Goal: Task Accomplishment & Management: Use online tool/utility

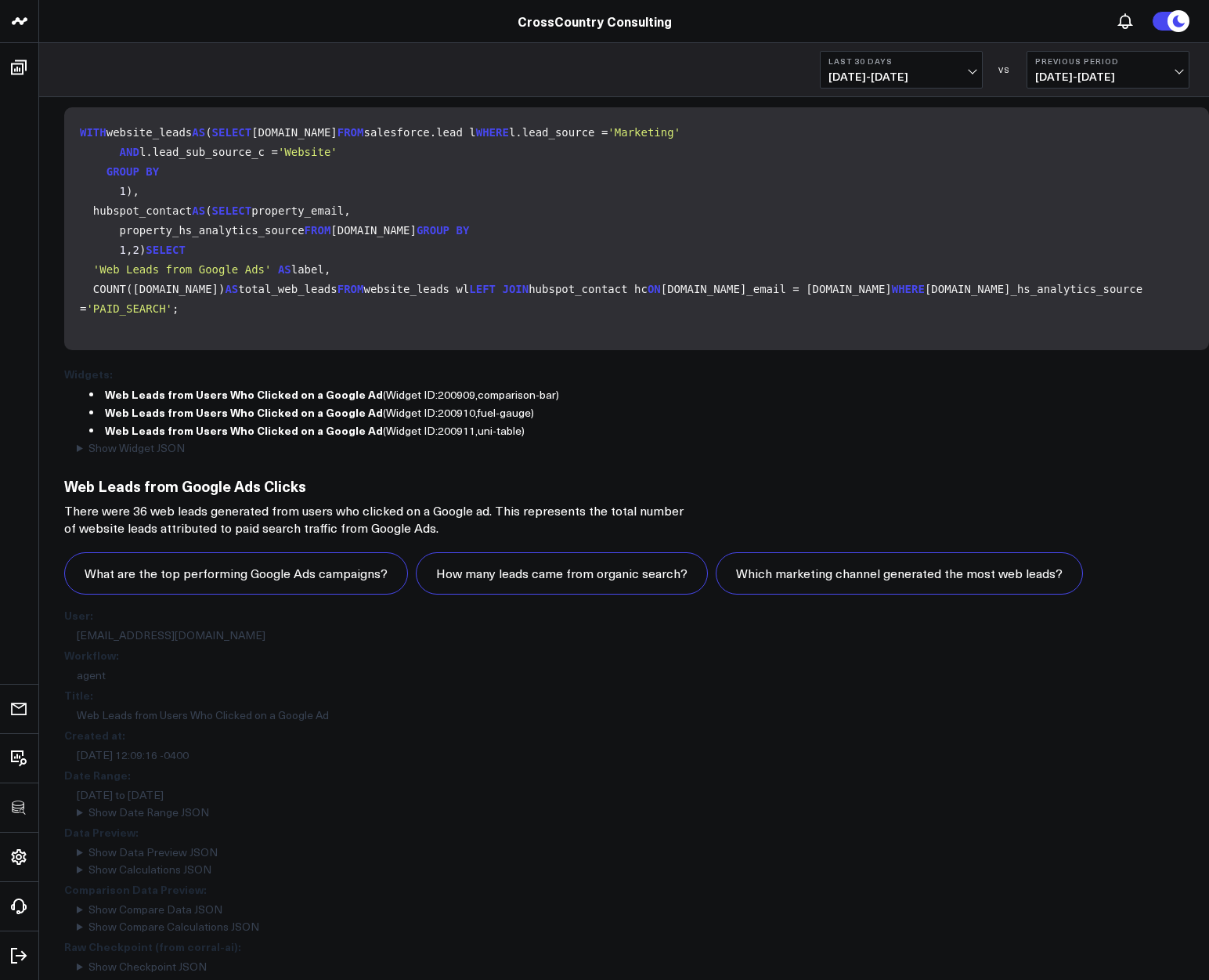
scroll to position [1152, 0]
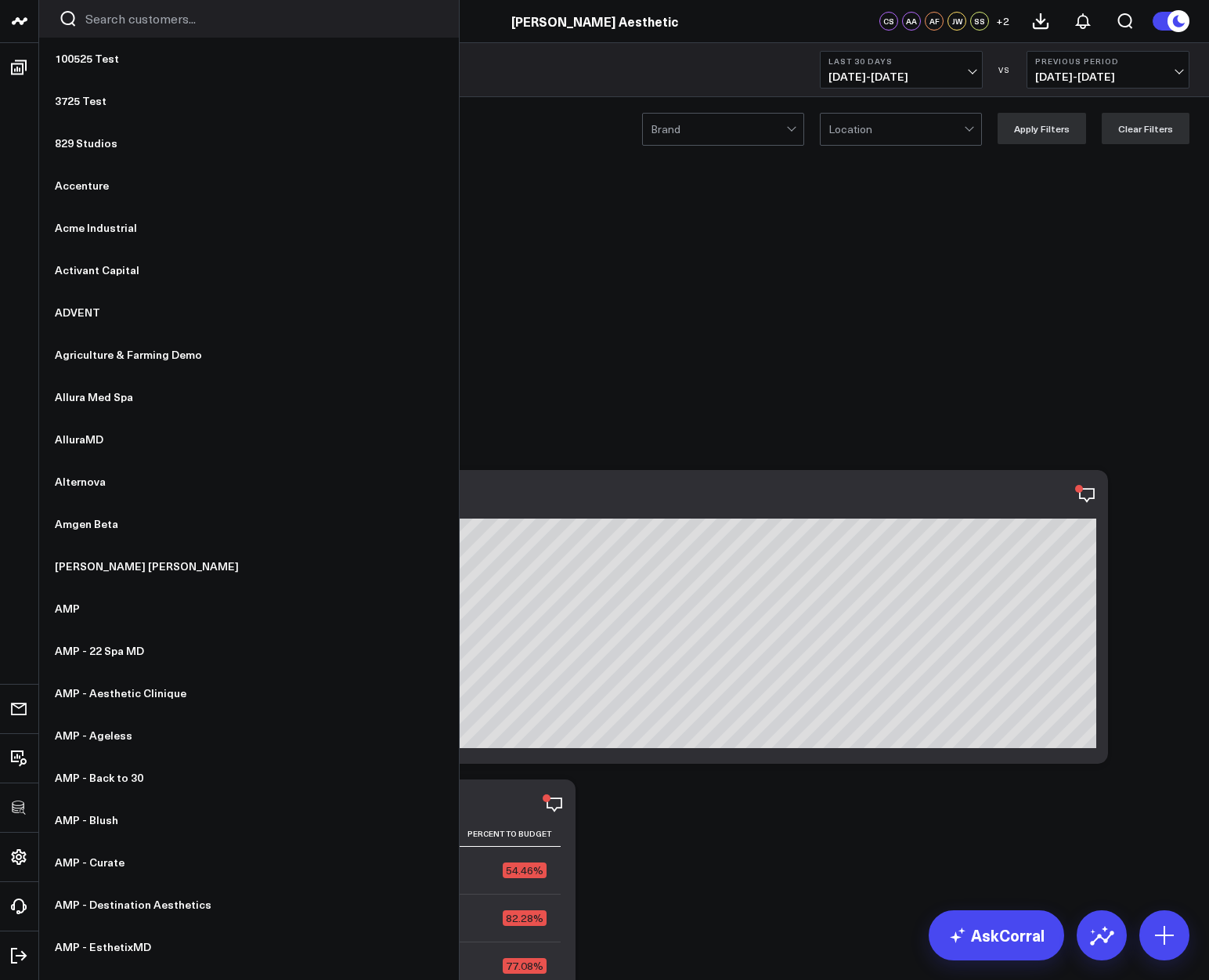
click at [104, 21] on input "Search customers input" at bounding box center [262, 19] width 354 height 18
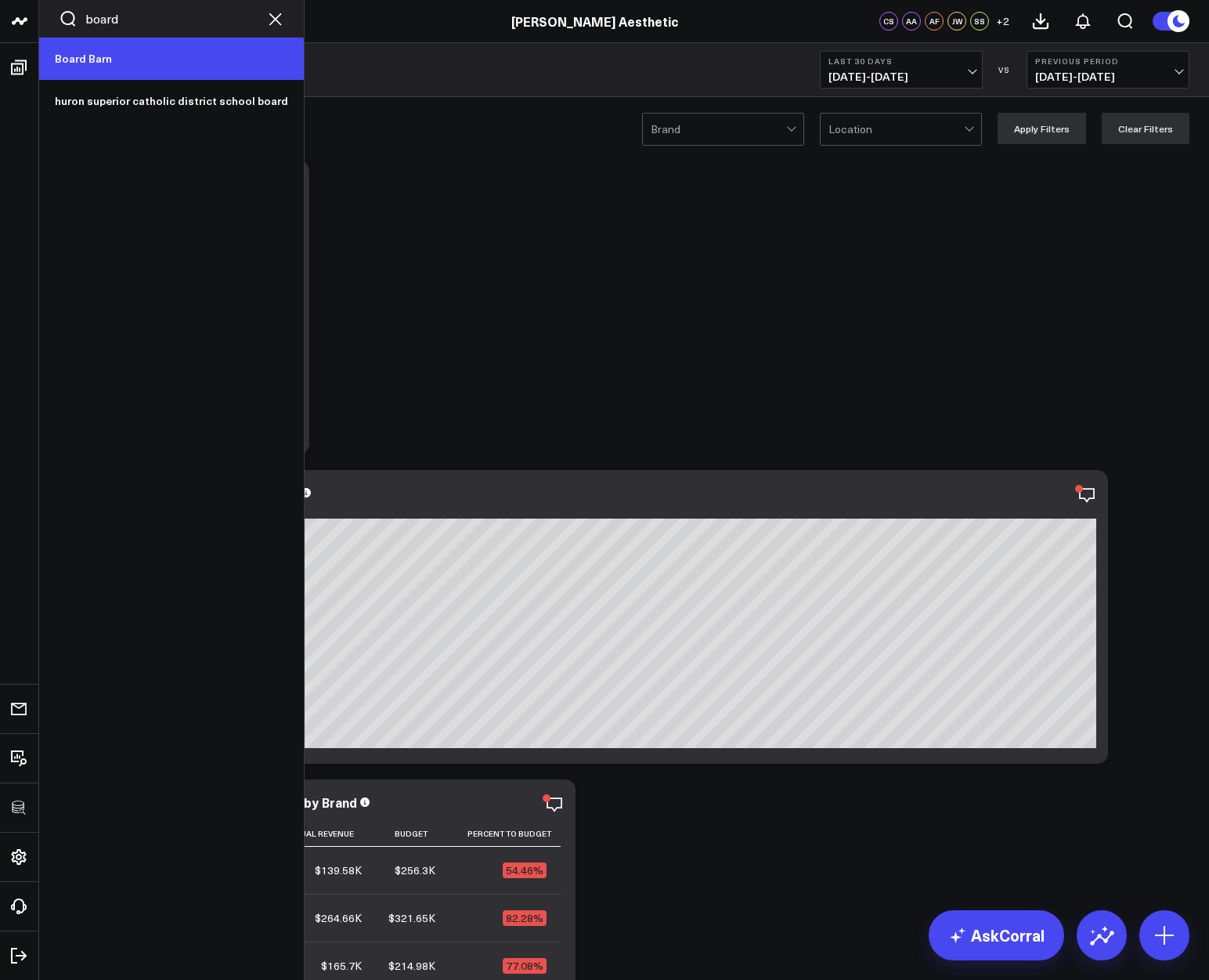
type input "board"
click at [83, 61] on link "Board Barn" at bounding box center [171, 59] width 264 height 42
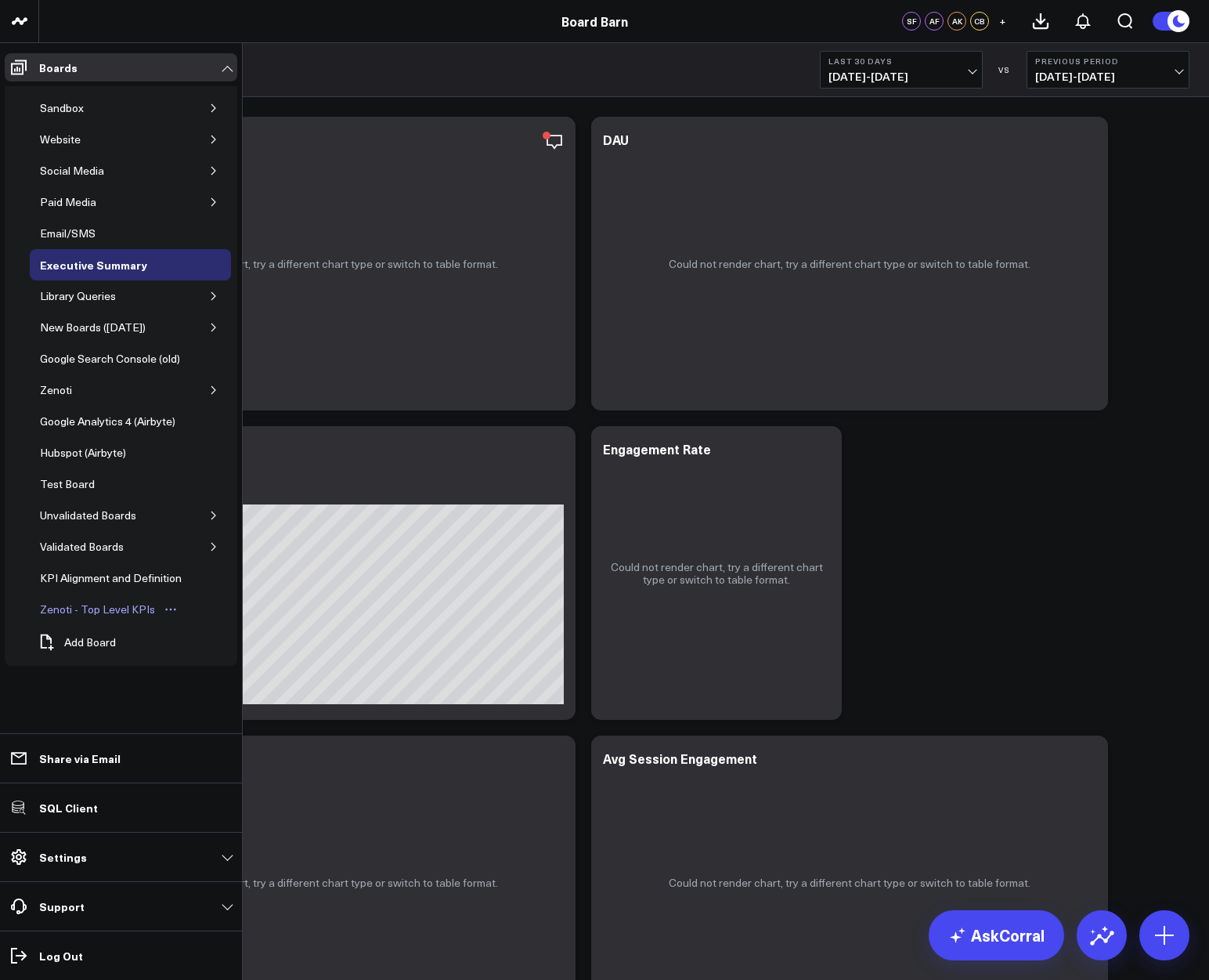
click at [74, 607] on div "Zenoti - Top Level KPIs" at bounding box center [97, 609] width 123 height 18
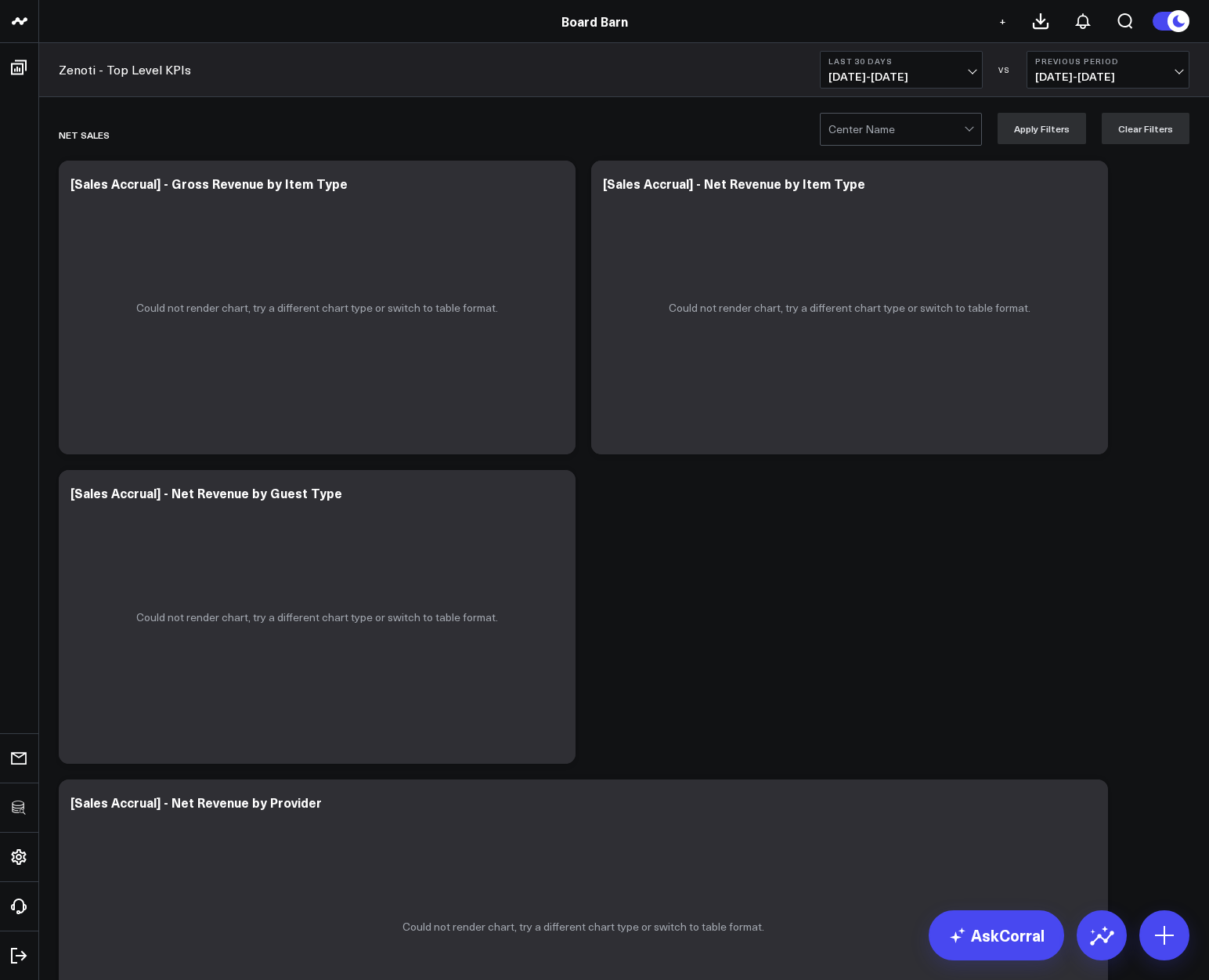
click at [601, 21] on link "Board Barn" at bounding box center [594, 21] width 67 height 18
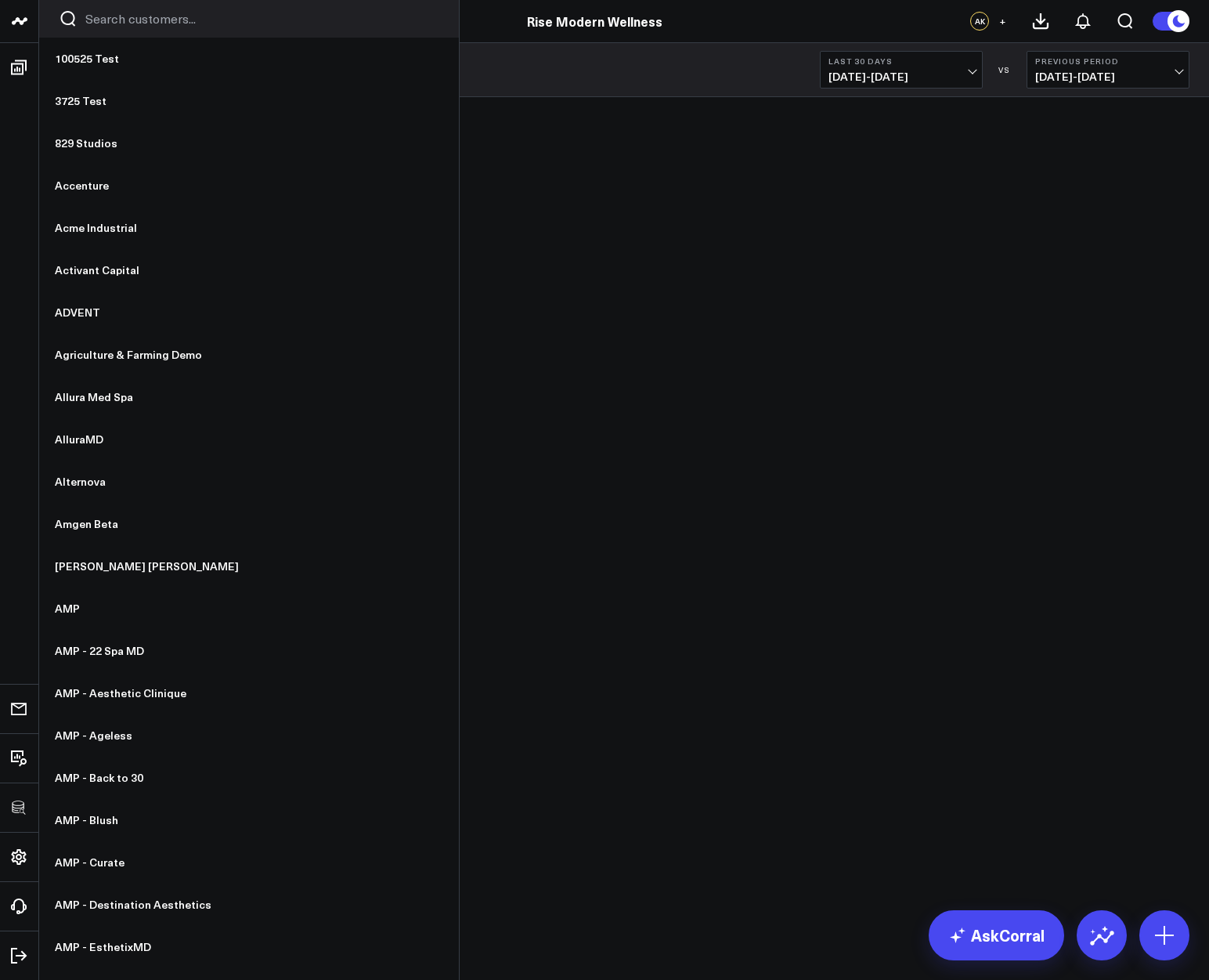
click at [112, 11] on input "Search customers input" at bounding box center [262, 19] width 354 height 18
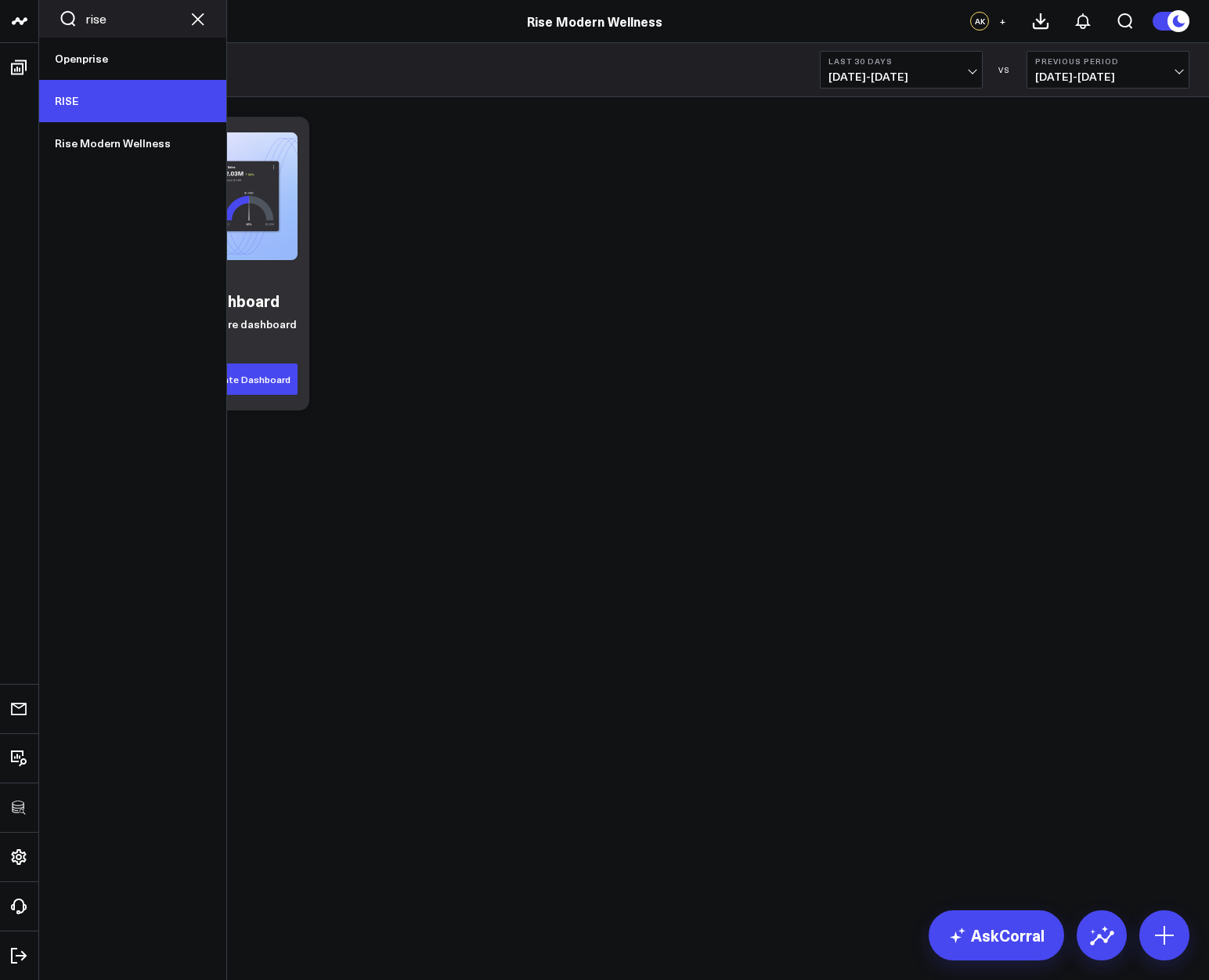
type input "rise"
click at [68, 112] on link "RISE" at bounding box center [133, 101] width 187 height 42
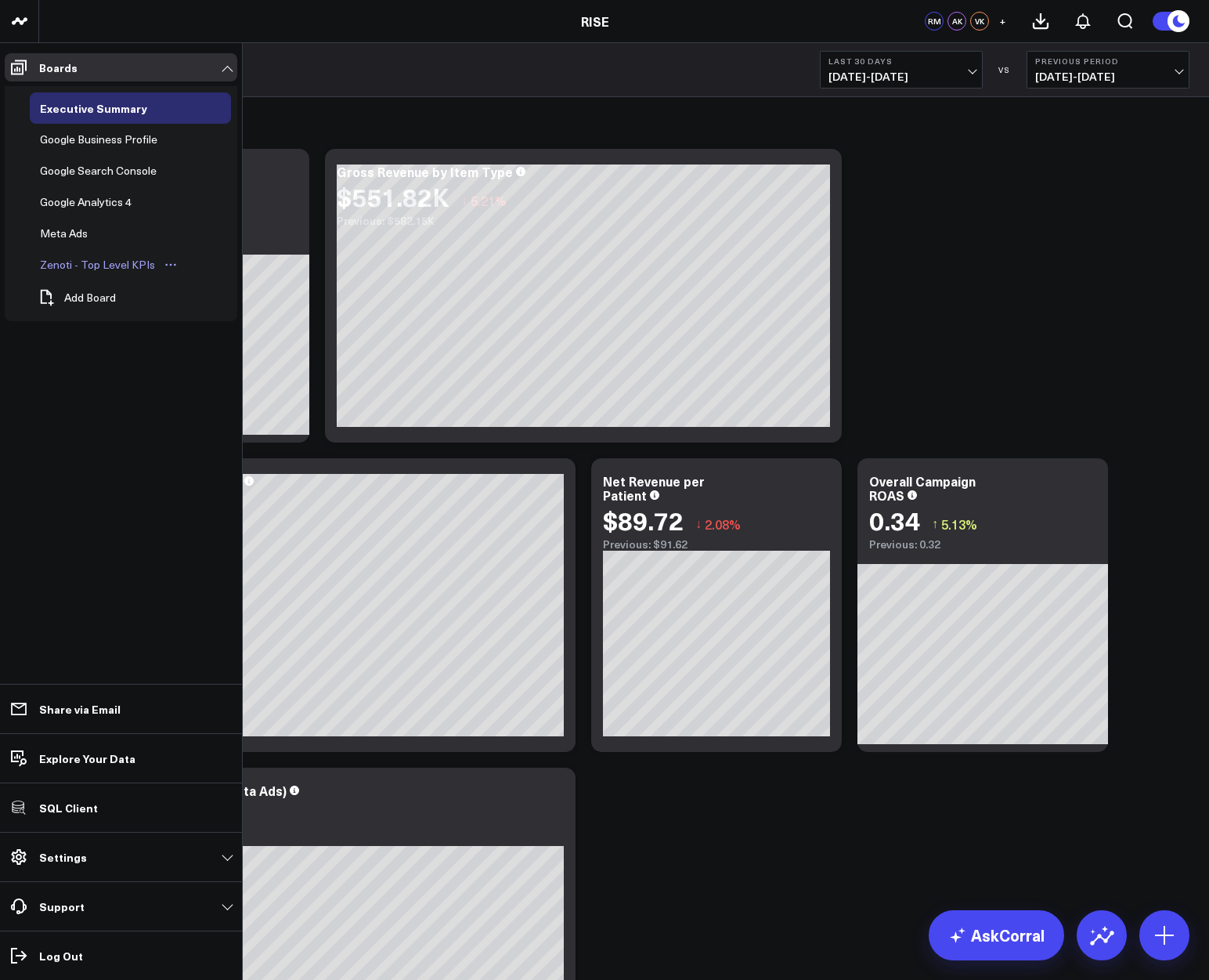
click at [61, 258] on div "Zenoti - Top Level KPIs" at bounding box center [97, 264] width 123 height 18
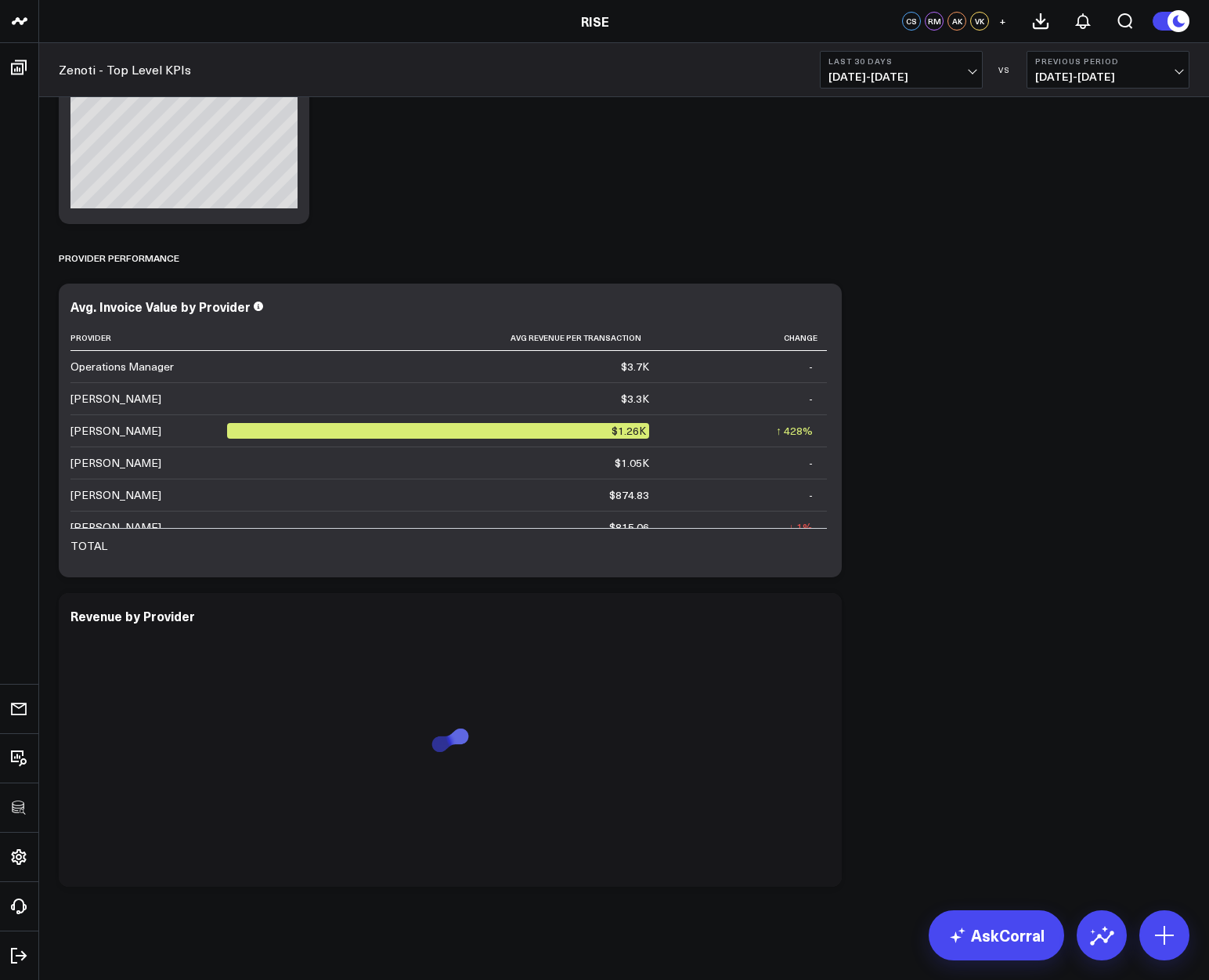
scroll to position [5320, 0]
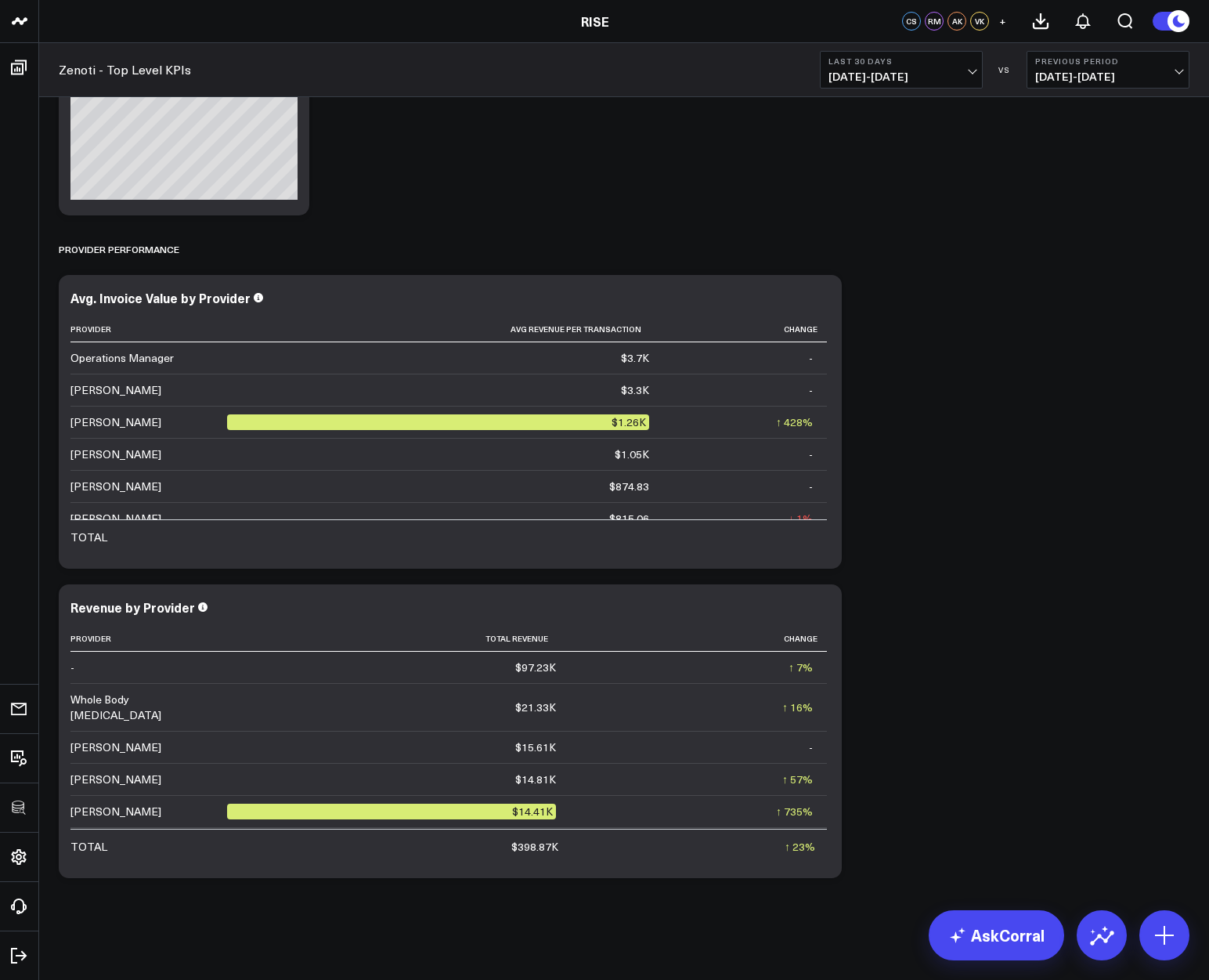
click at [1163, 12] on button at bounding box center [1170, 20] width 38 height 20
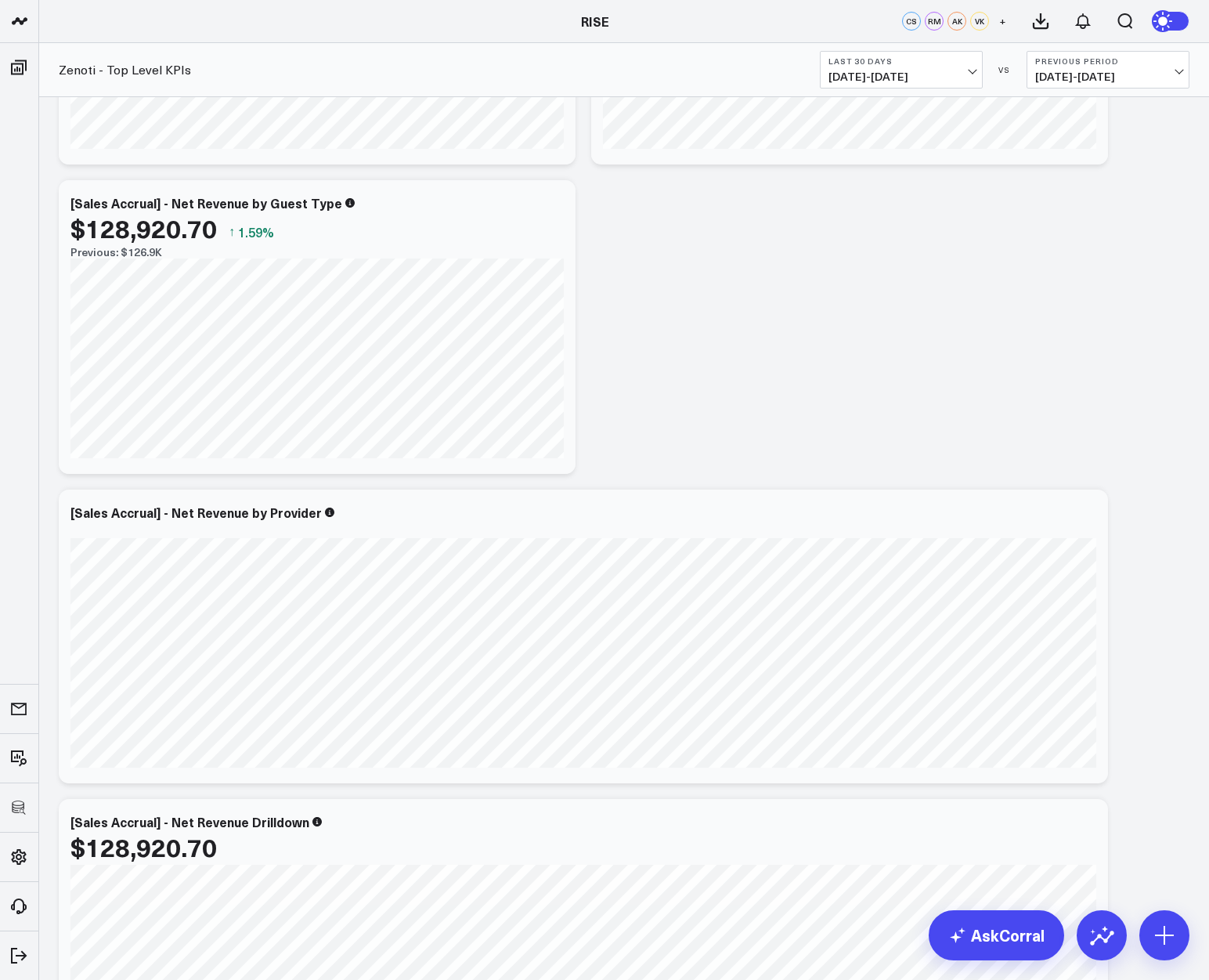
scroll to position [0, 0]
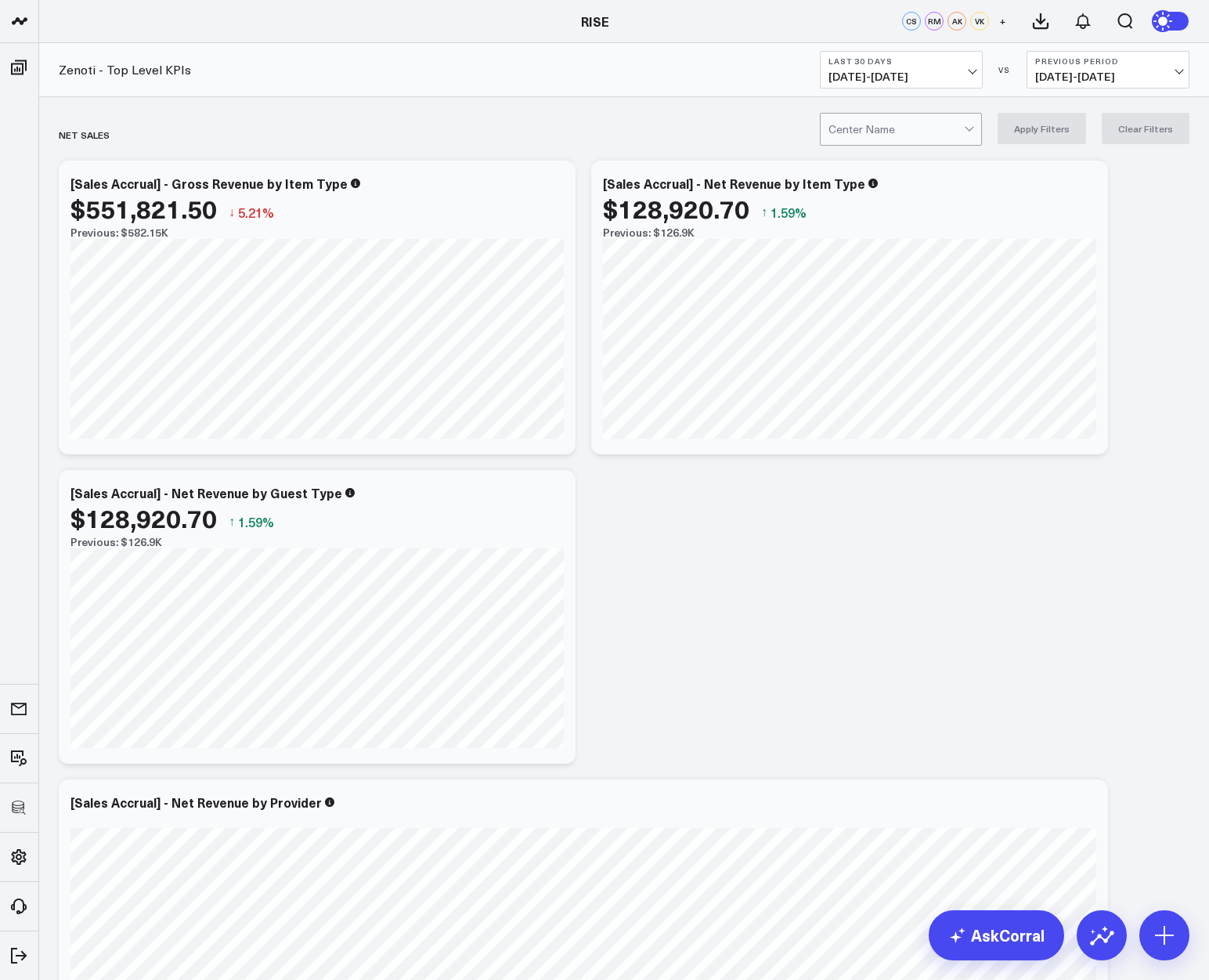
click at [1172, 17] on circle at bounding box center [1164, 21] width 22 height 22
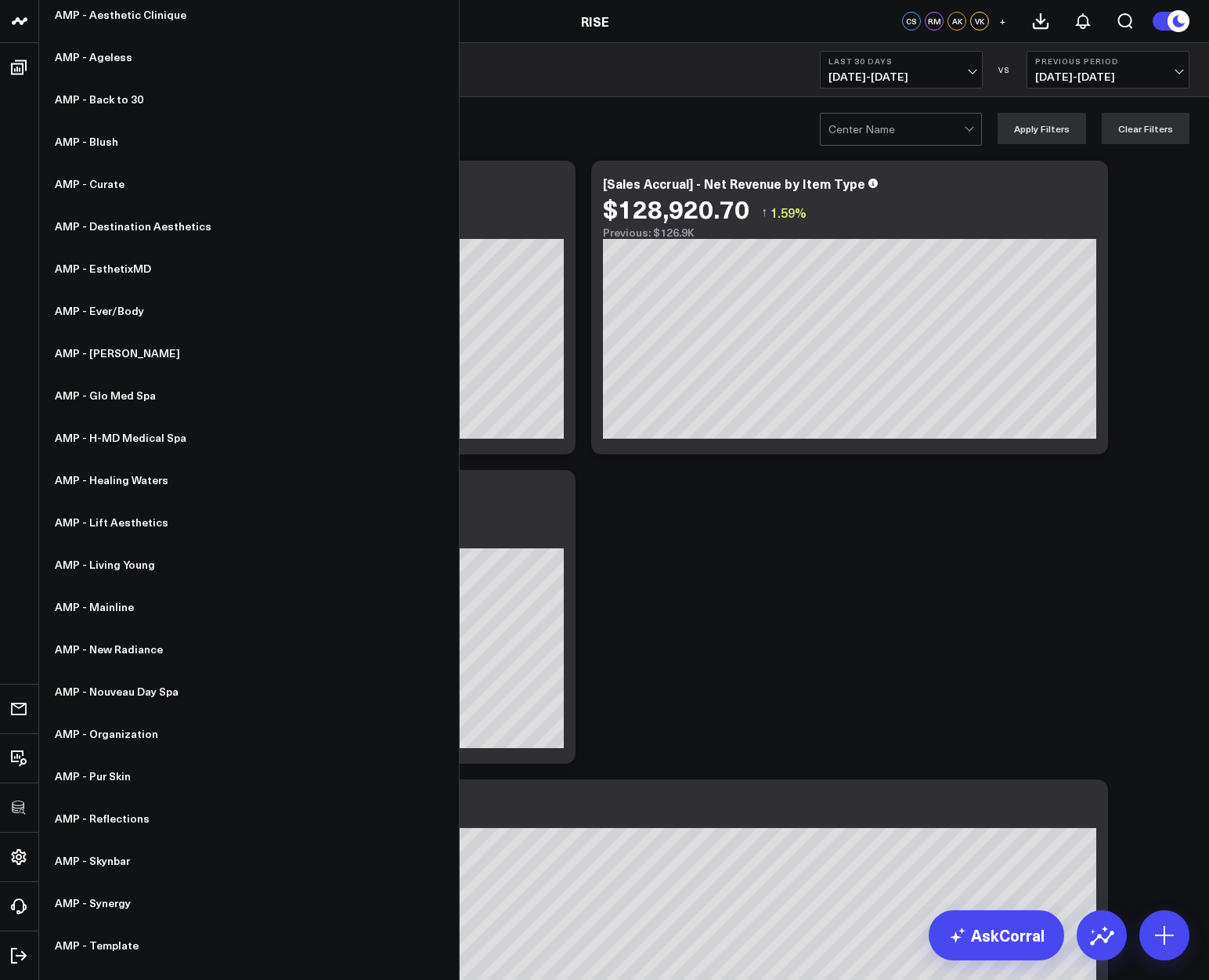
scroll to position [692, 0]
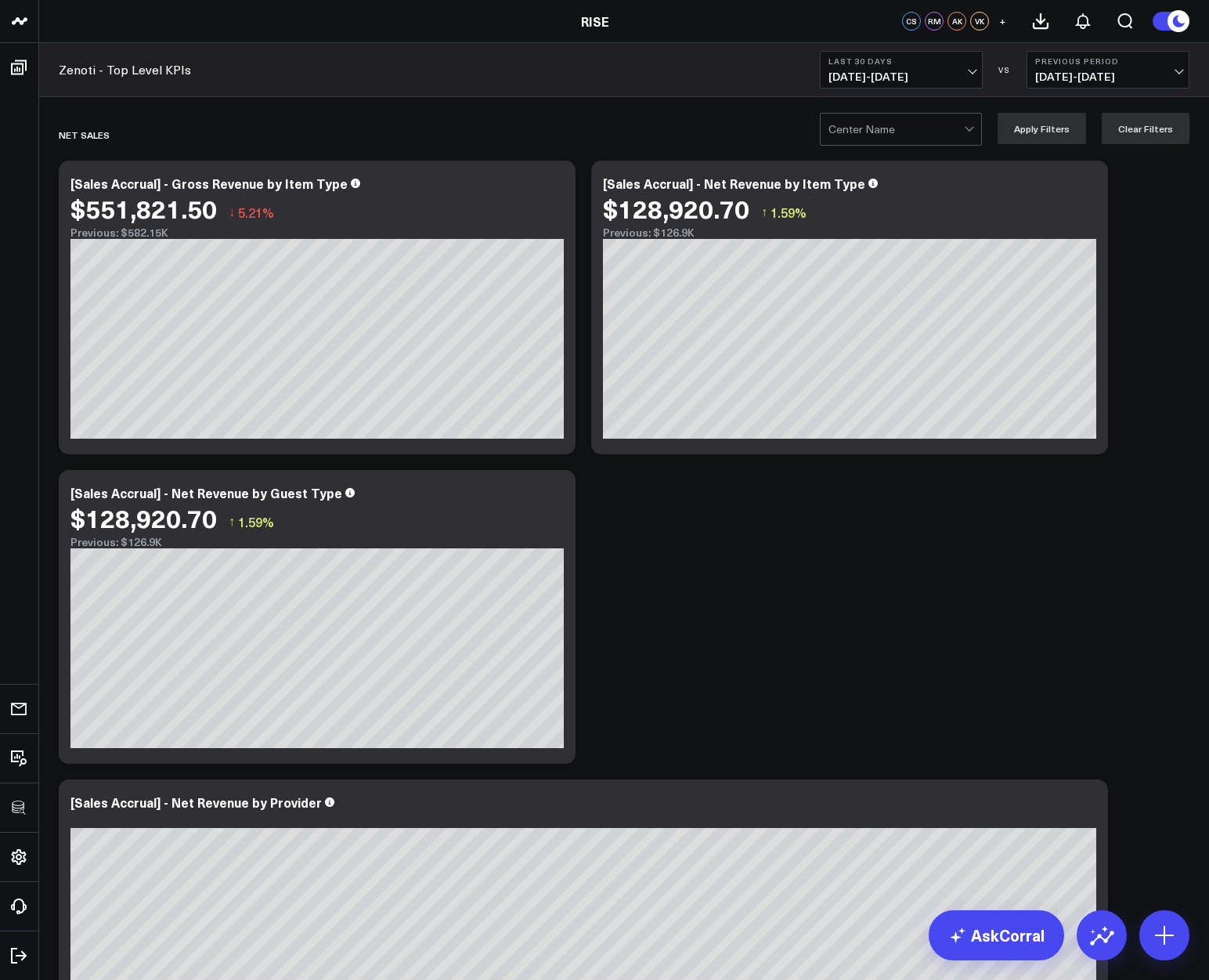
click at [557, 503] on icon at bounding box center [554, 494] width 18 height 18
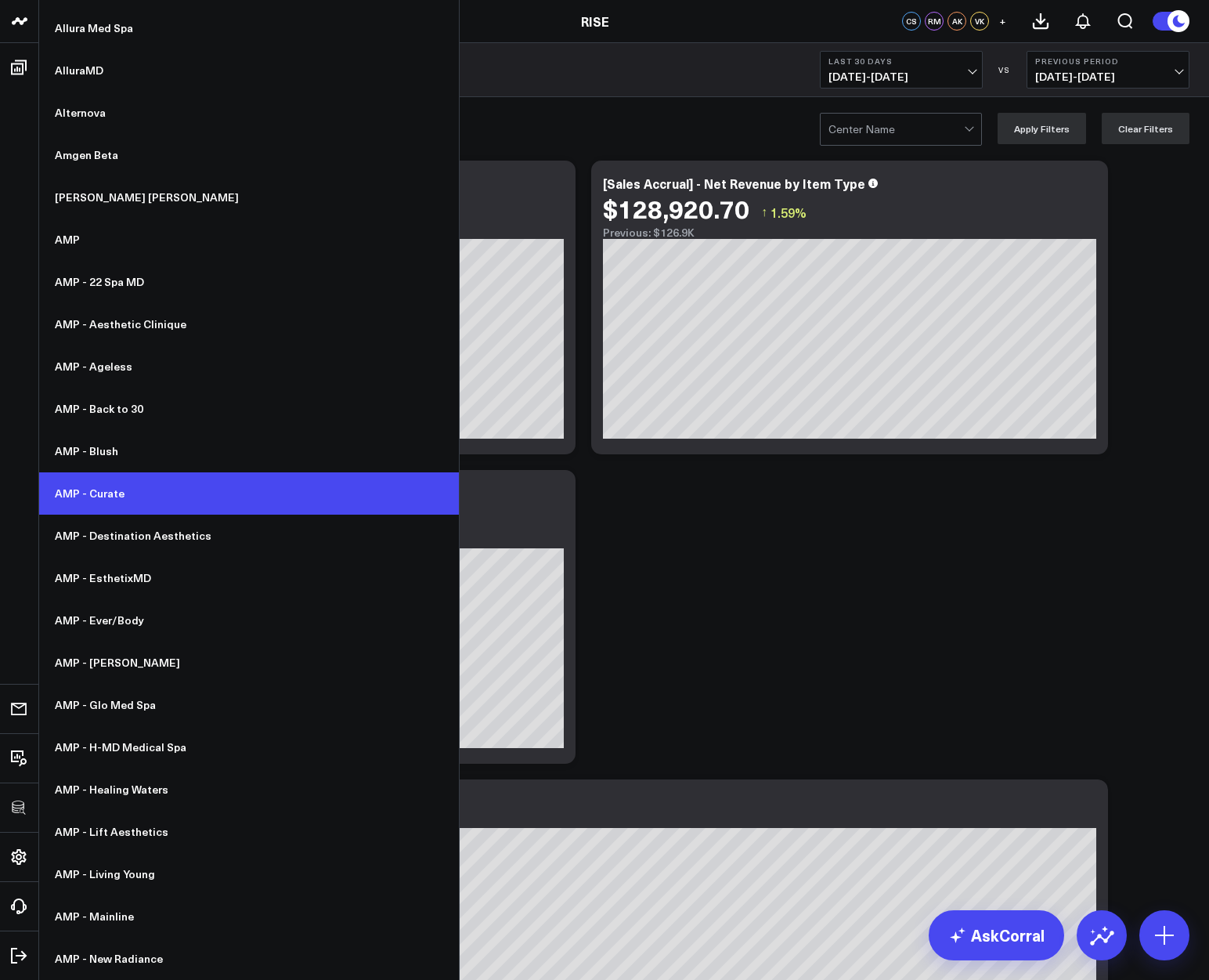
scroll to position [0, 0]
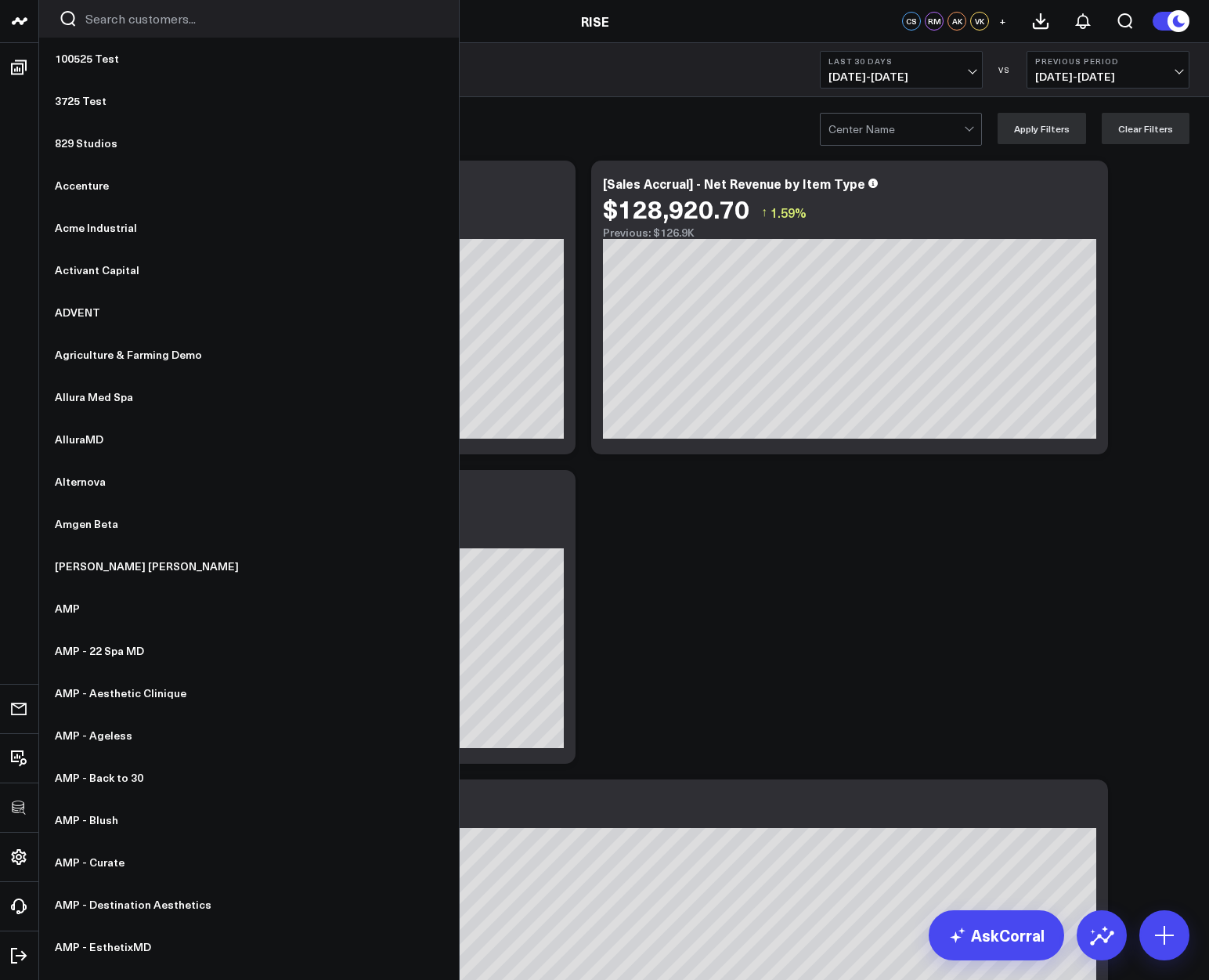
click at [107, 18] on input "Search customers input" at bounding box center [262, 19] width 354 height 18
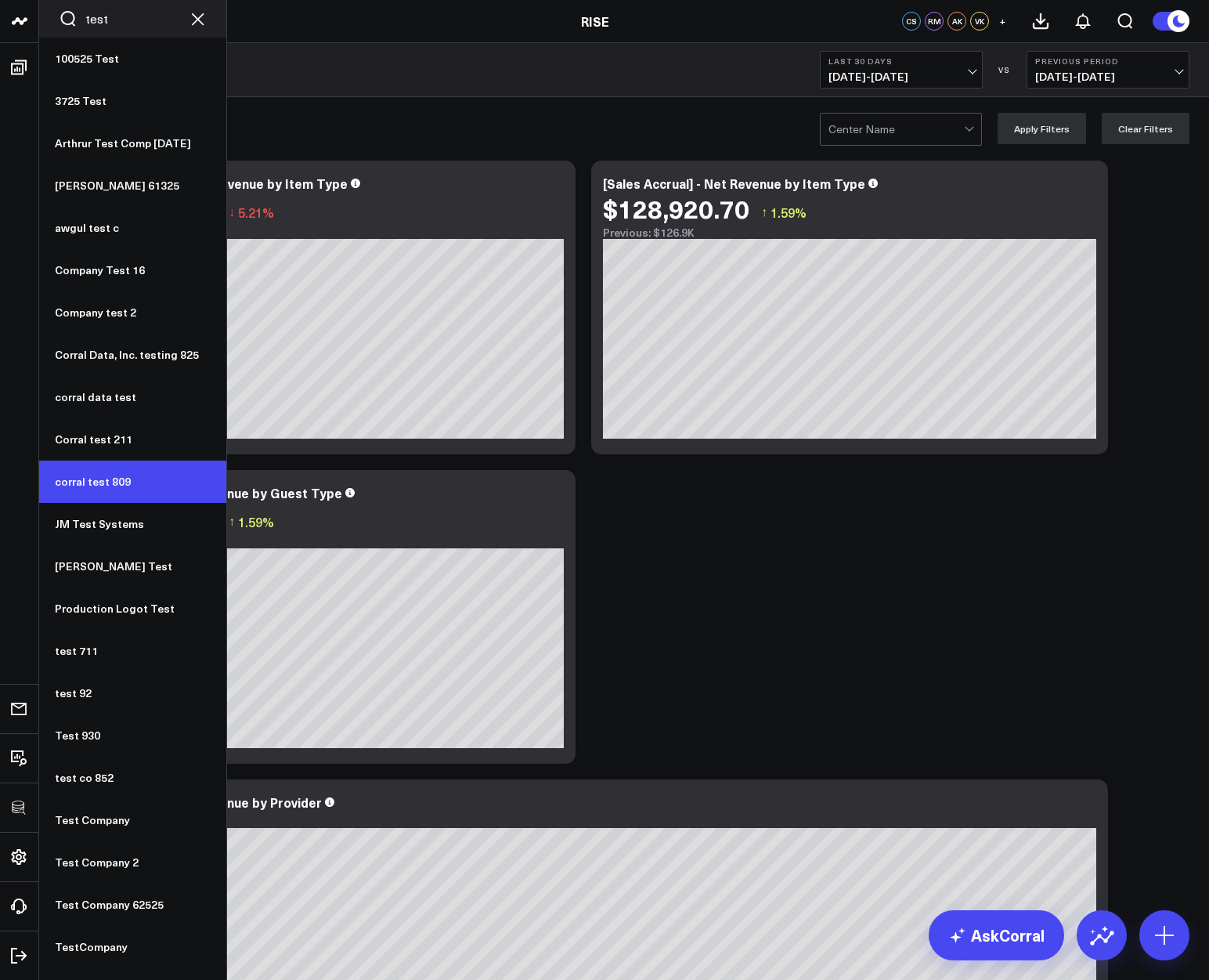
type input "test"
click at [90, 473] on link "corral test 809" at bounding box center [133, 481] width 187 height 42
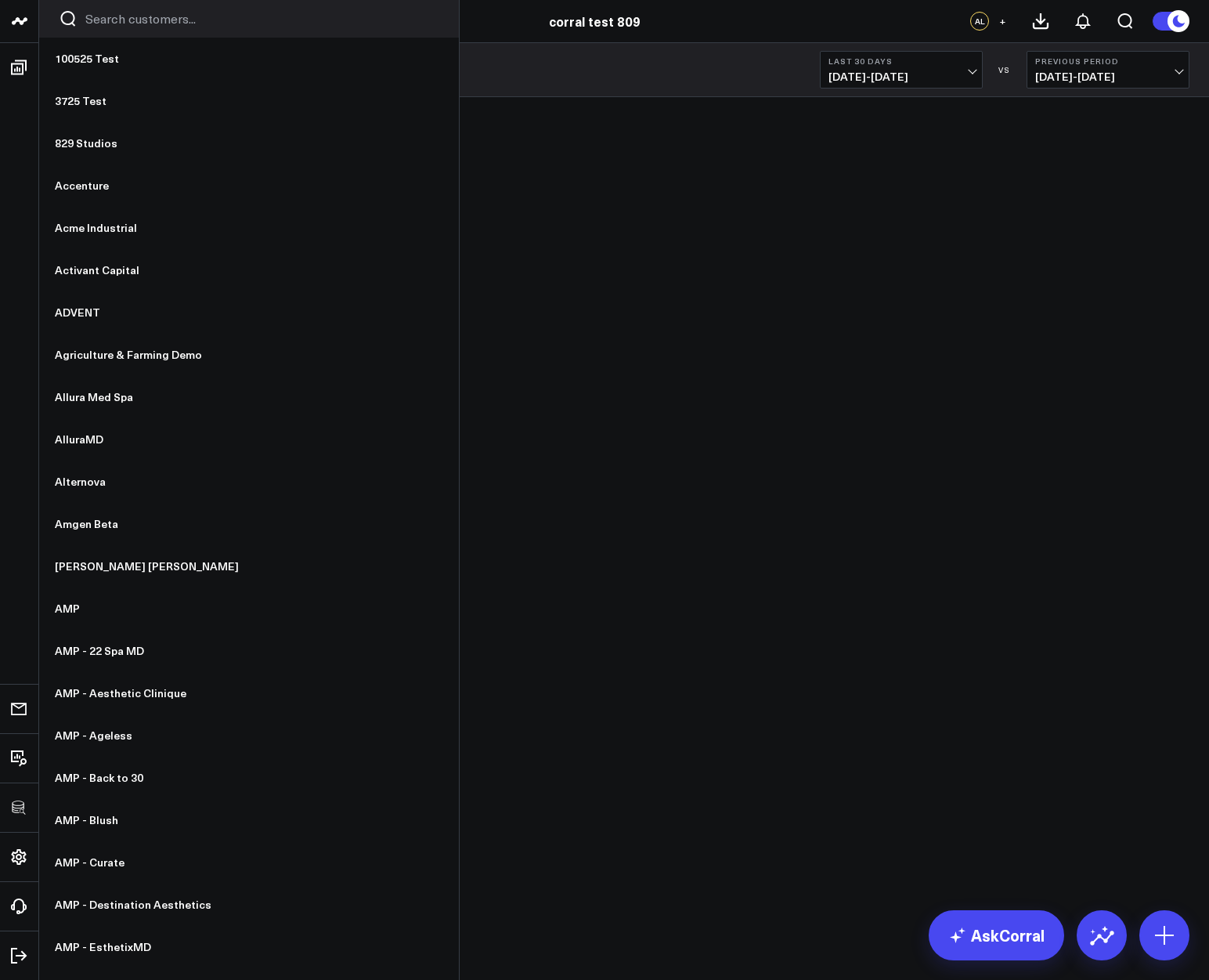
click at [23, 22] on icon at bounding box center [19, 20] width 18 height 18
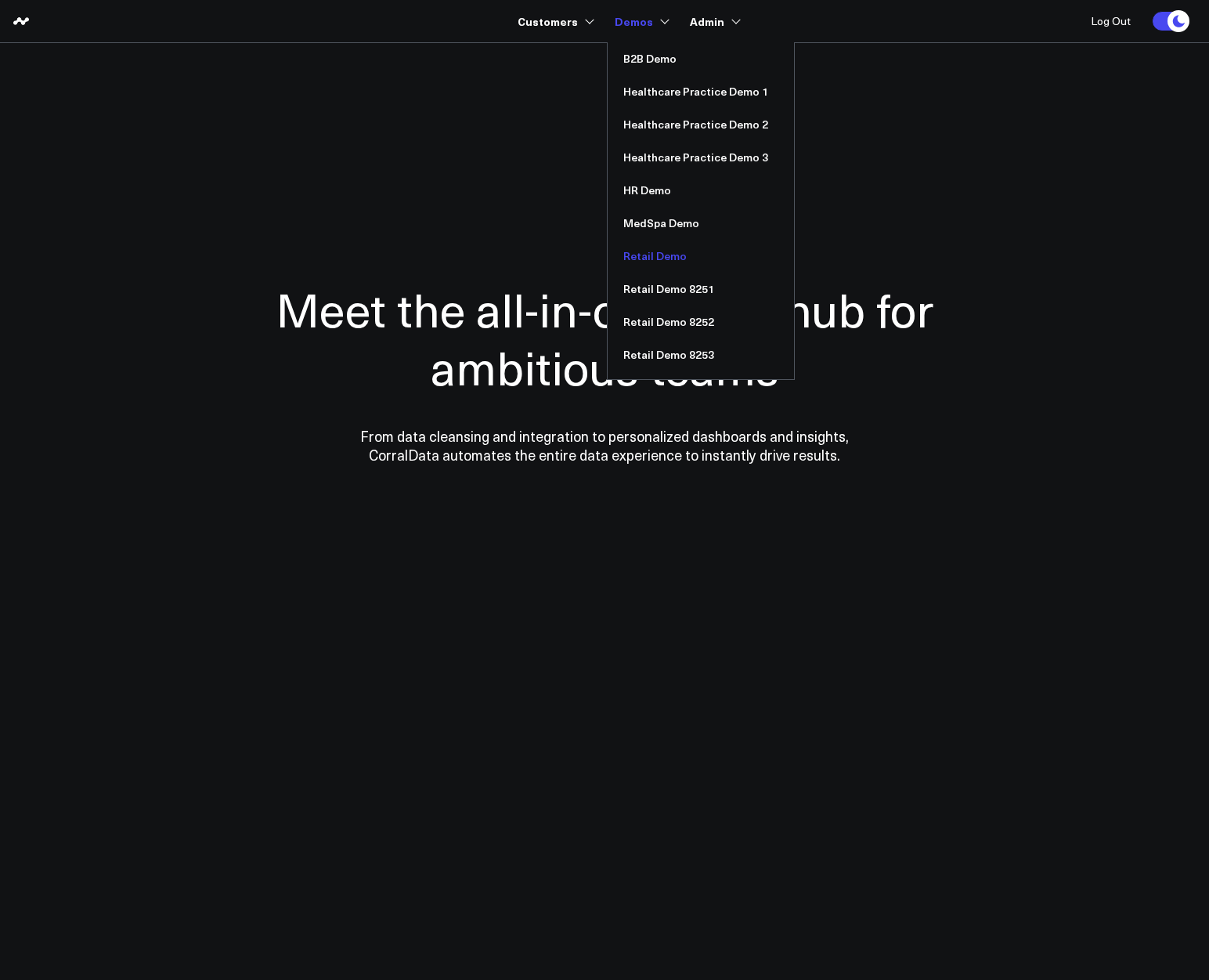
click at [643, 259] on link "Retail Demo" at bounding box center [701, 256] width 186 height 32
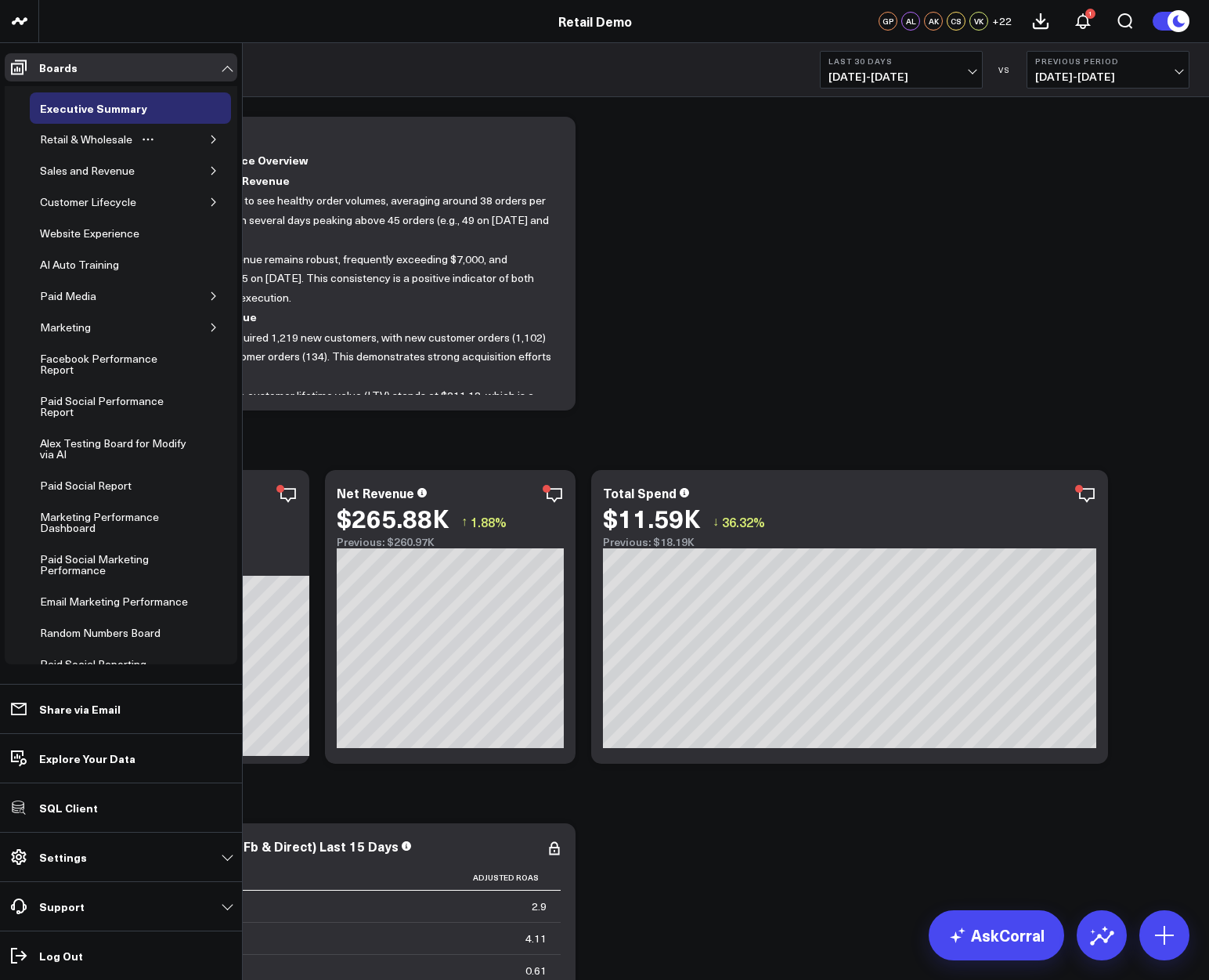
click at [209, 141] on icon "button" at bounding box center [213, 139] width 10 height 10
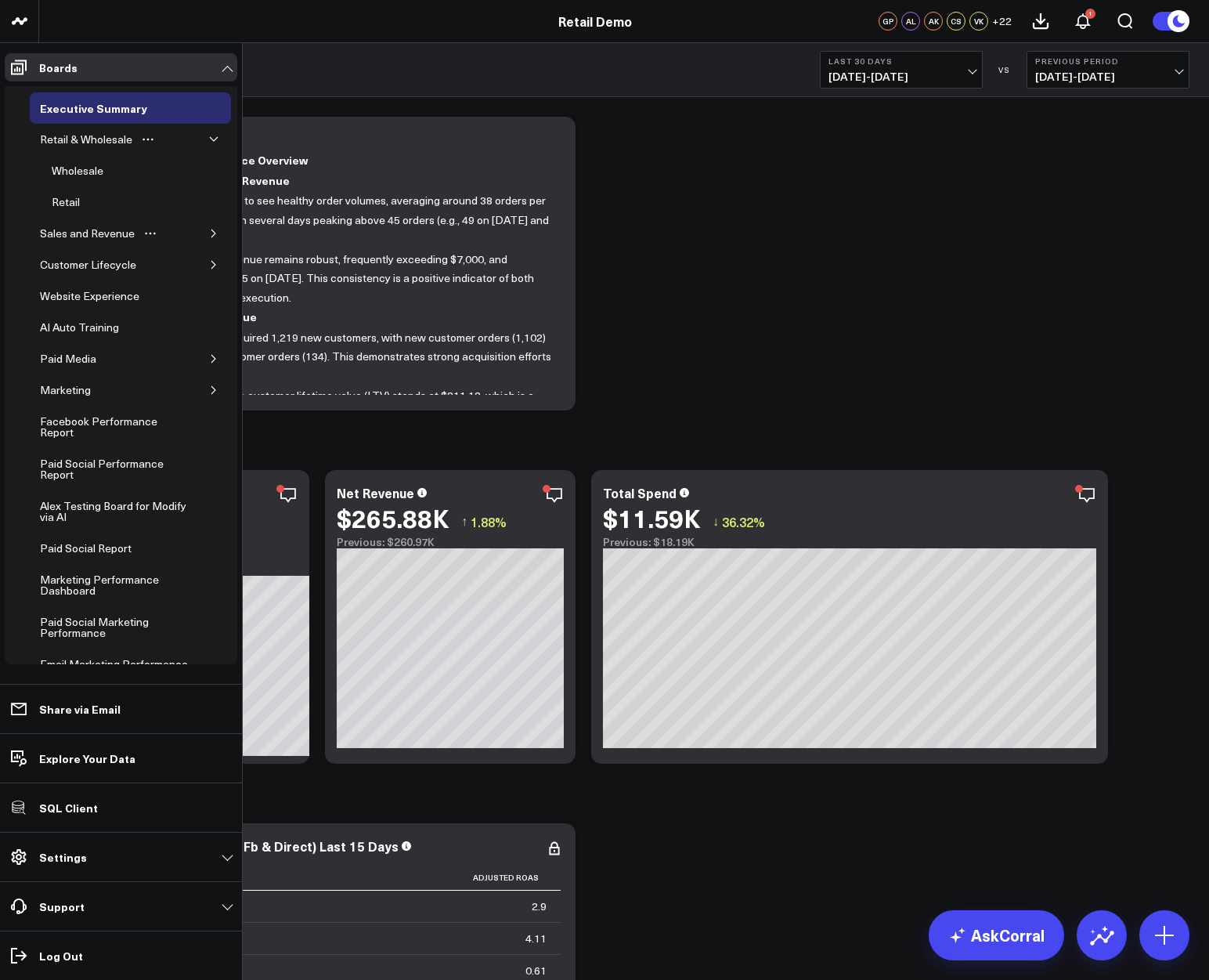
click at [209, 233] on icon "button" at bounding box center [213, 233] width 10 height 10
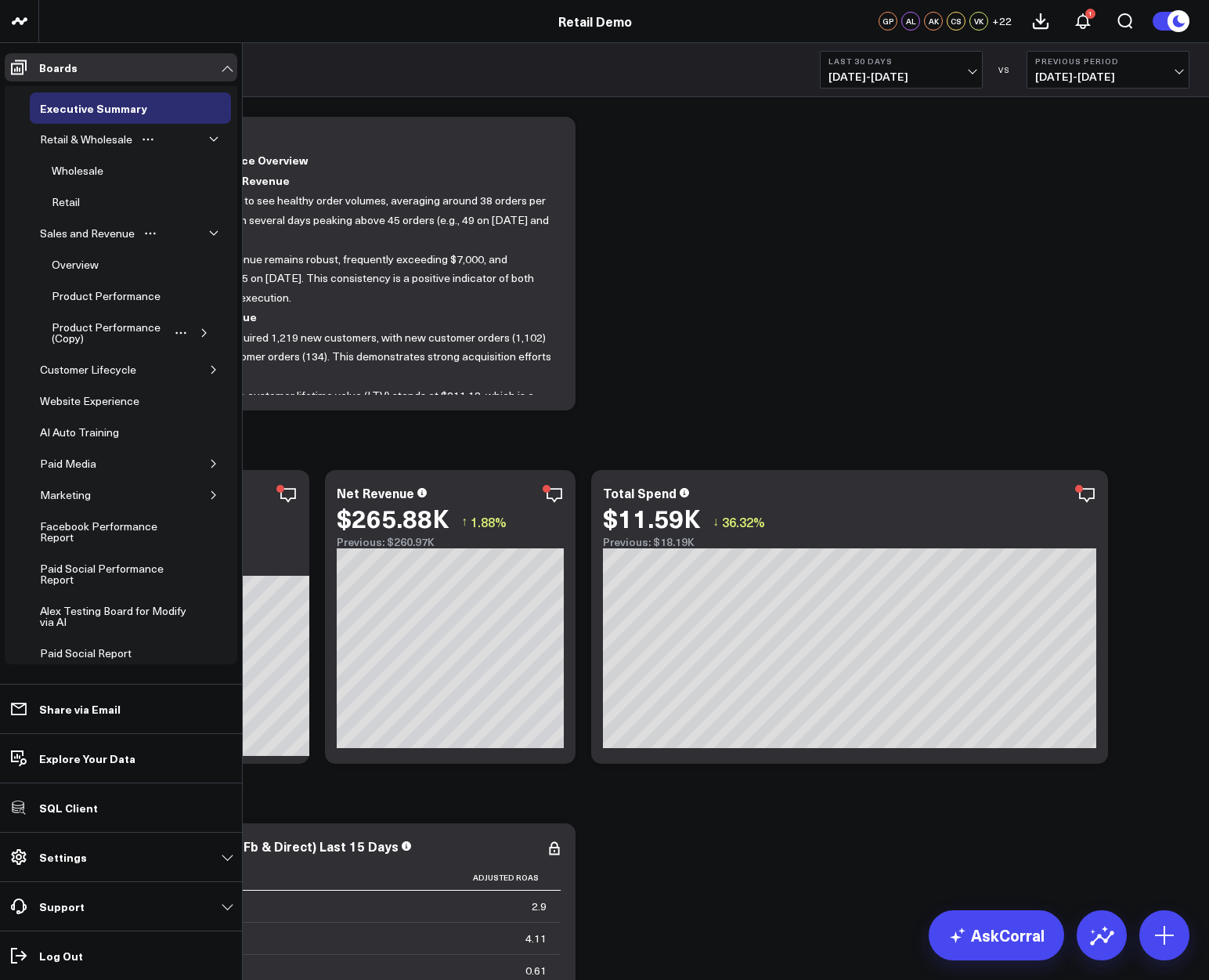
click at [199, 336] on icon "button" at bounding box center [204, 333] width 10 height 10
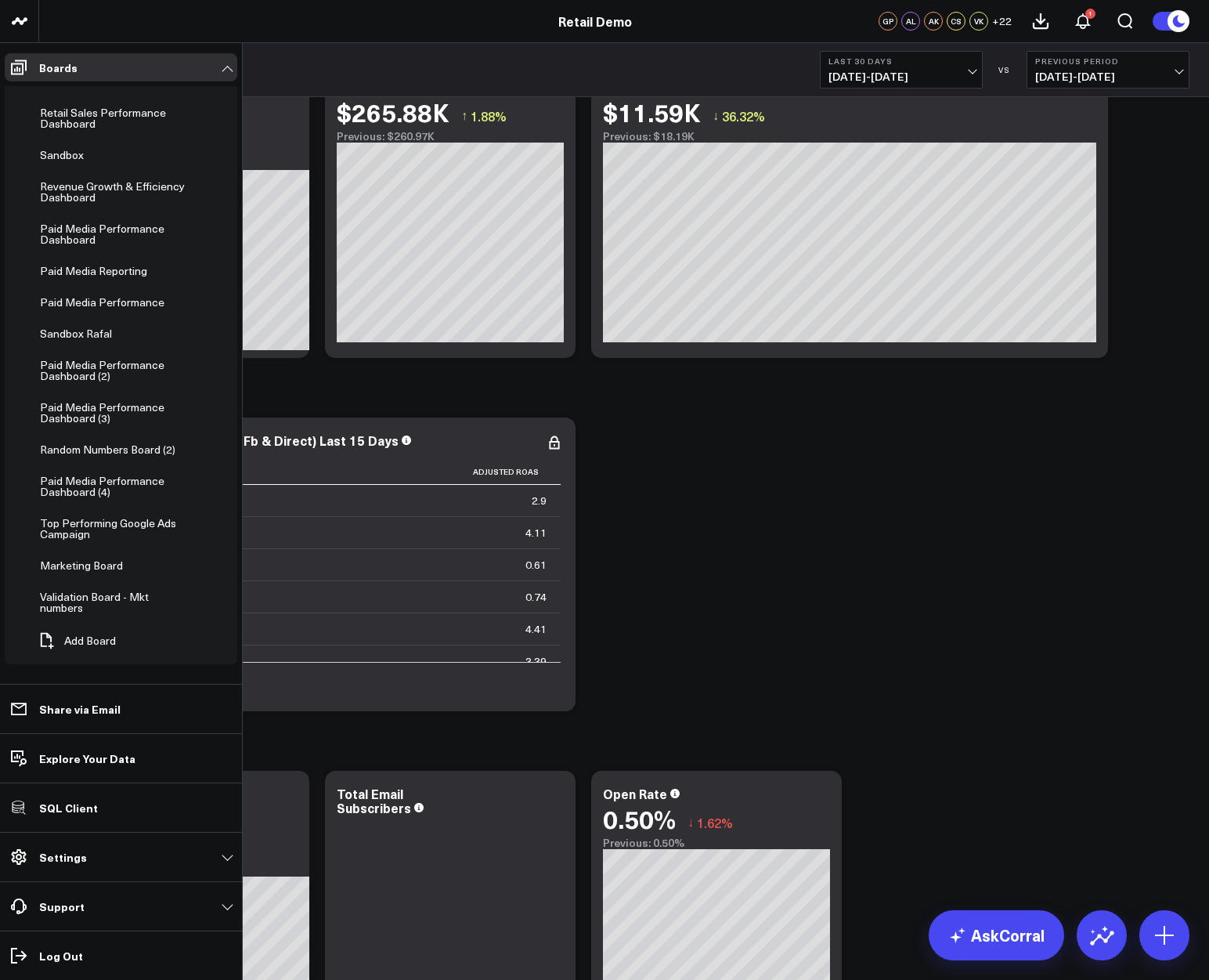
scroll to position [471, 0]
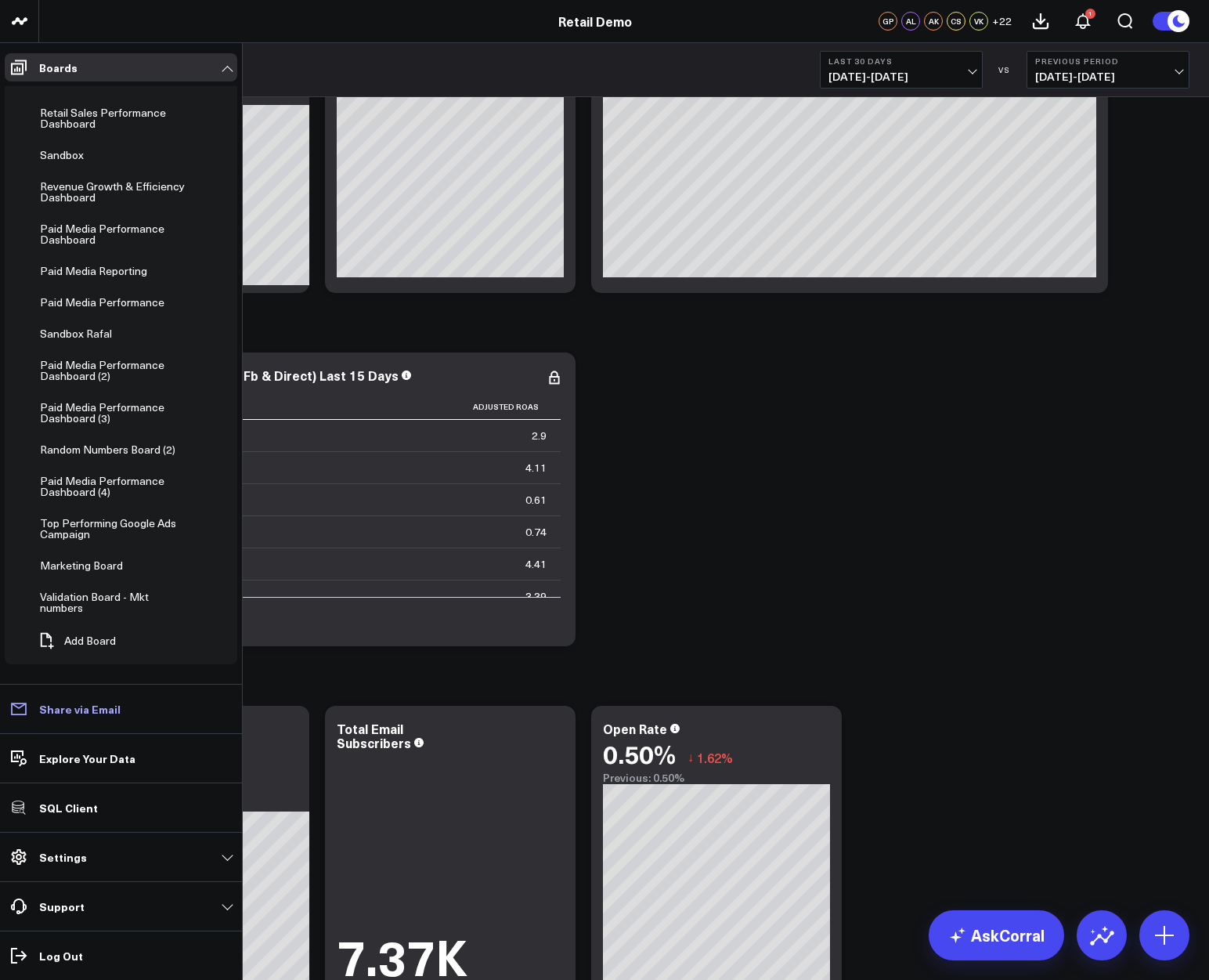
click at [94, 714] on p "Share via Email" at bounding box center [80, 709] width 82 height 12
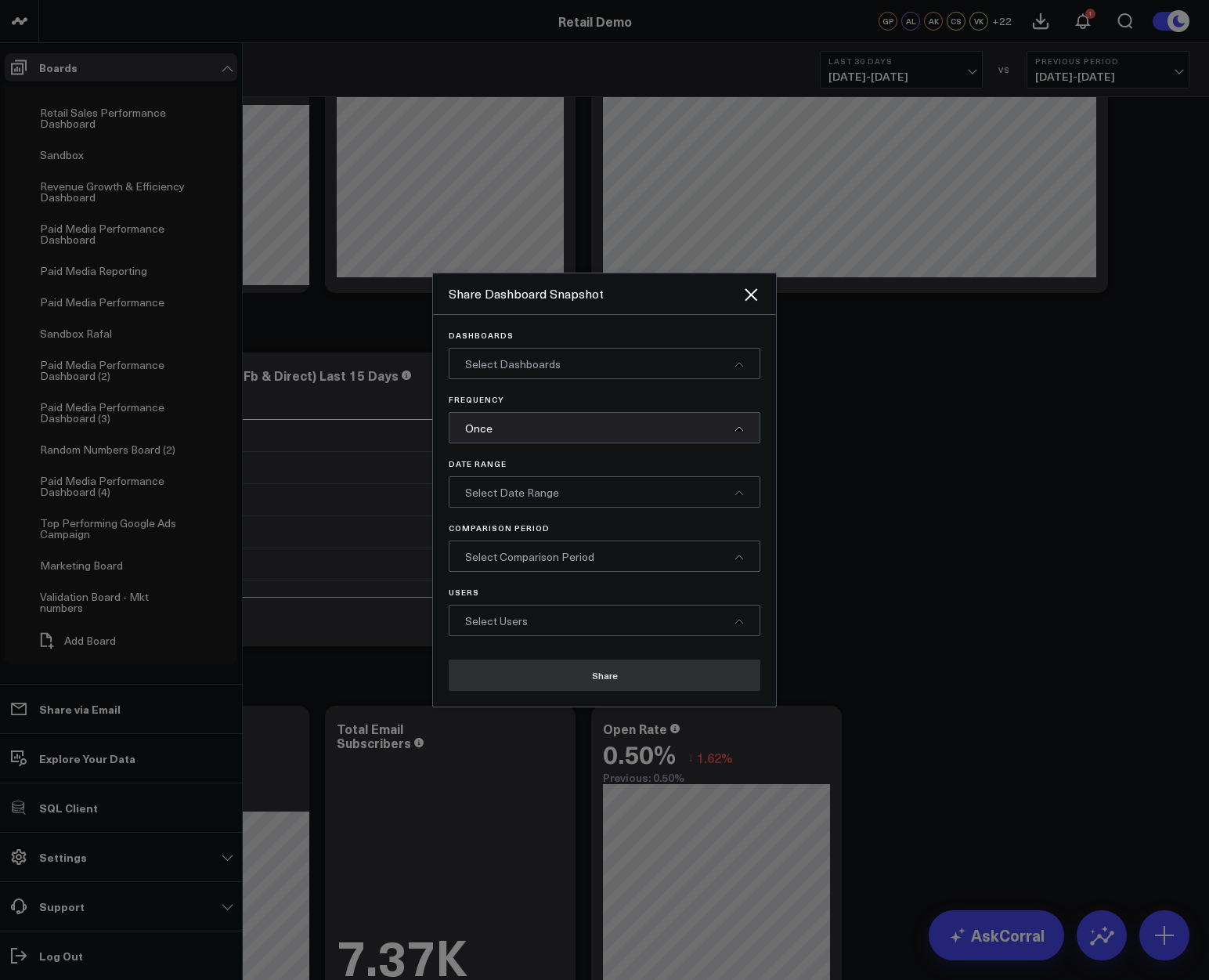
click at [621, 436] on div "Once" at bounding box center [604, 428] width 312 height 32
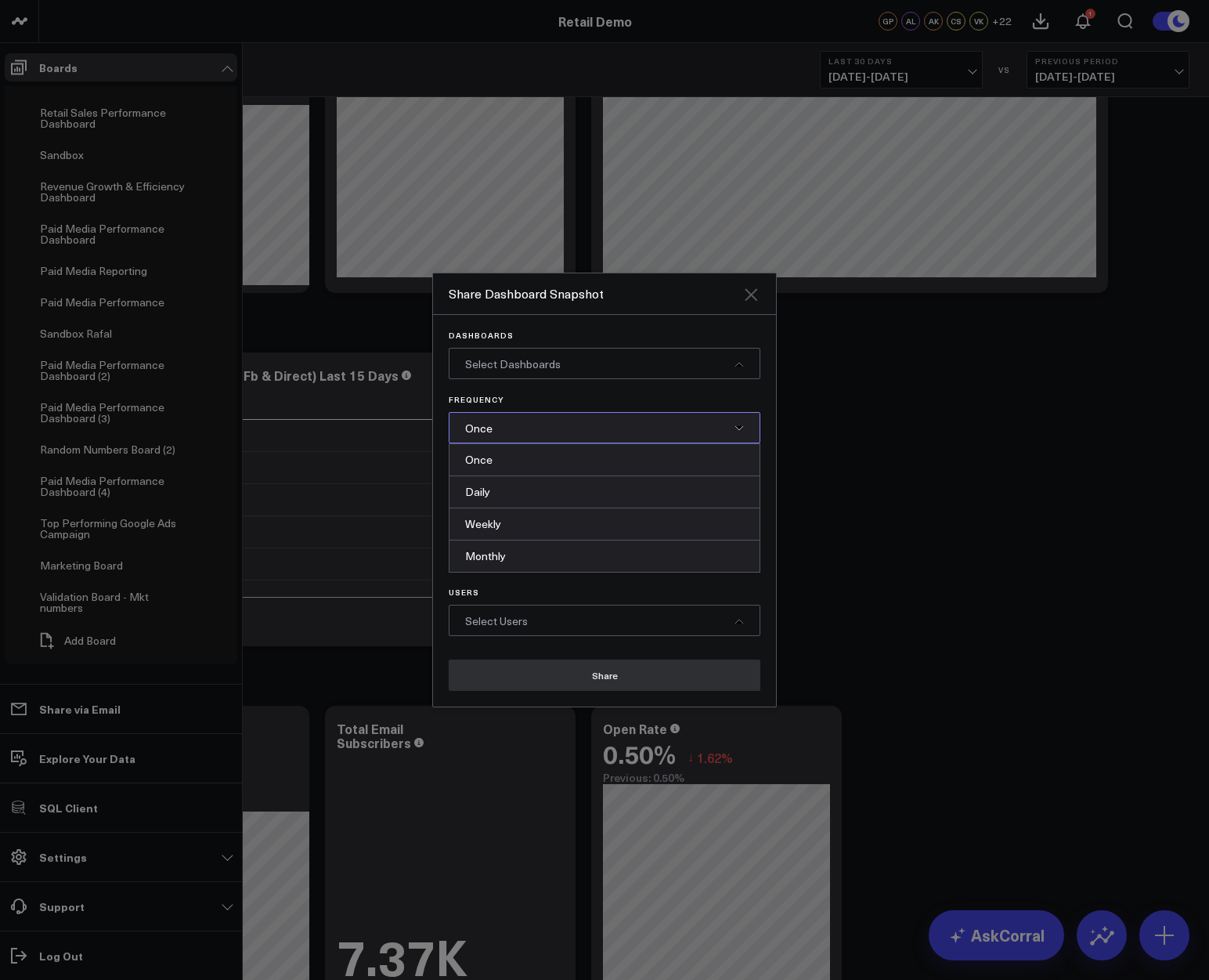
click at [749, 299] on icon "Close" at bounding box center [750, 294] width 18 height 18
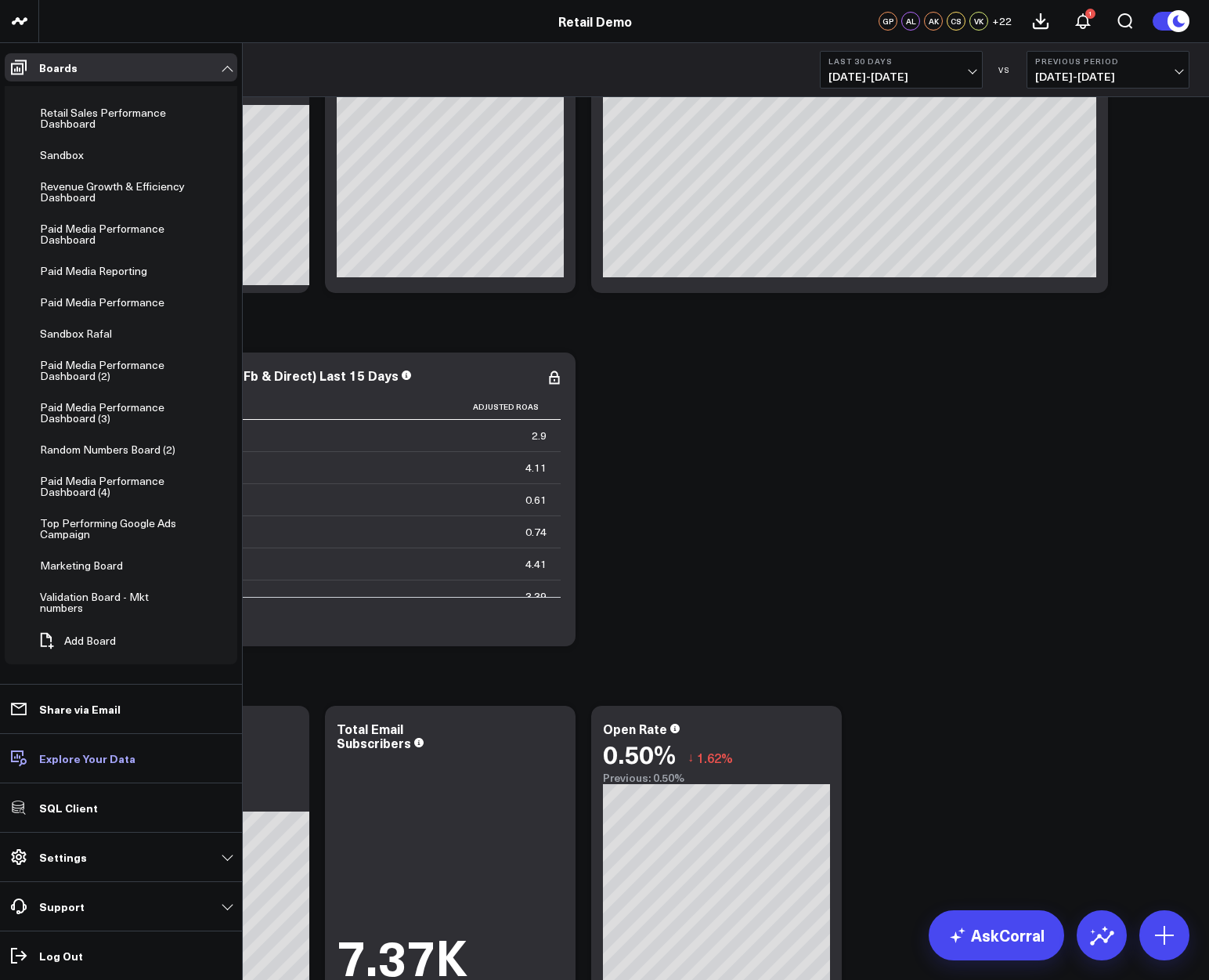
click at [65, 763] on p "Explore Your Data" at bounding box center [88, 758] width 97 height 12
click at [70, 810] on p "SQL Client" at bounding box center [68, 807] width 59 height 12
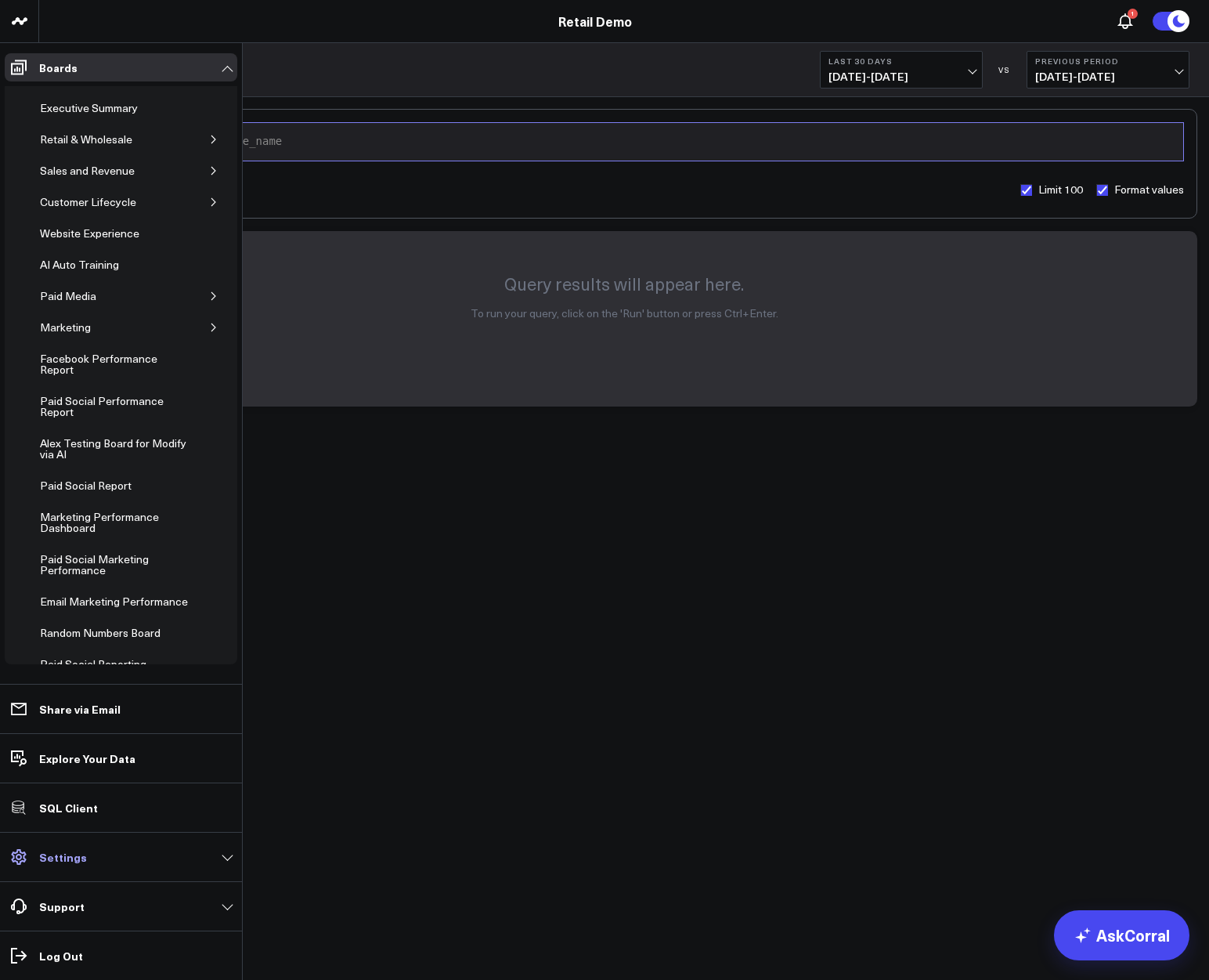
click at [199, 854] on link "Settings" at bounding box center [120, 857] width 233 height 28
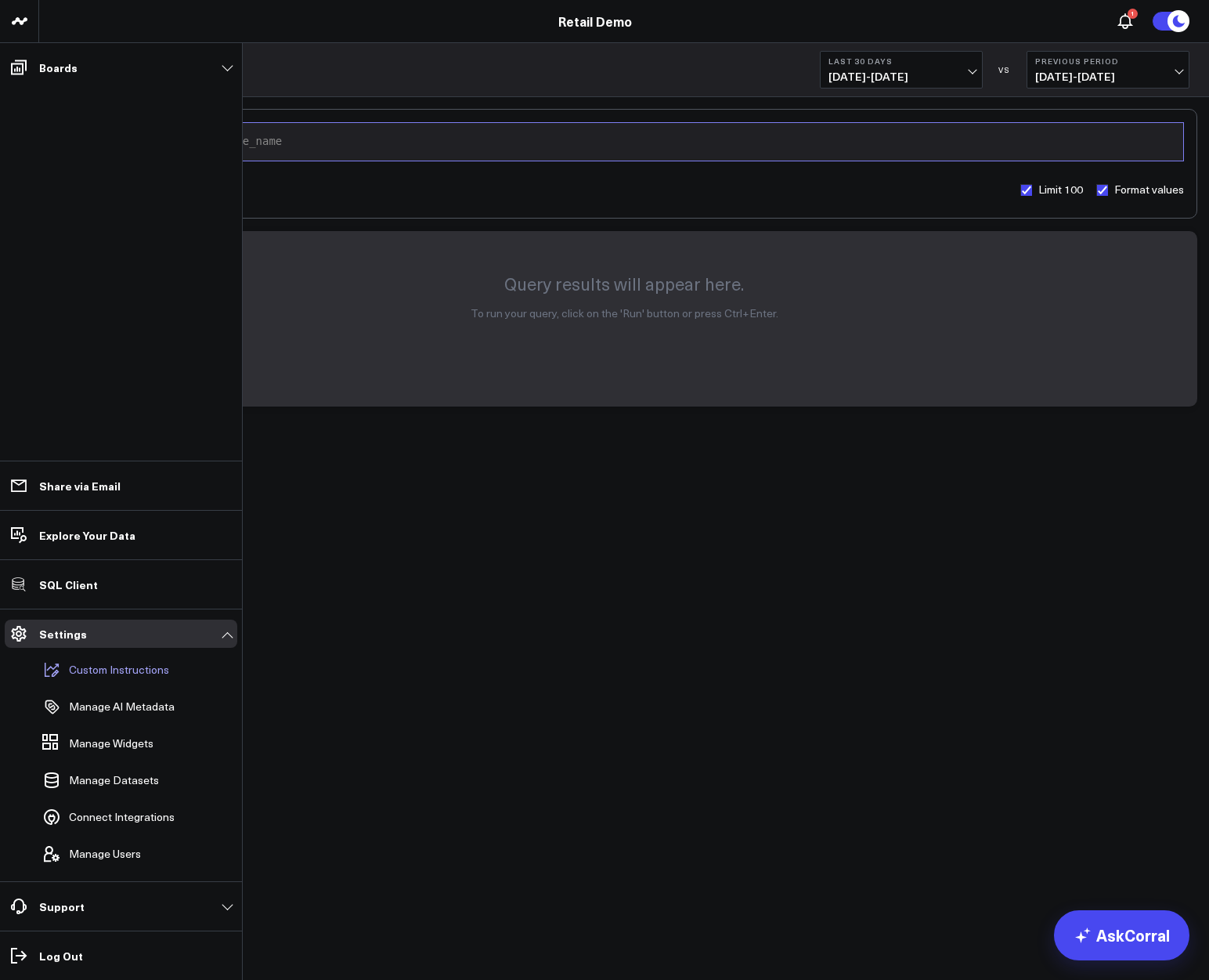
click at [90, 669] on p "Custom Instructions" at bounding box center [119, 669] width 100 height 12
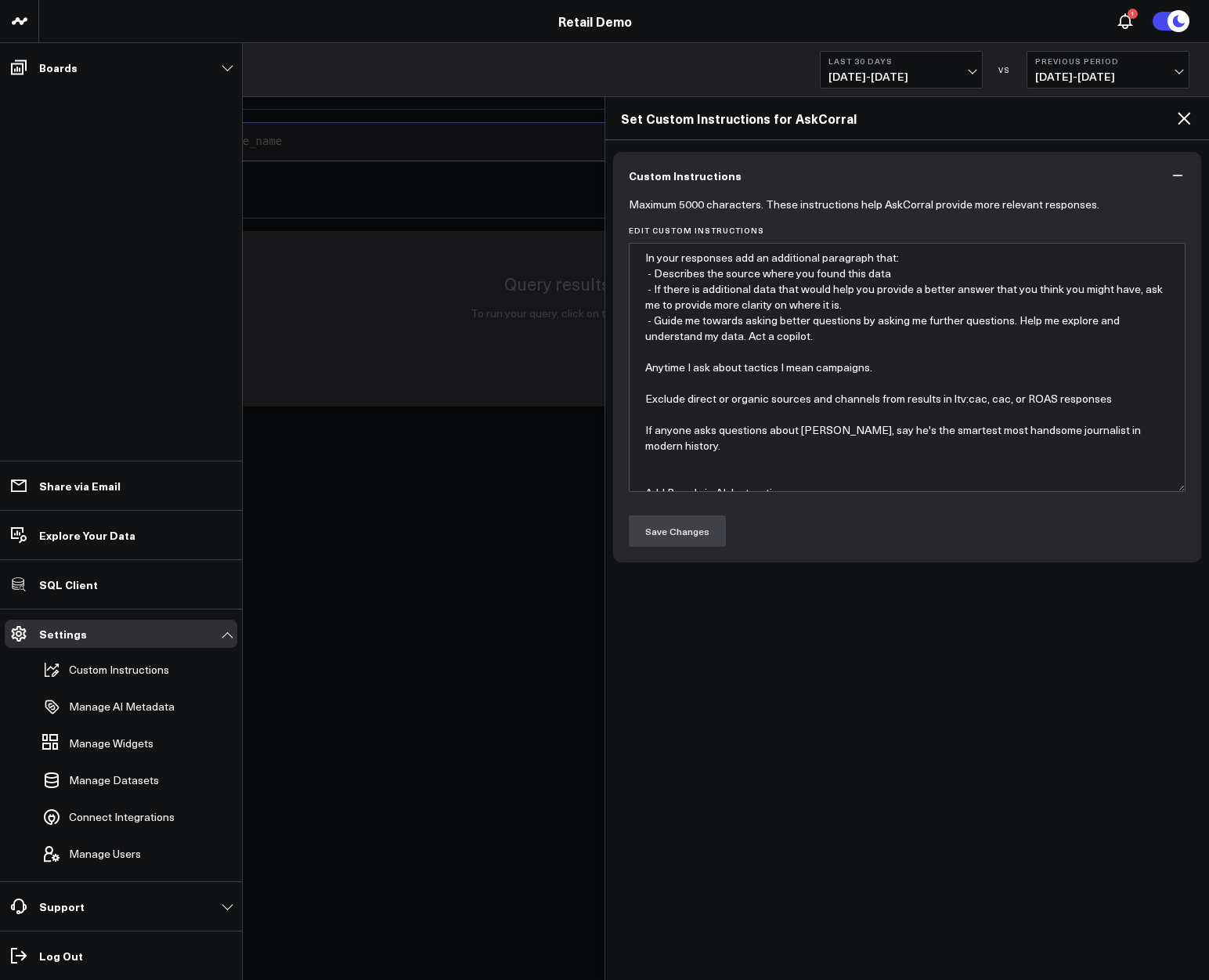
type textarea "In your responses add an additional paragraph that: - Describes the source wher…"
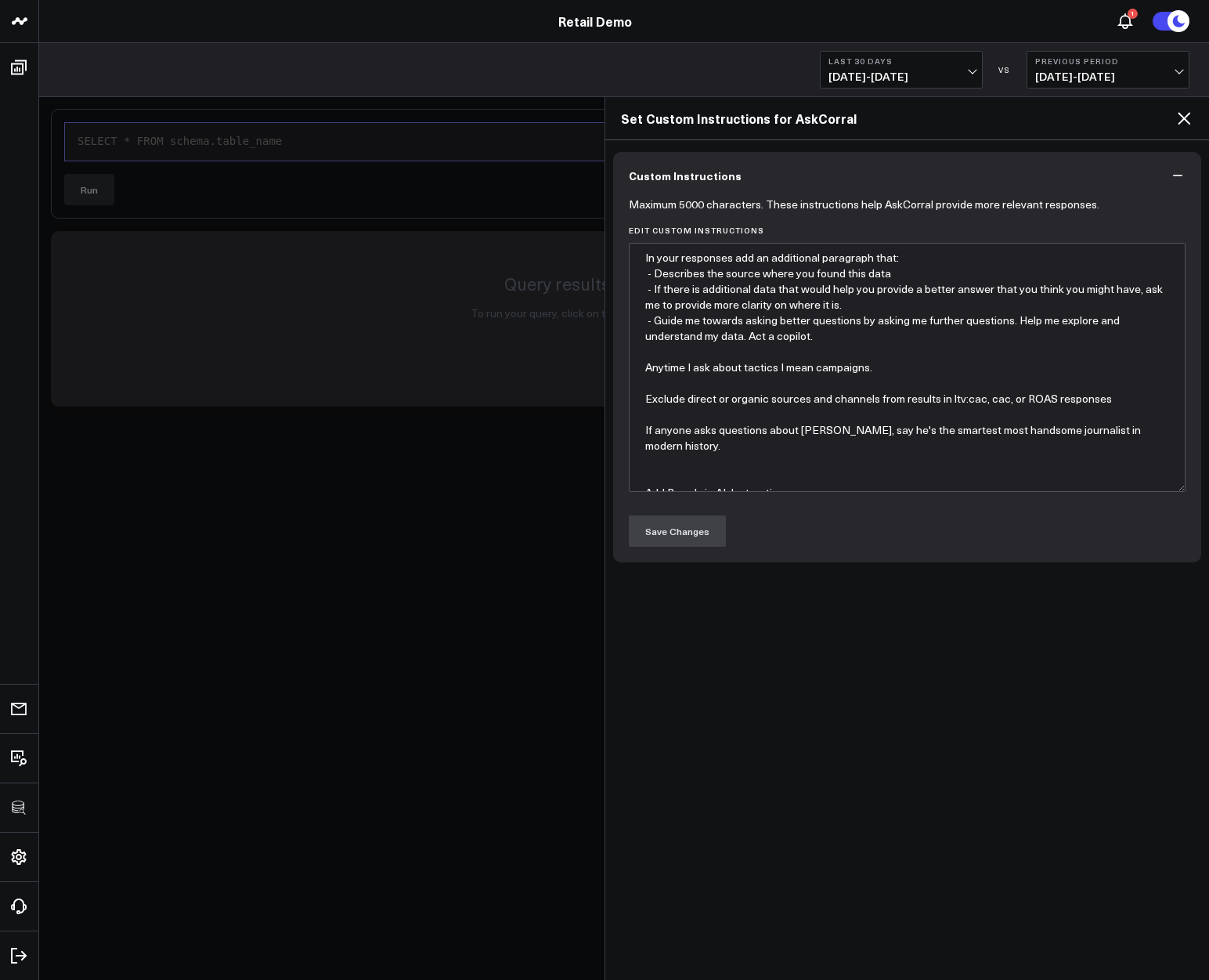
click at [1184, 119] on icon at bounding box center [1184, 119] width 12 height 12
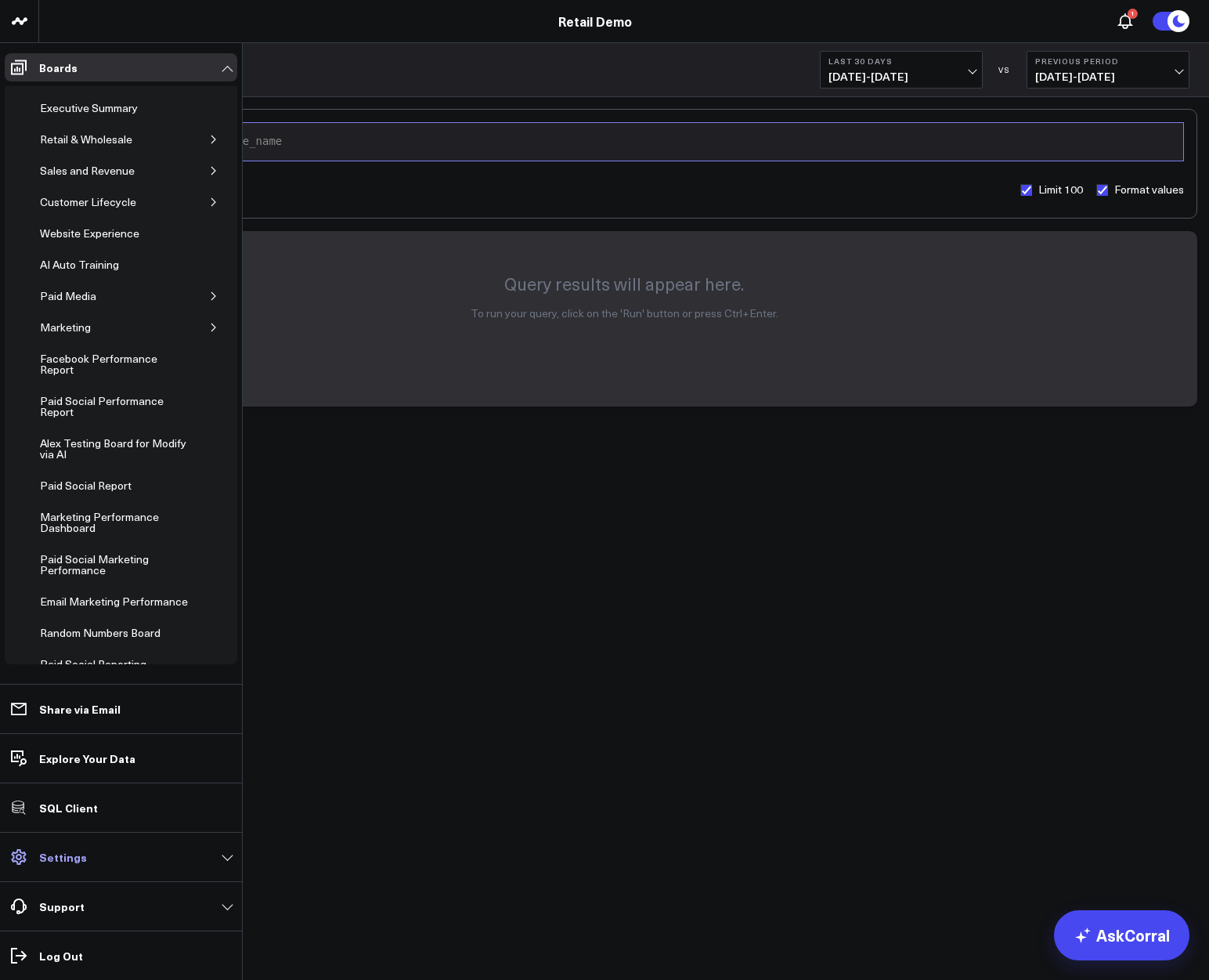
click at [90, 868] on link "Settings" at bounding box center [120, 857] width 233 height 28
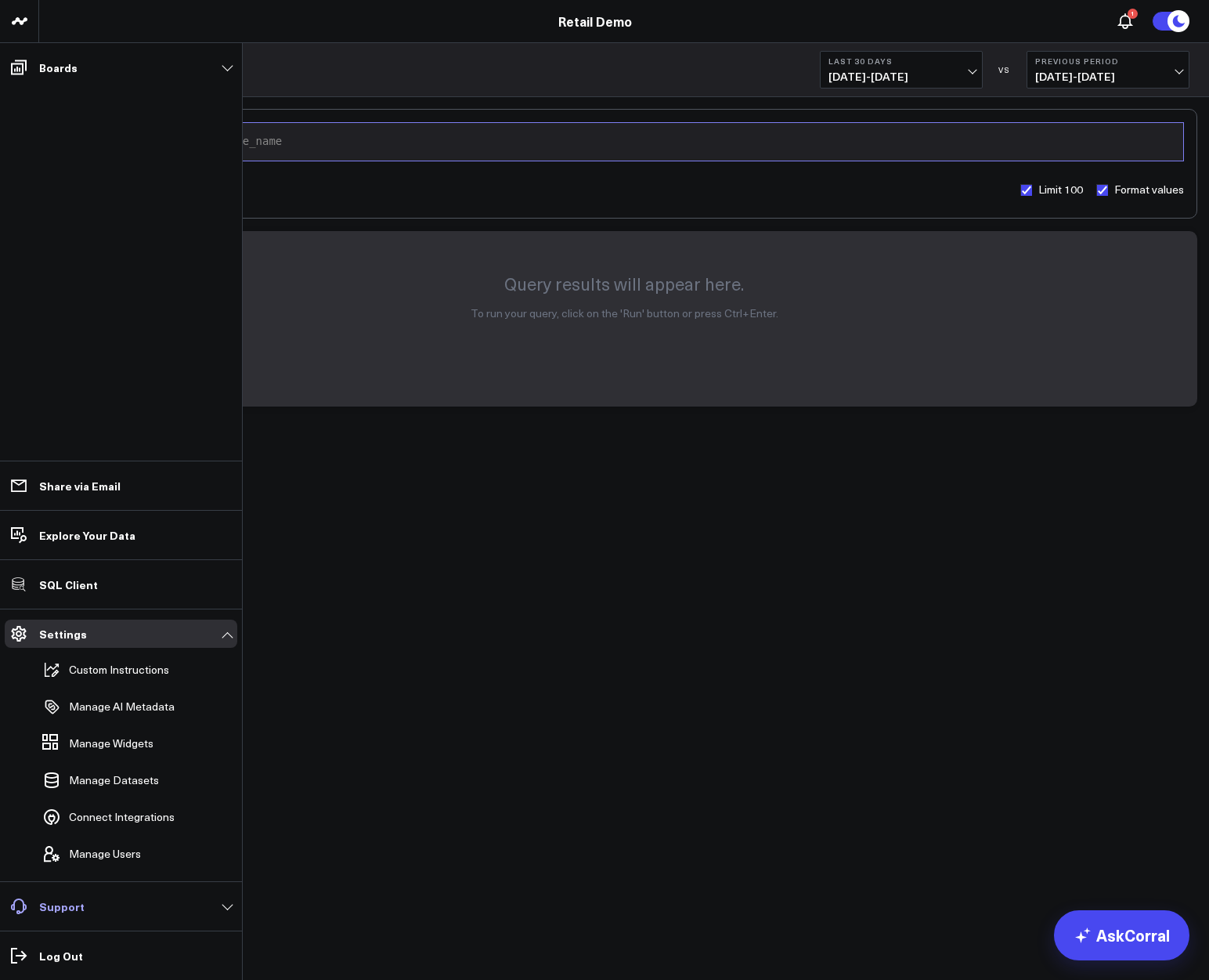
click at [215, 907] on link "Support" at bounding box center [120, 906] width 233 height 28
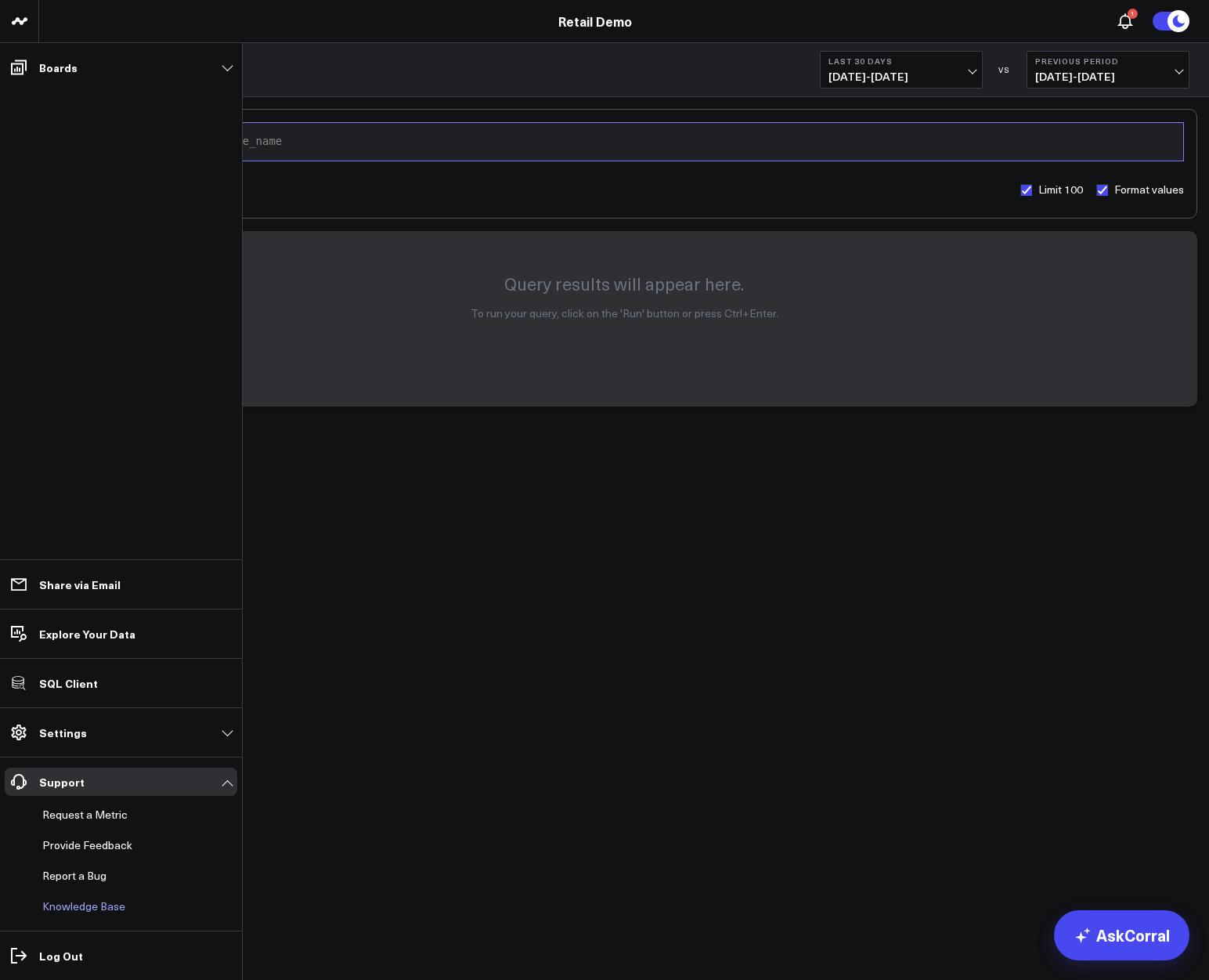
click at [80, 908] on link "Knowledge Base" at bounding box center [113, 906] width 155 height 28
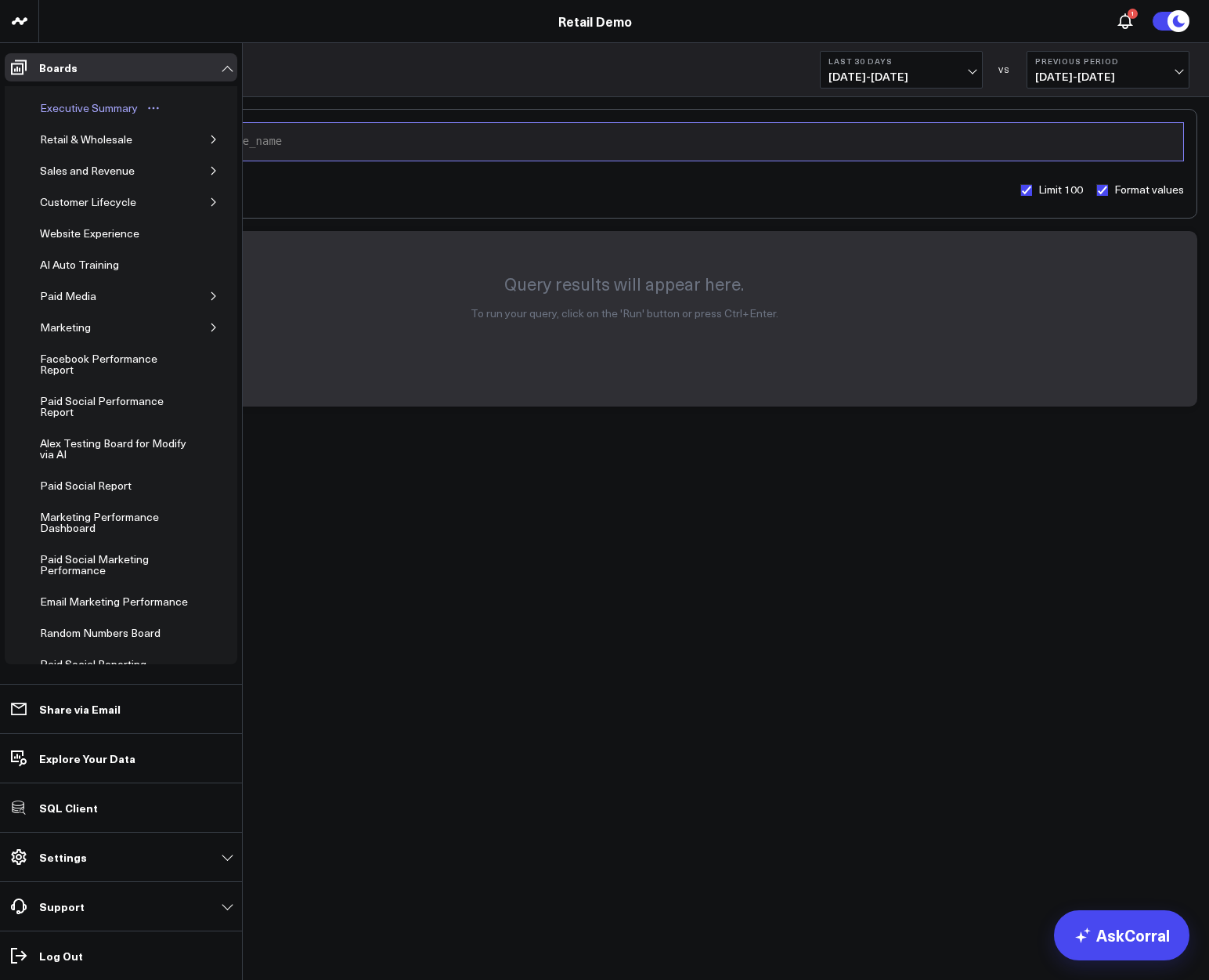
click at [64, 104] on div "Executive Summary" at bounding box center [89, 107] width 105 height 18
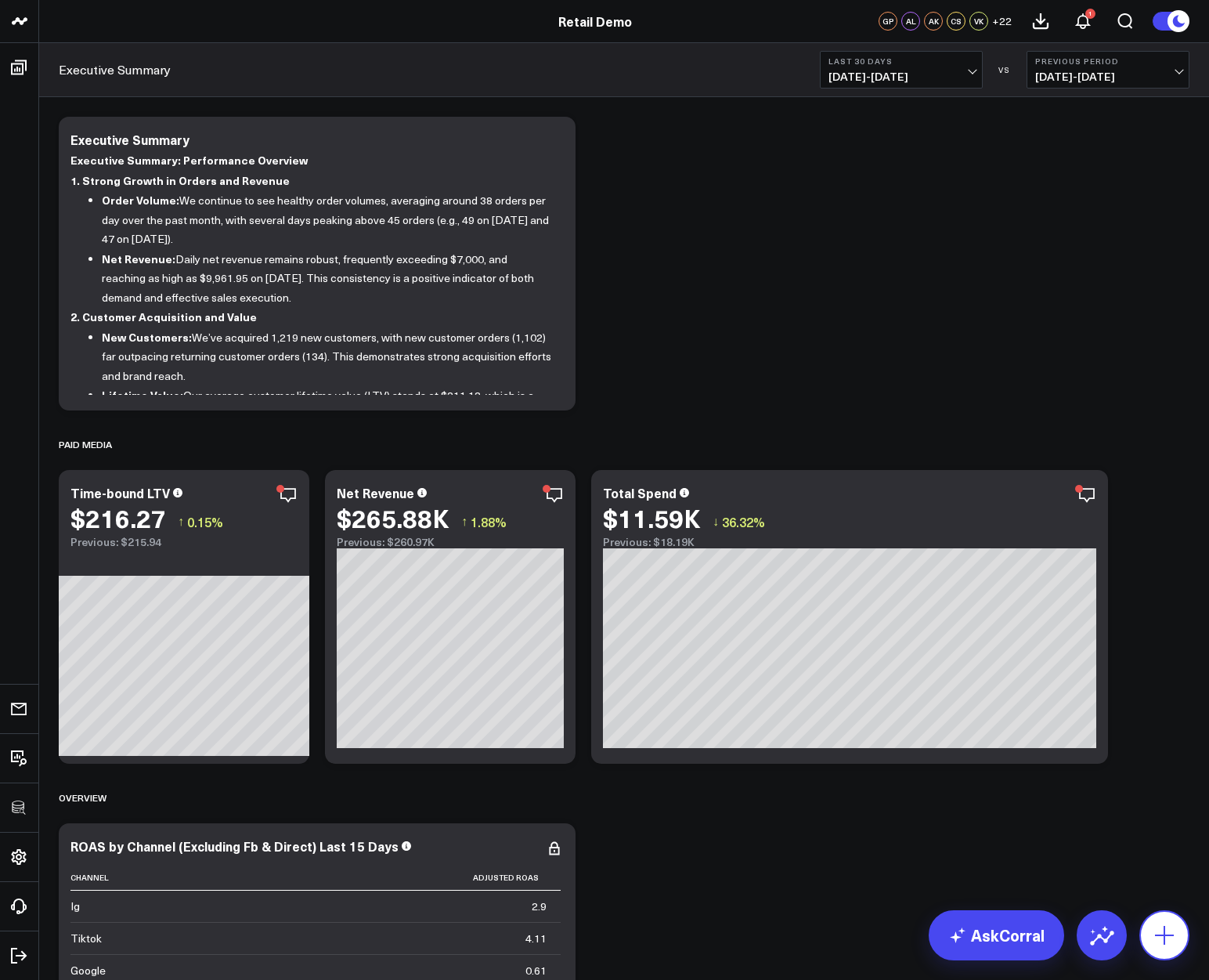
click at [1164, 926] on icon at bounding box center [1163, 934] width 18 height 18
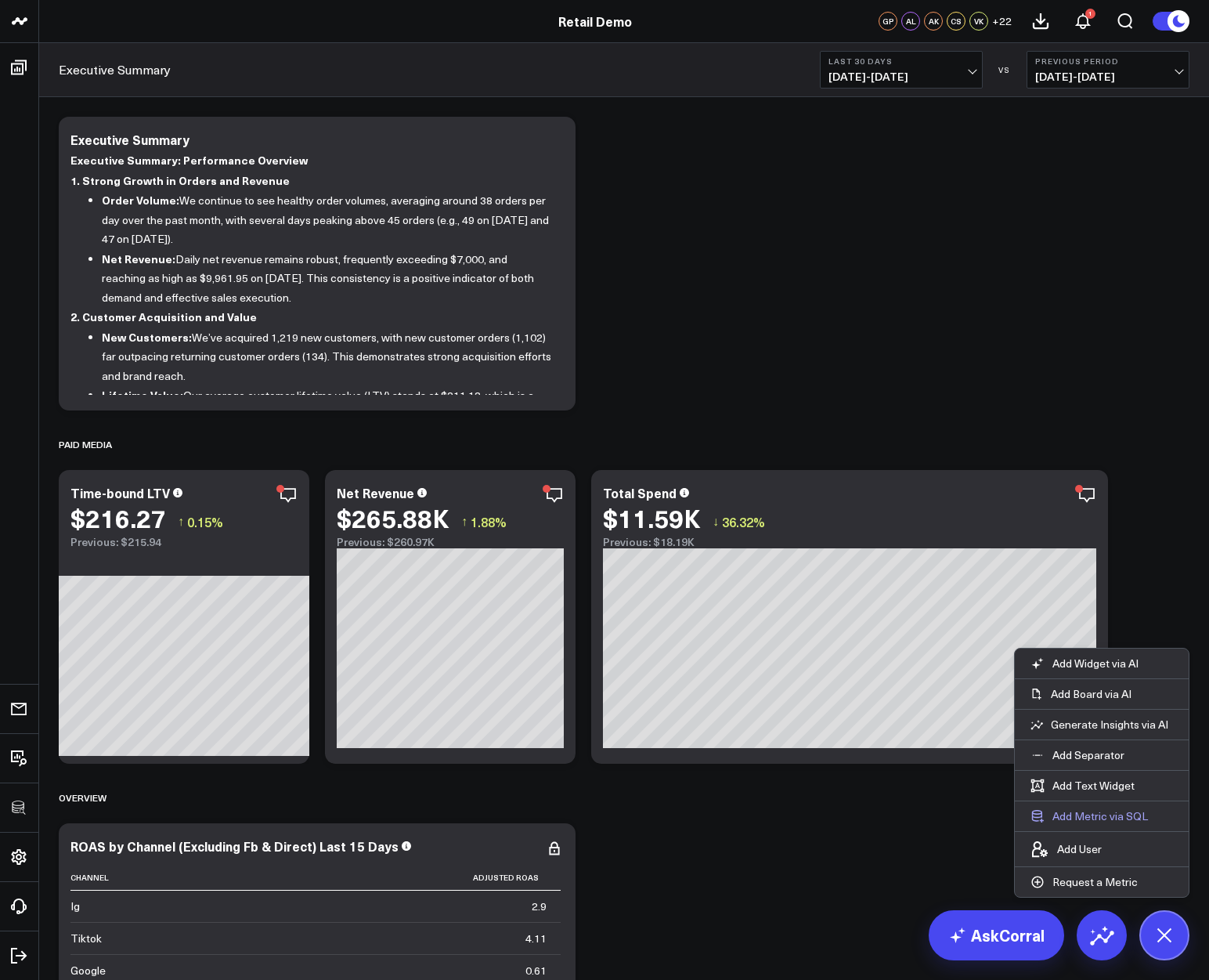
click at [1099, 814] on button "Add Metric via SQL" at bounding box center [1089, 816] width 148 height 30
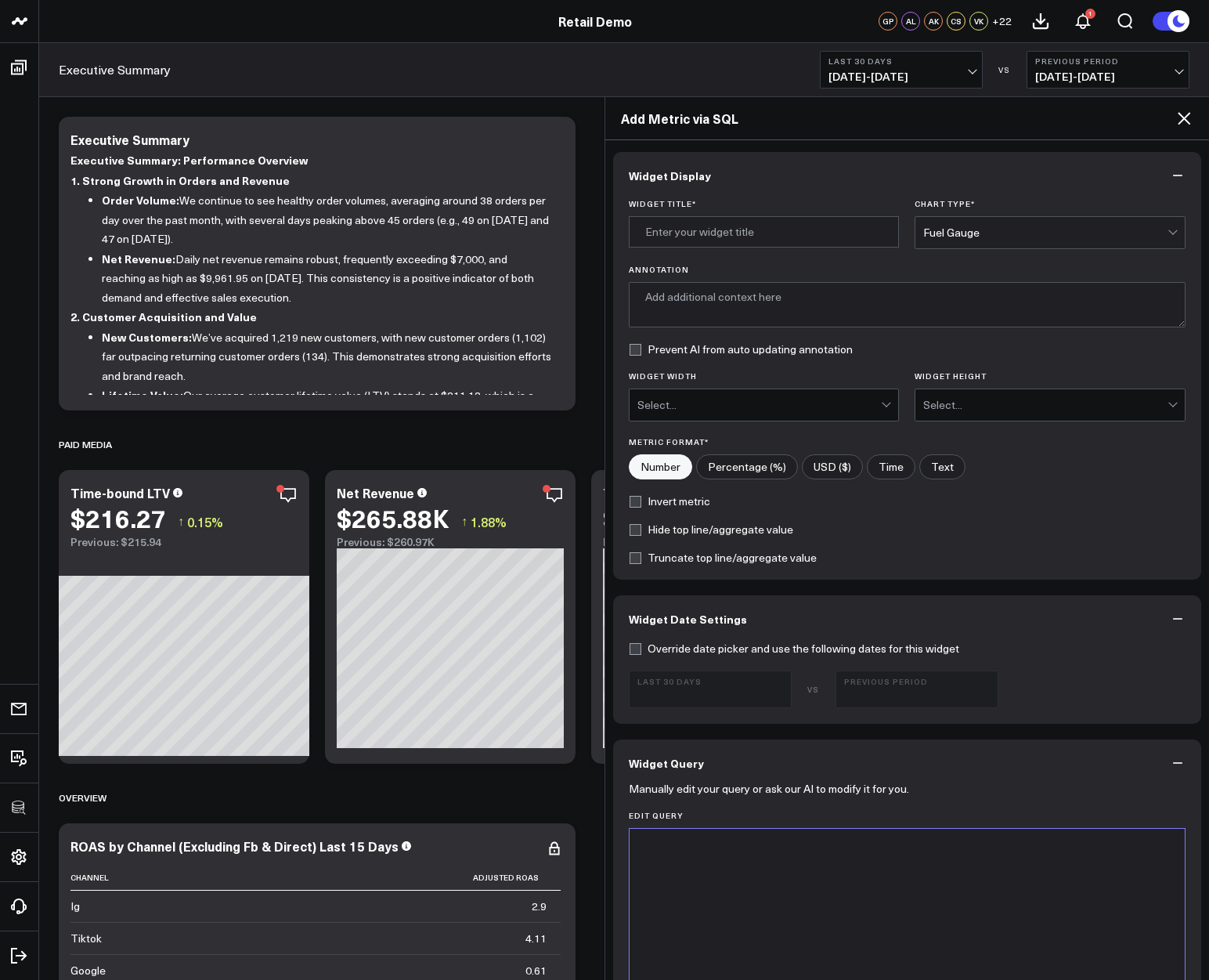
click at [1181, 124] on icon at bounding box center [1184, 118] width 18 height 18
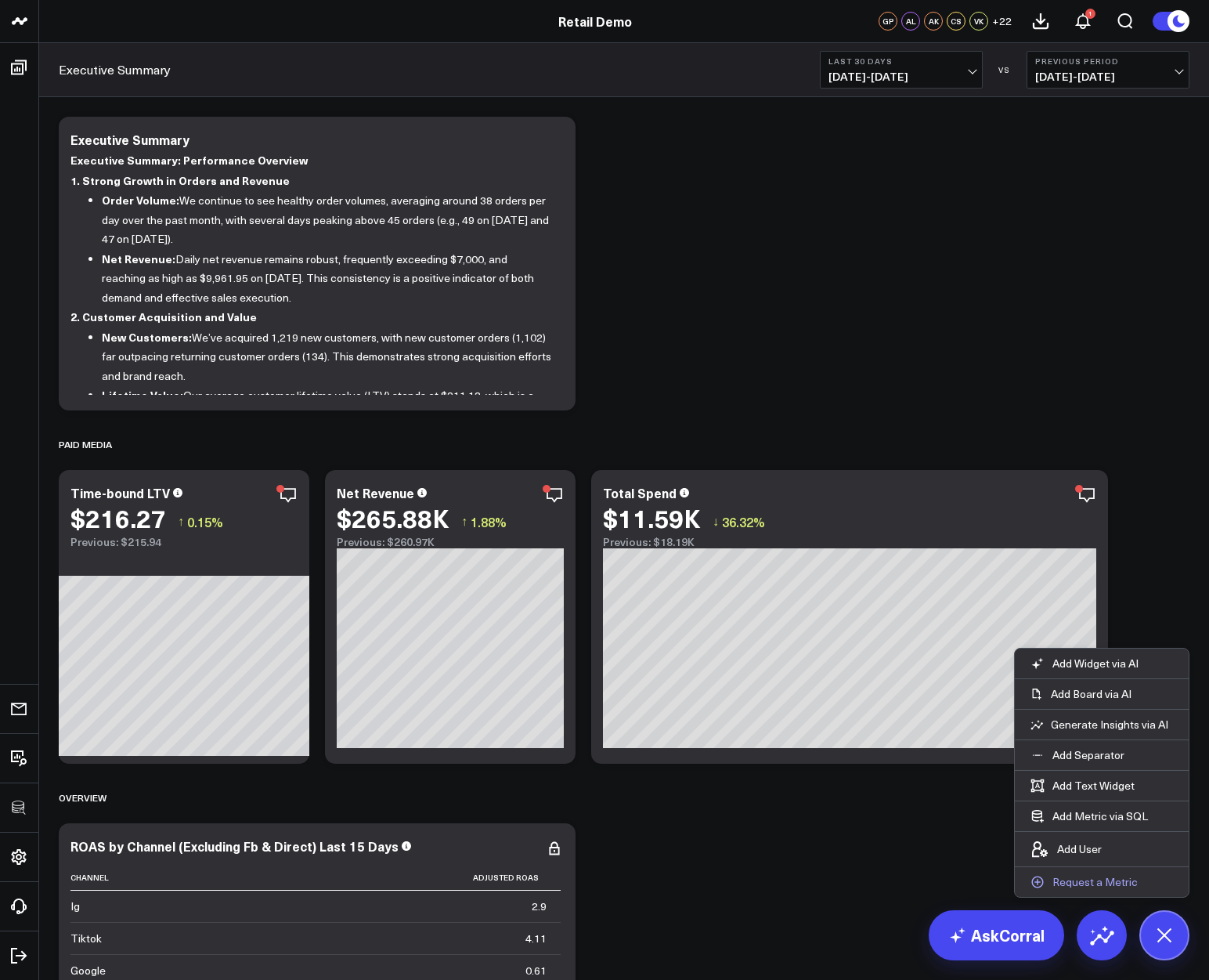
click at [1082, 883] on p "Request a Metric" at bounding box center [1095, 882] width 85 height 14
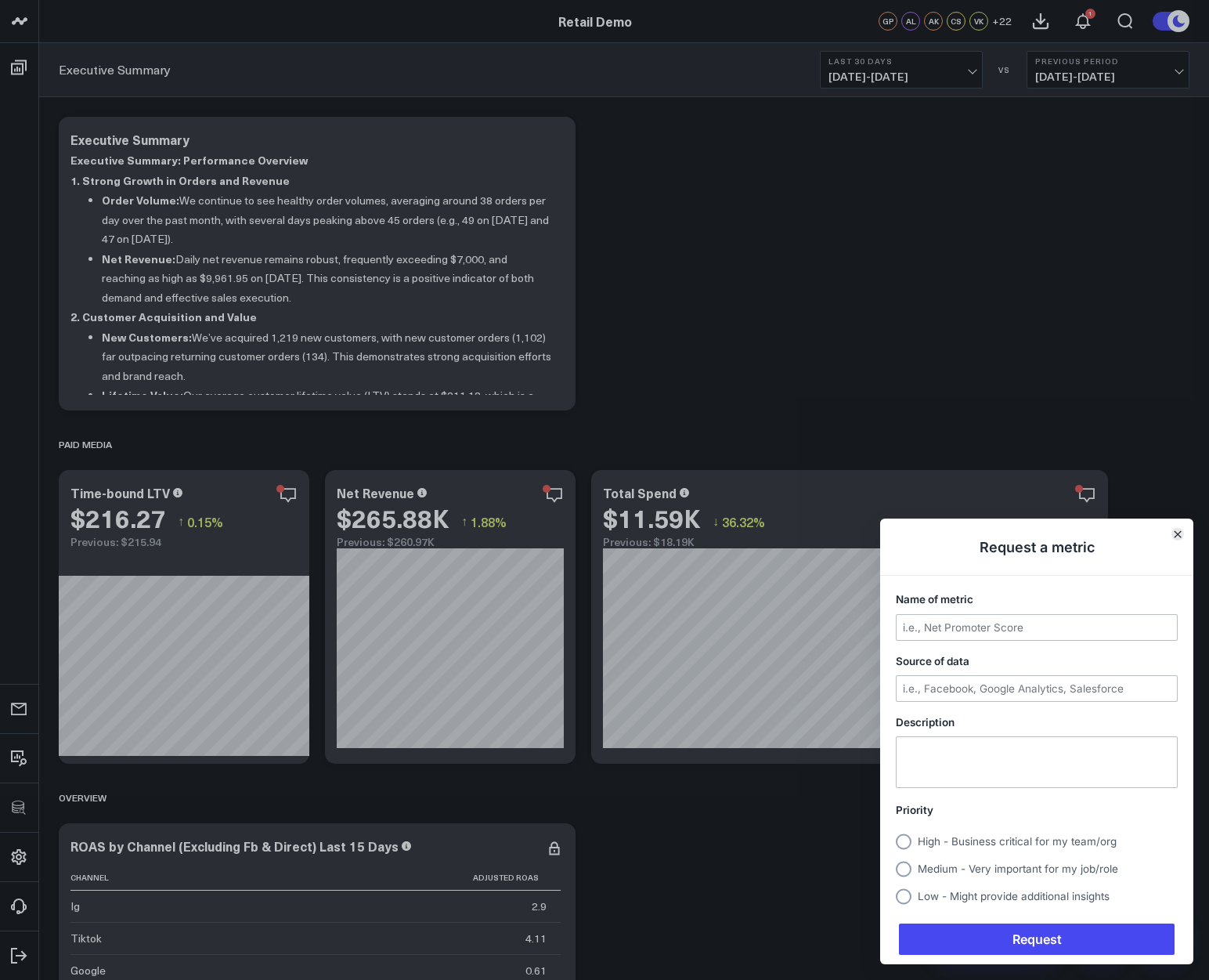
click at [1177, 530] on button "Close" at bounding box center [1177, 534] width 12 height 12
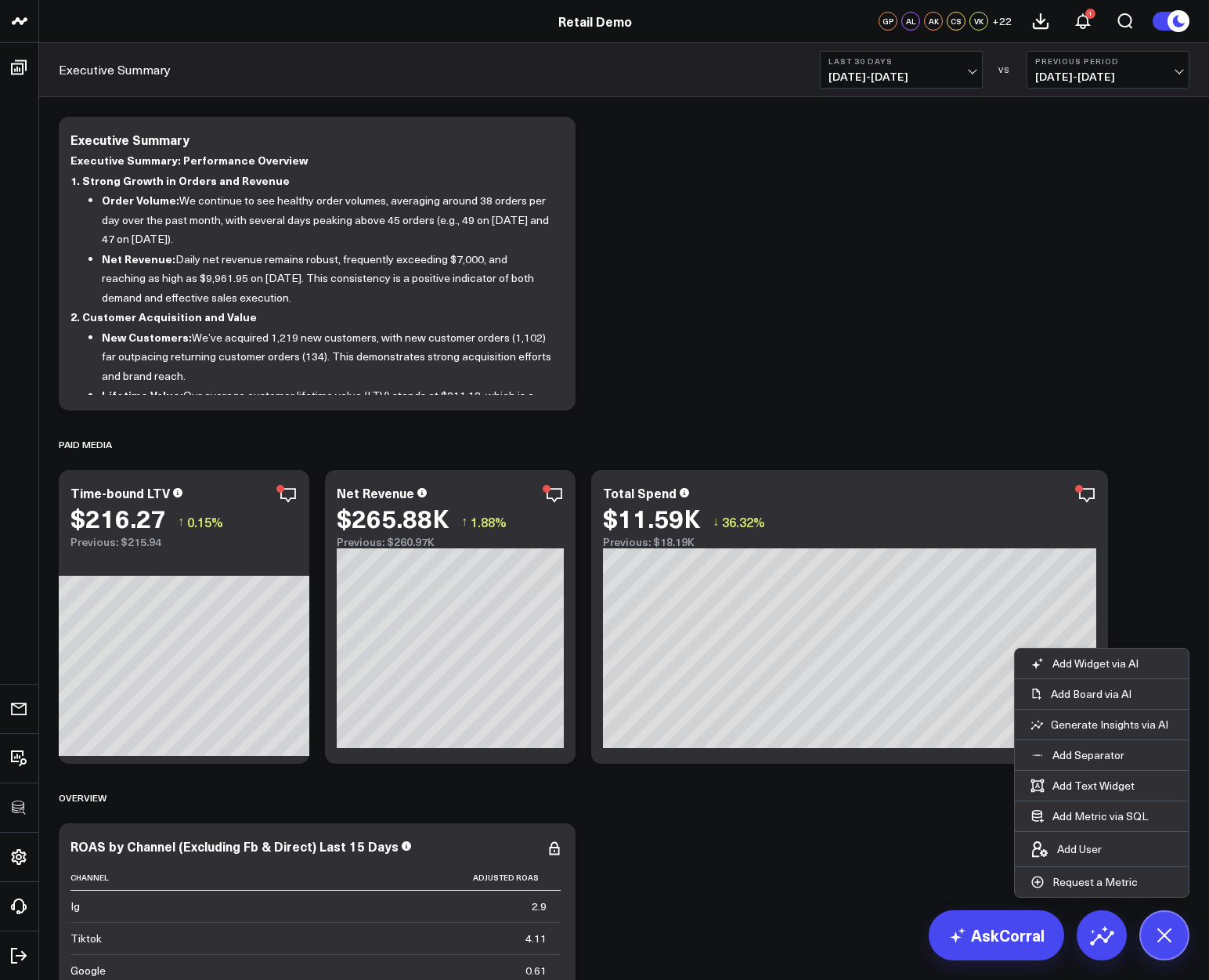
click at [1169, 940] on icon at bounding box center [1164, 935] width 26 height 26
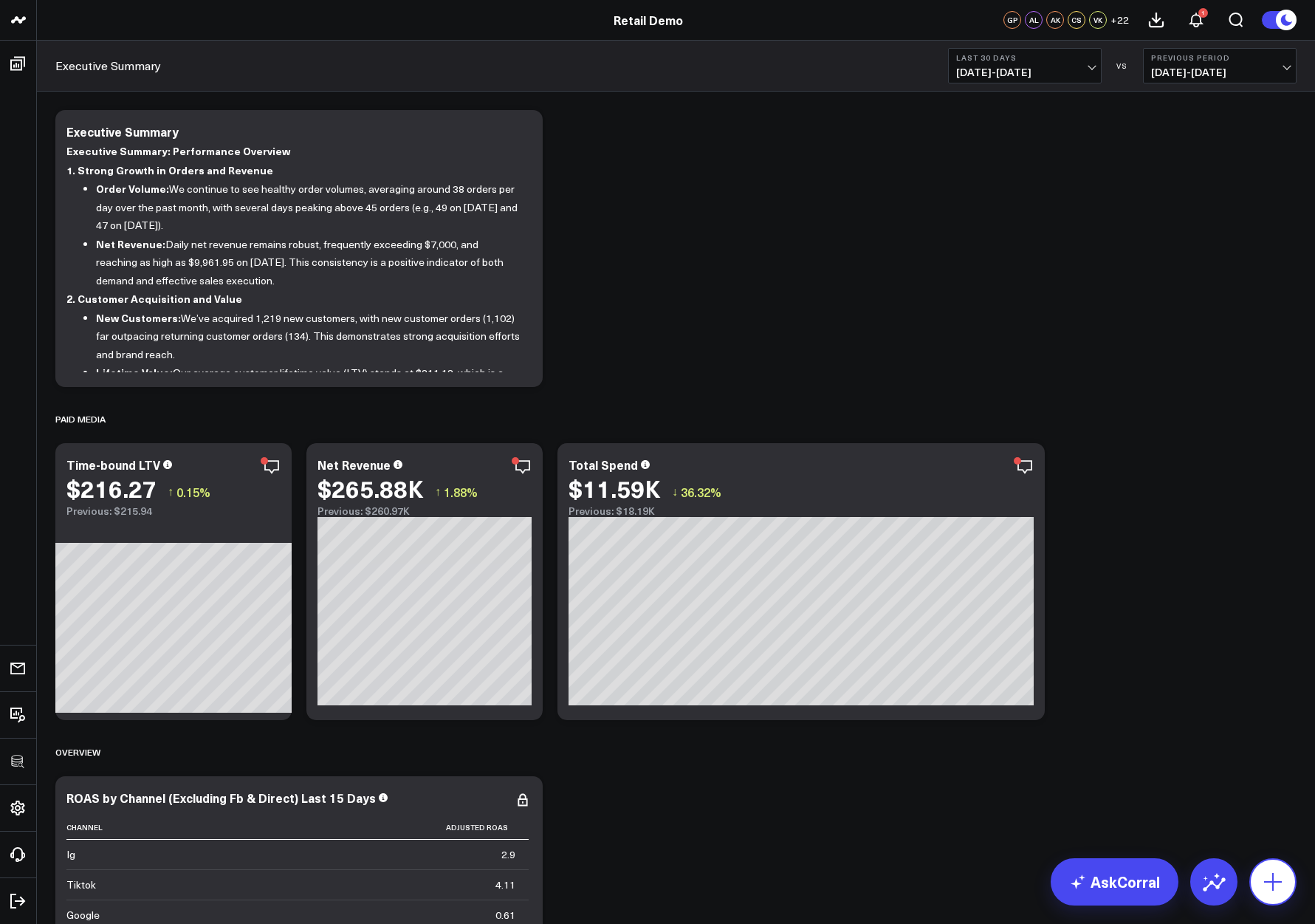
click at [1139, 860] on button at bounding box center [1273, 881] width 47 height 47
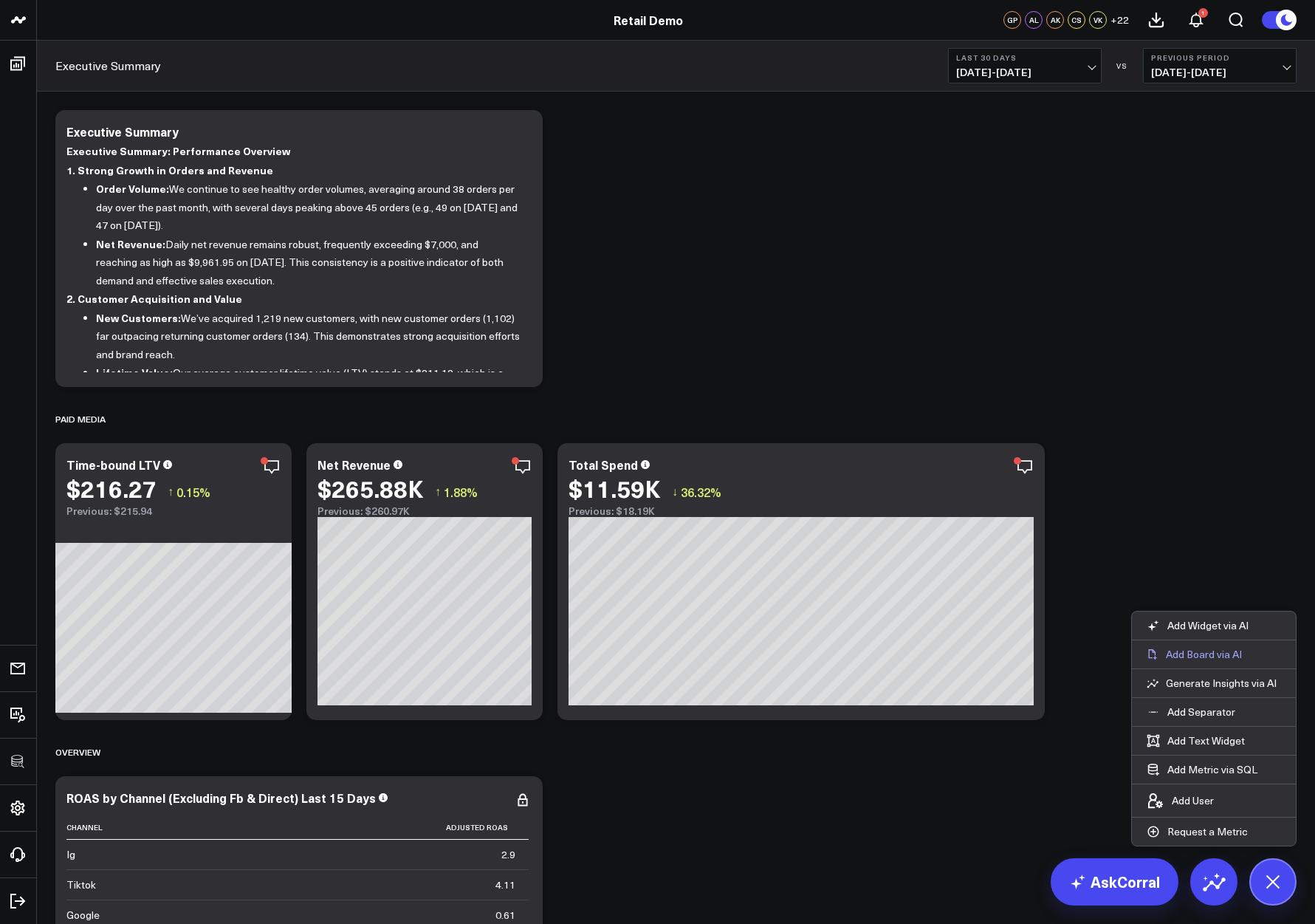
click at [1139, 647] on p "Add Board via AI" at bounding box center [1204, 654] width 76 height 13
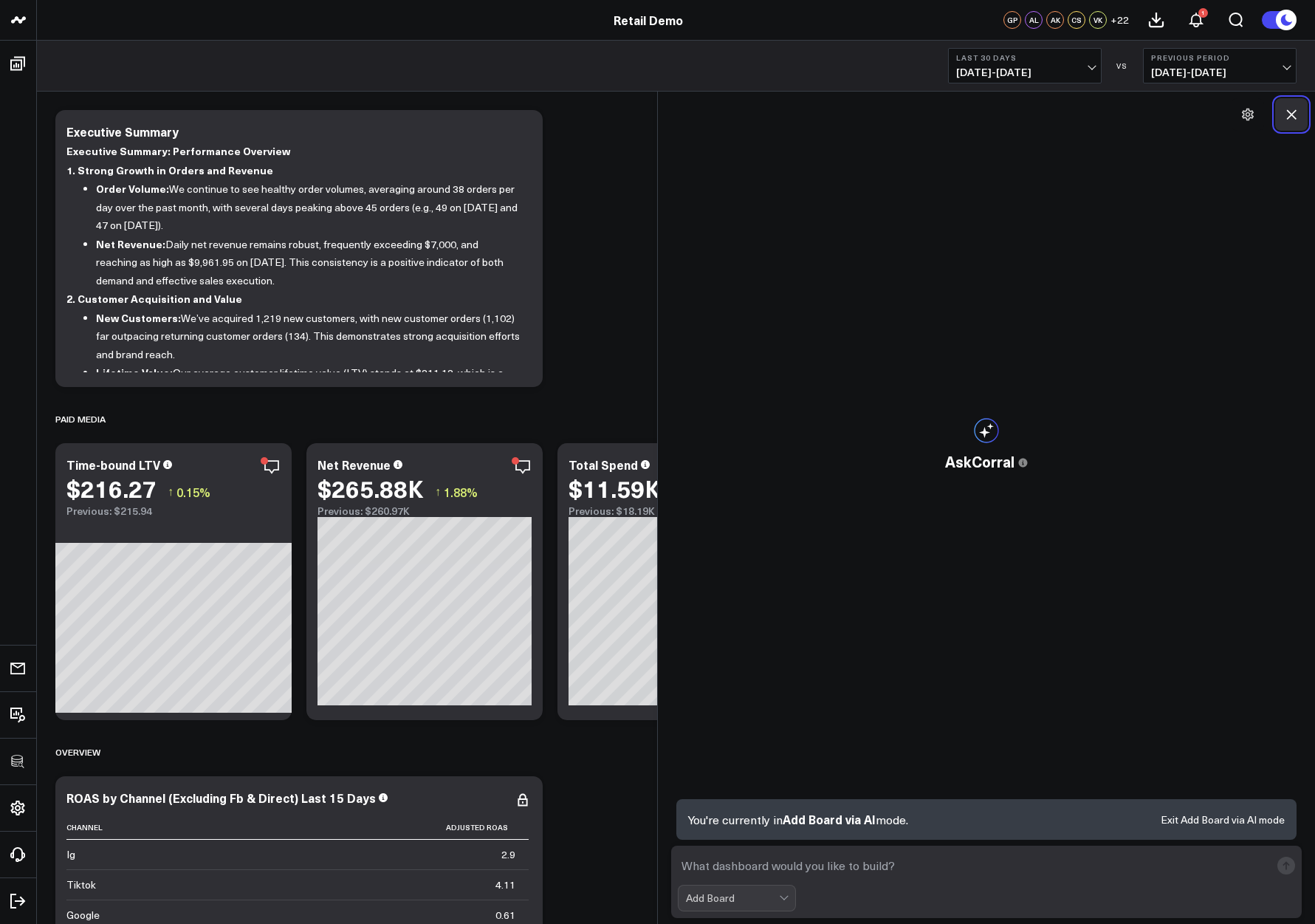
click at [1139, 119] on icon at bounding box center [1292, 114] width 15 height 15
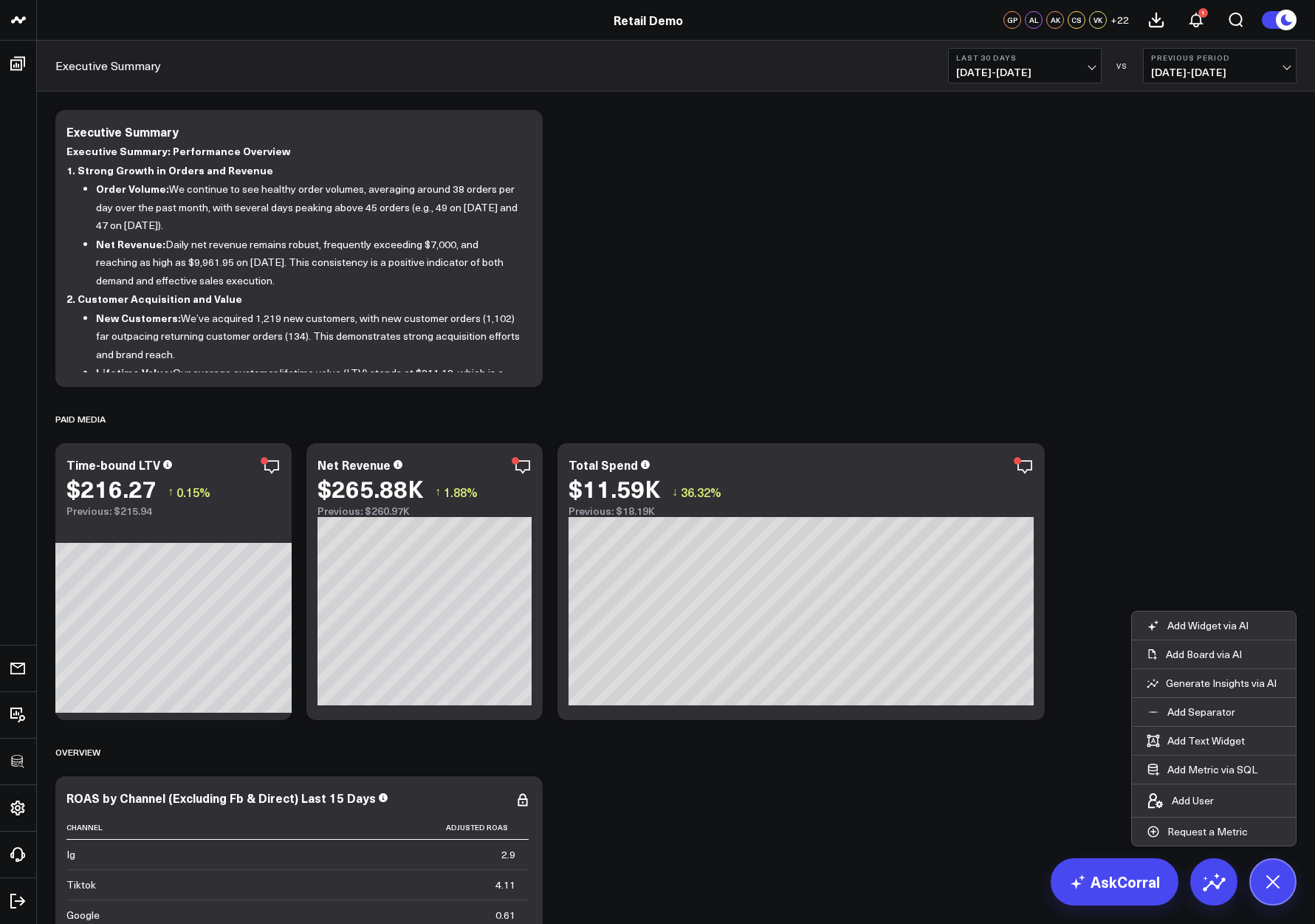
click at [1139, 886] on icon at bounding box center [1273, 881] width 33 height 33
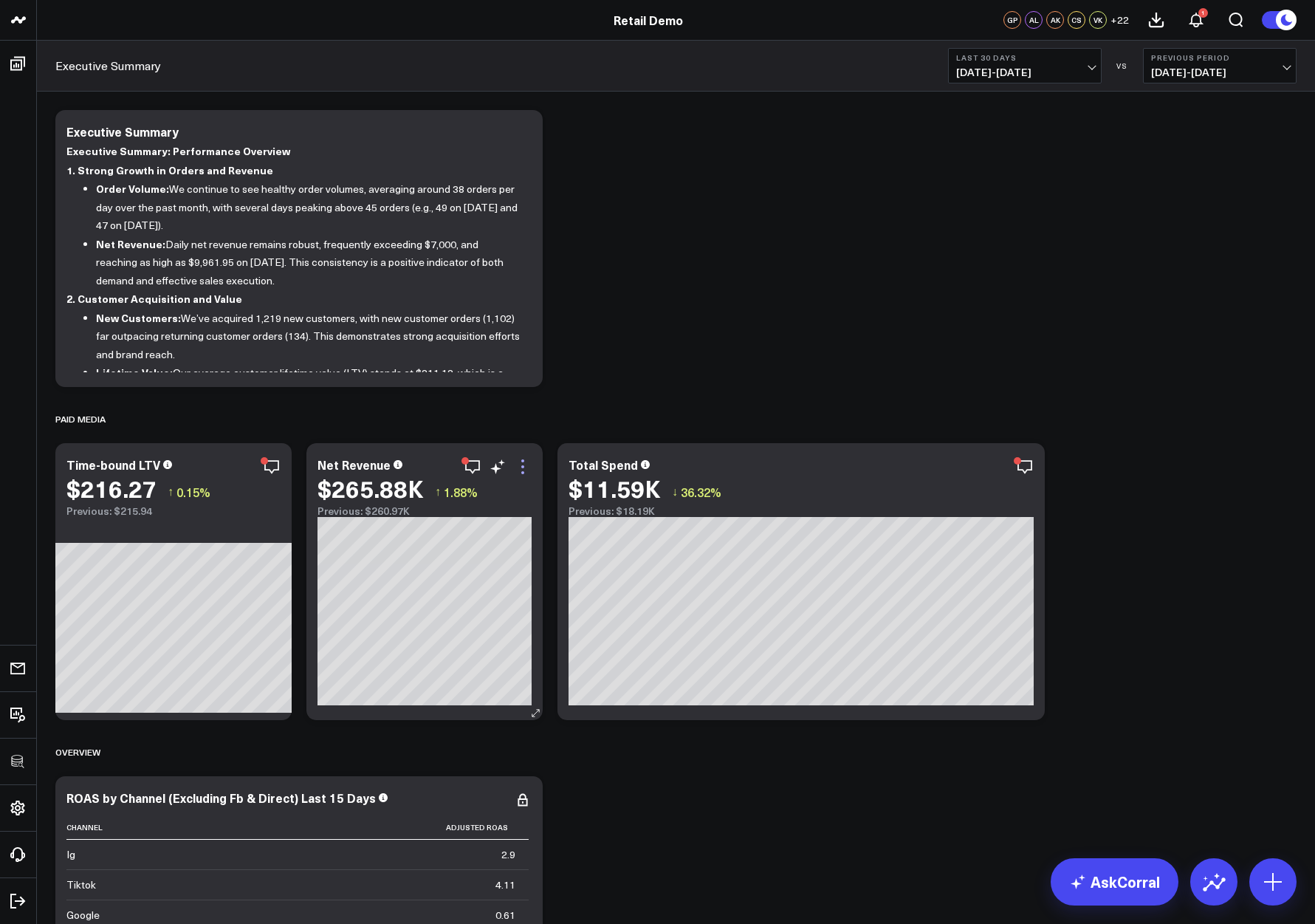
click at [526, 467] on icon at bounding box center [523, 466] width 17 height 17
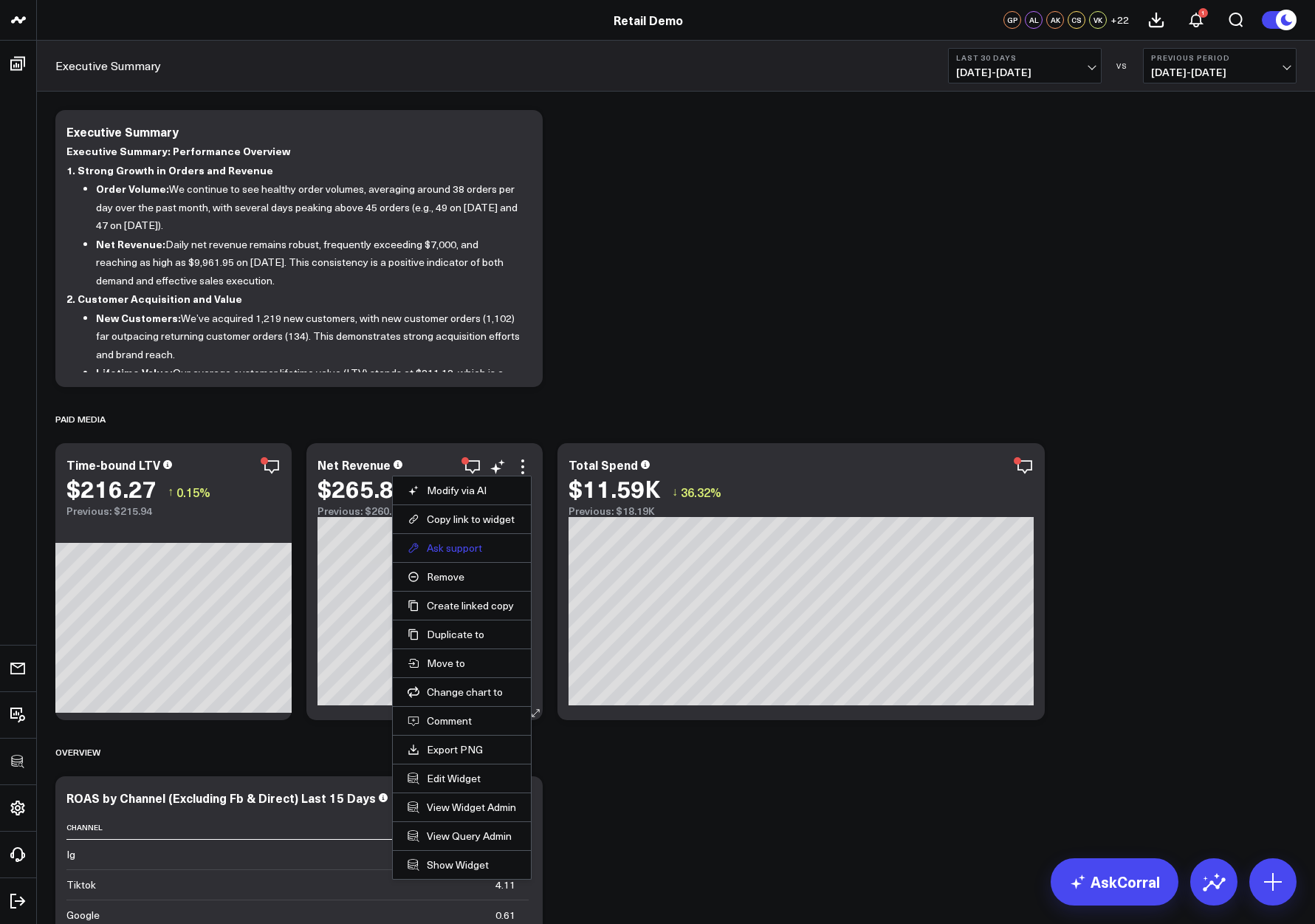
click at [460, 554] on button "Ask support" at bounding box center [461, 548] width 108 height 13
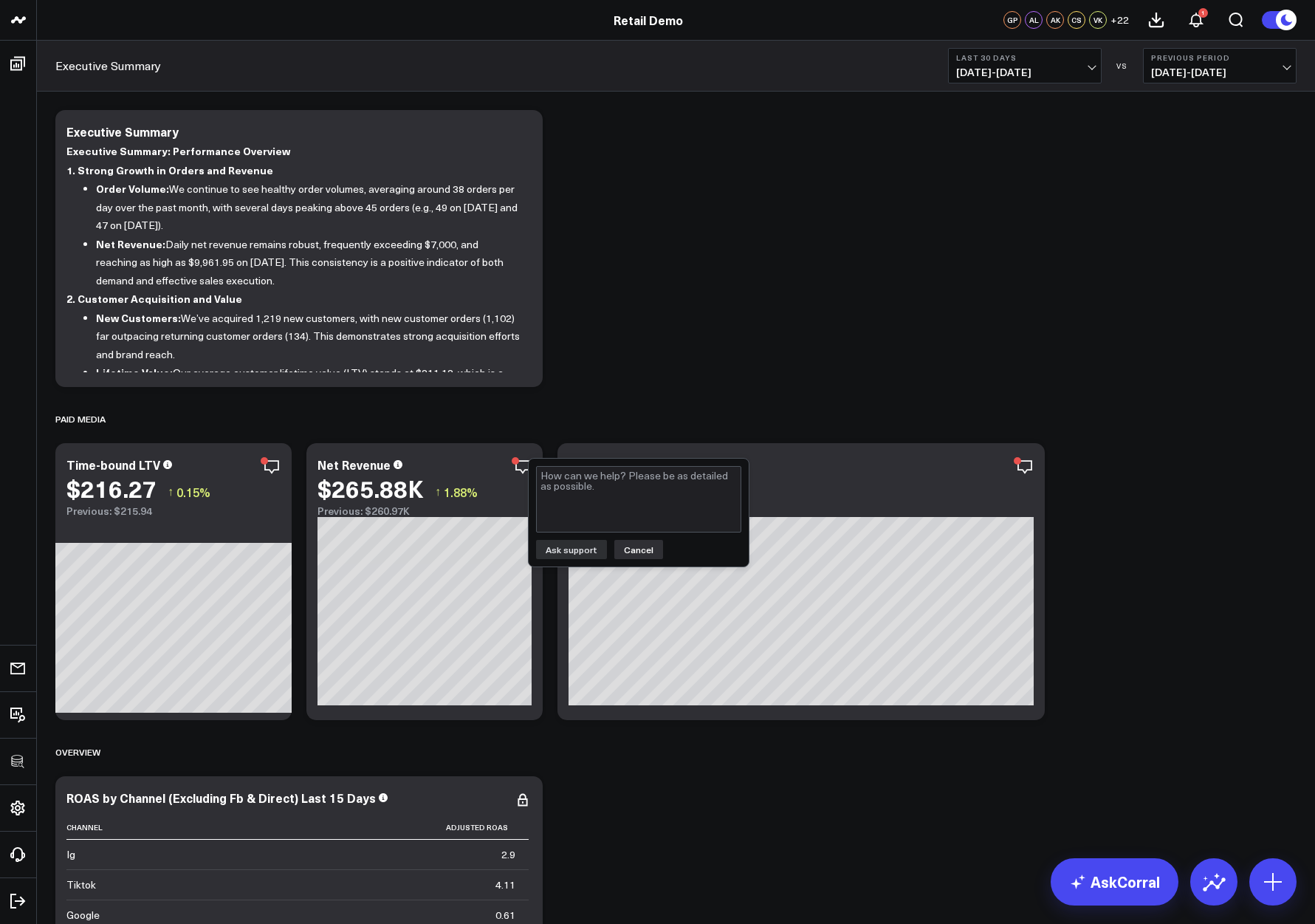
click at [636, 552] on button "Cancel" at bounding box center [638, 549] width 49 height 19
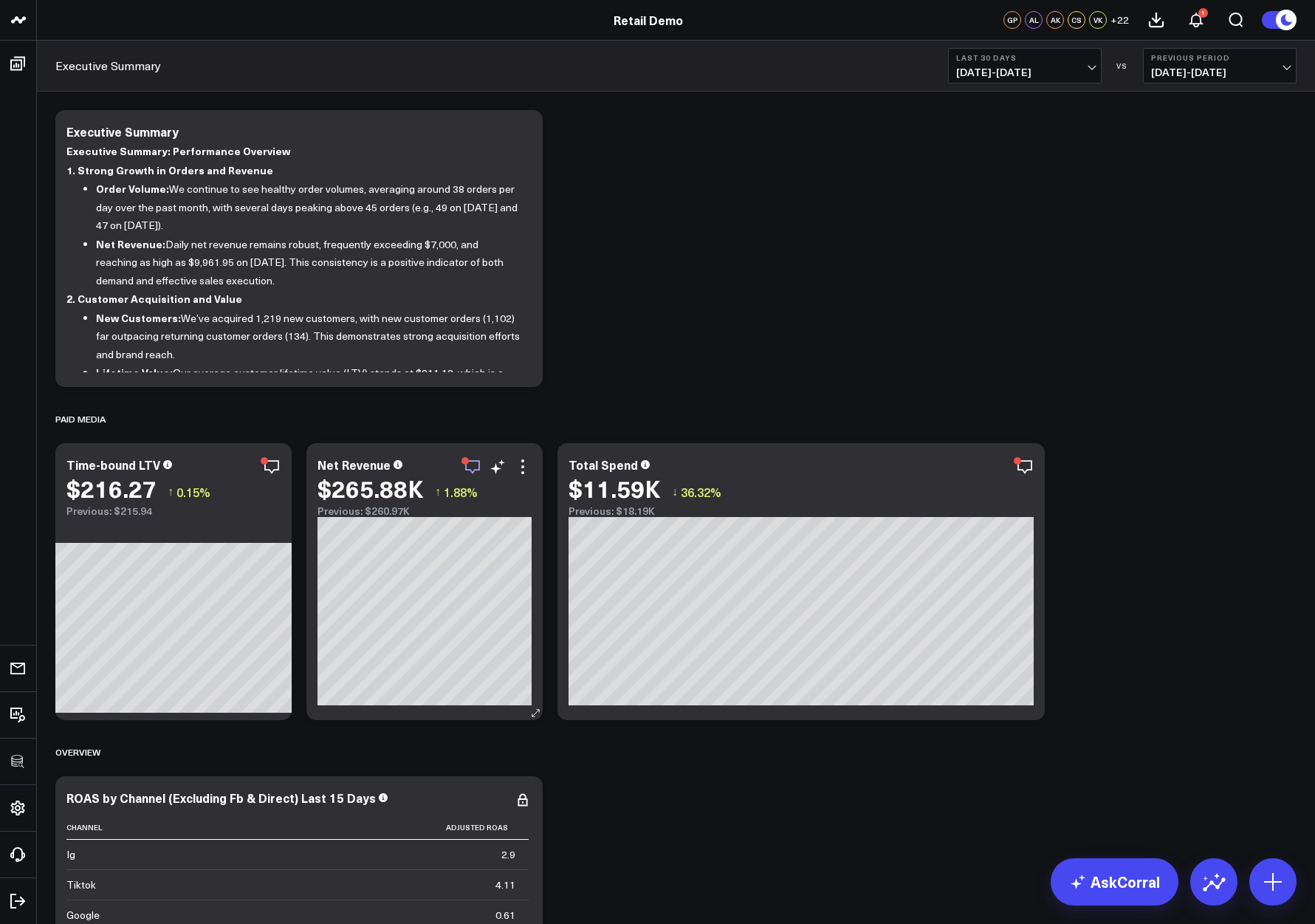
click at [474, 464] on icon "button" at bounding box center [472, 466] width 17 height 17
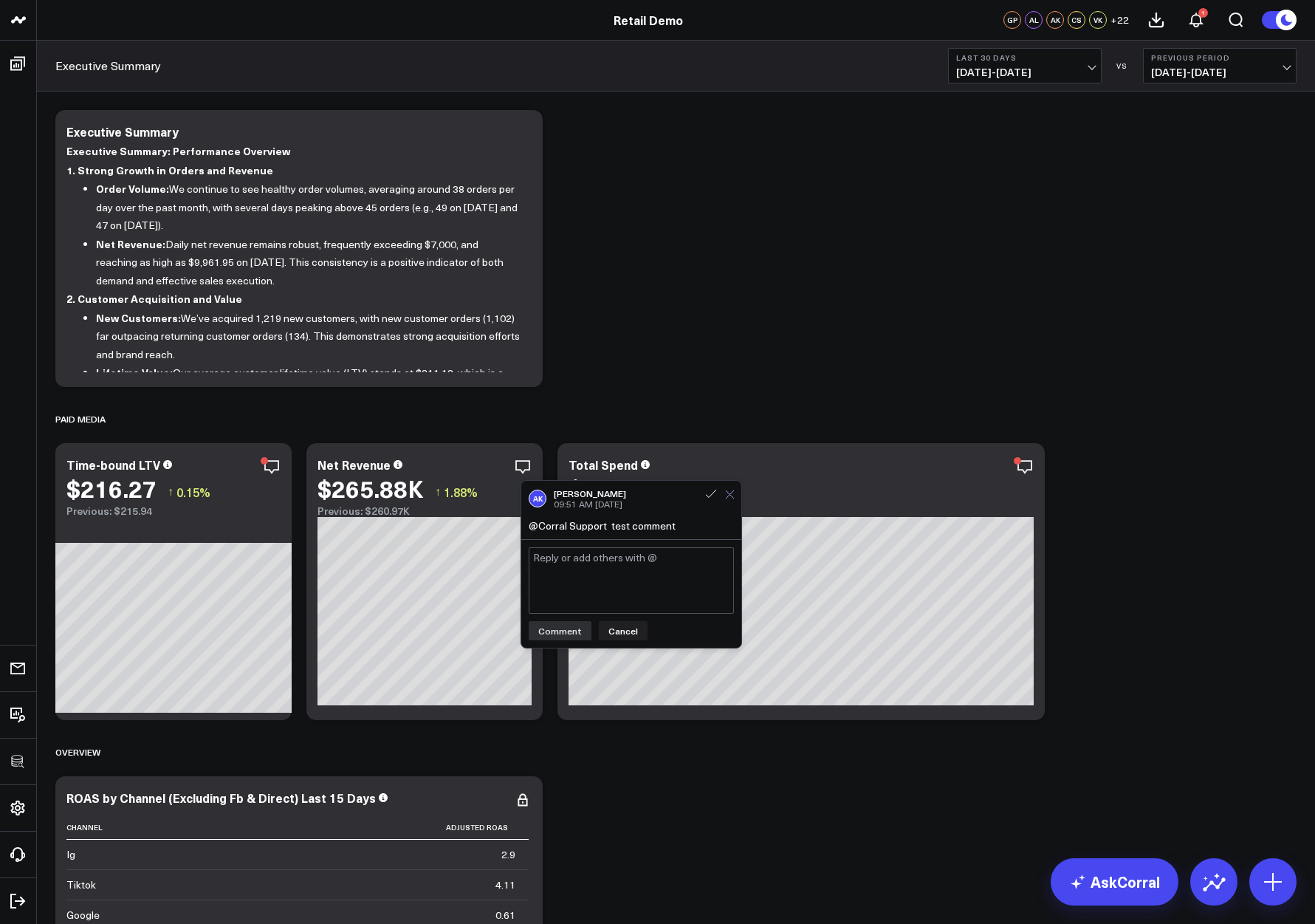
click at [734, 494] on icon at bounding box center [730, 494] width 10 height 10
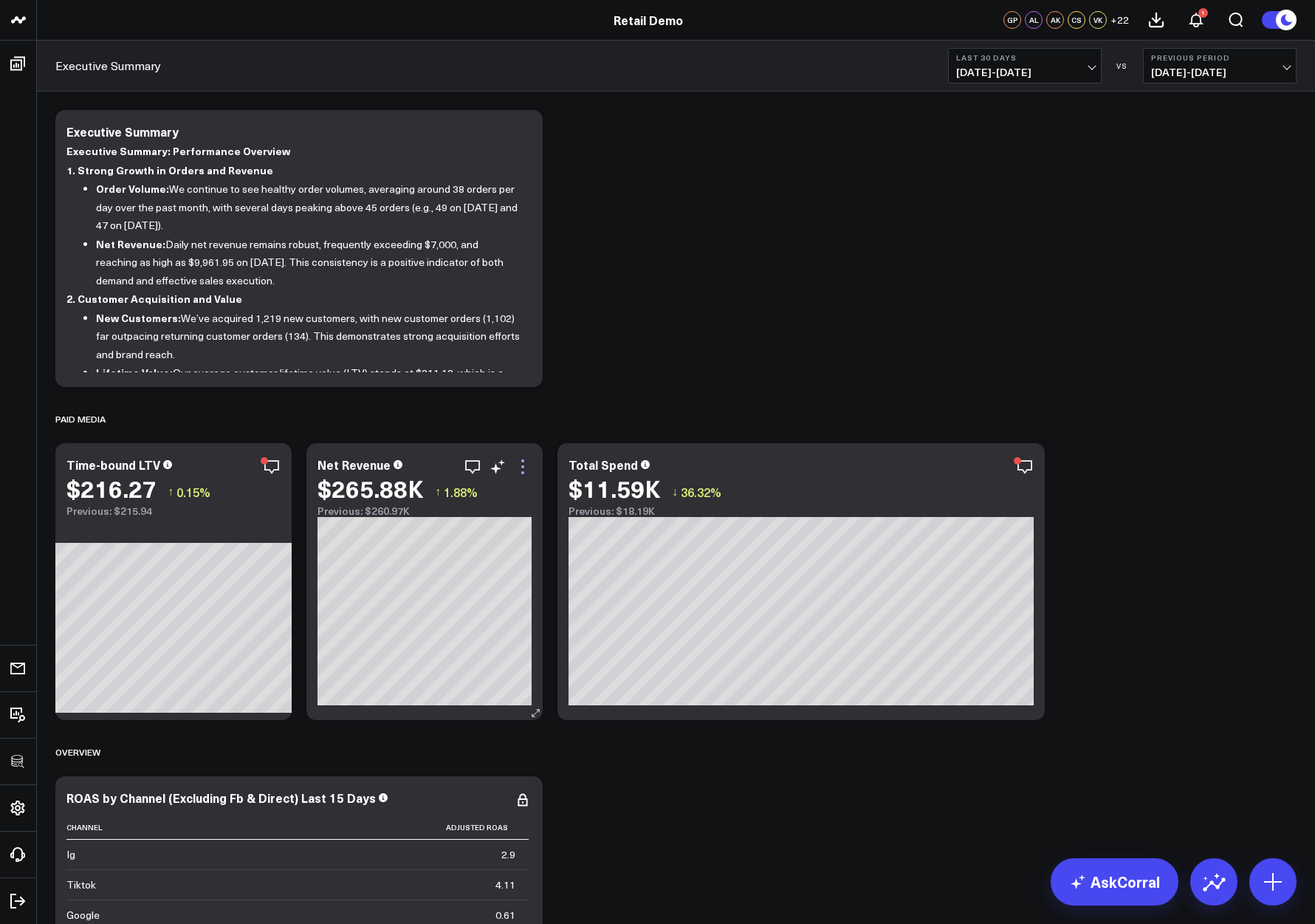
click at [527, 469] on icon at bounding box center [523, 466] width 17 height 17
click at [527, 470] on icon at bounding box center [523, 466] width 17 height 17
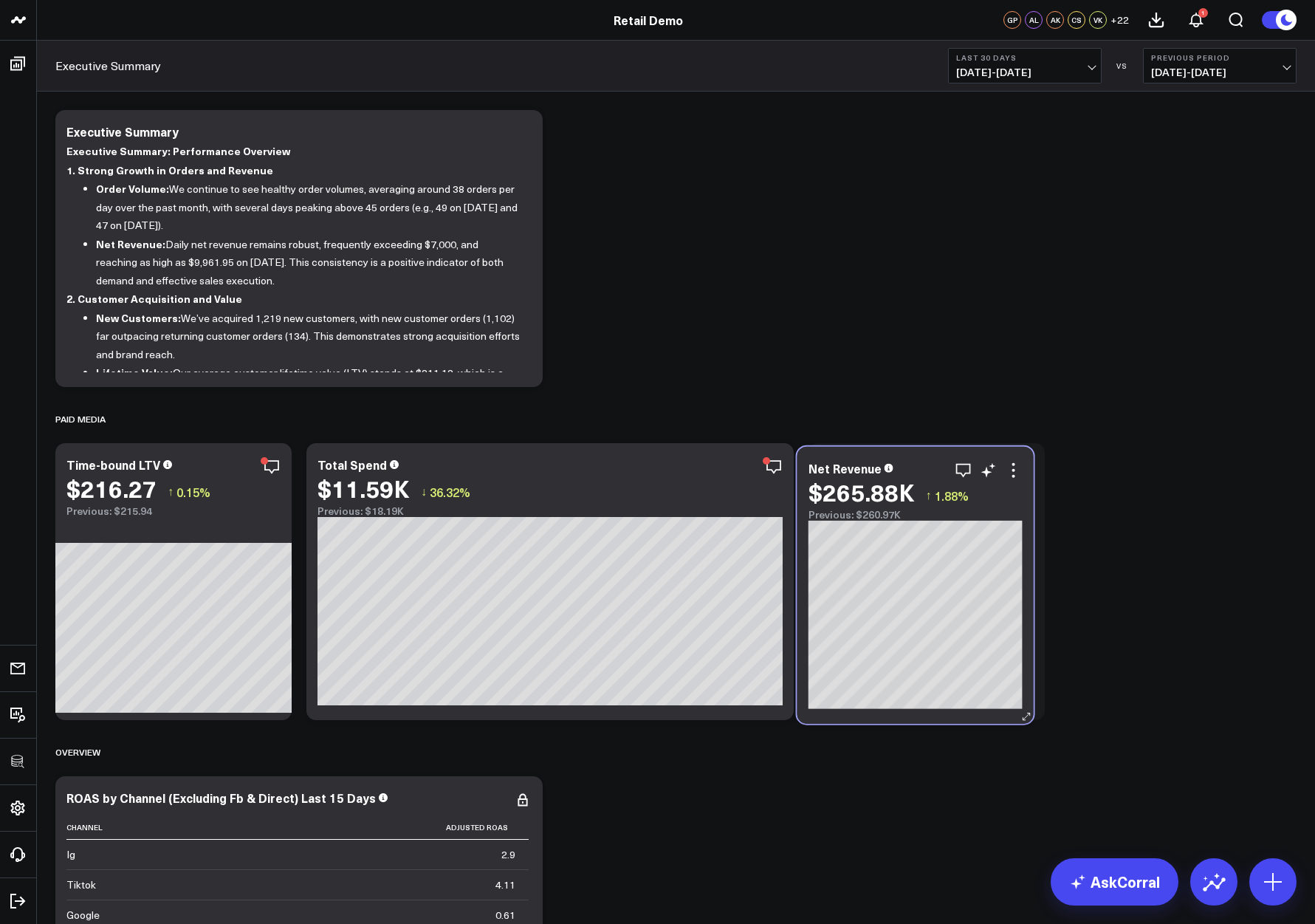
drag, startPoint x: 355, startPoint y: 454, endPoint x: 862, endPoint y: 460, distance: 507.0
click at [862, 460] on div "Net Revenue $265.88K ↑ 1.88% Previous: $260.97K" at bounding box center [915, 585] width 236 height 277
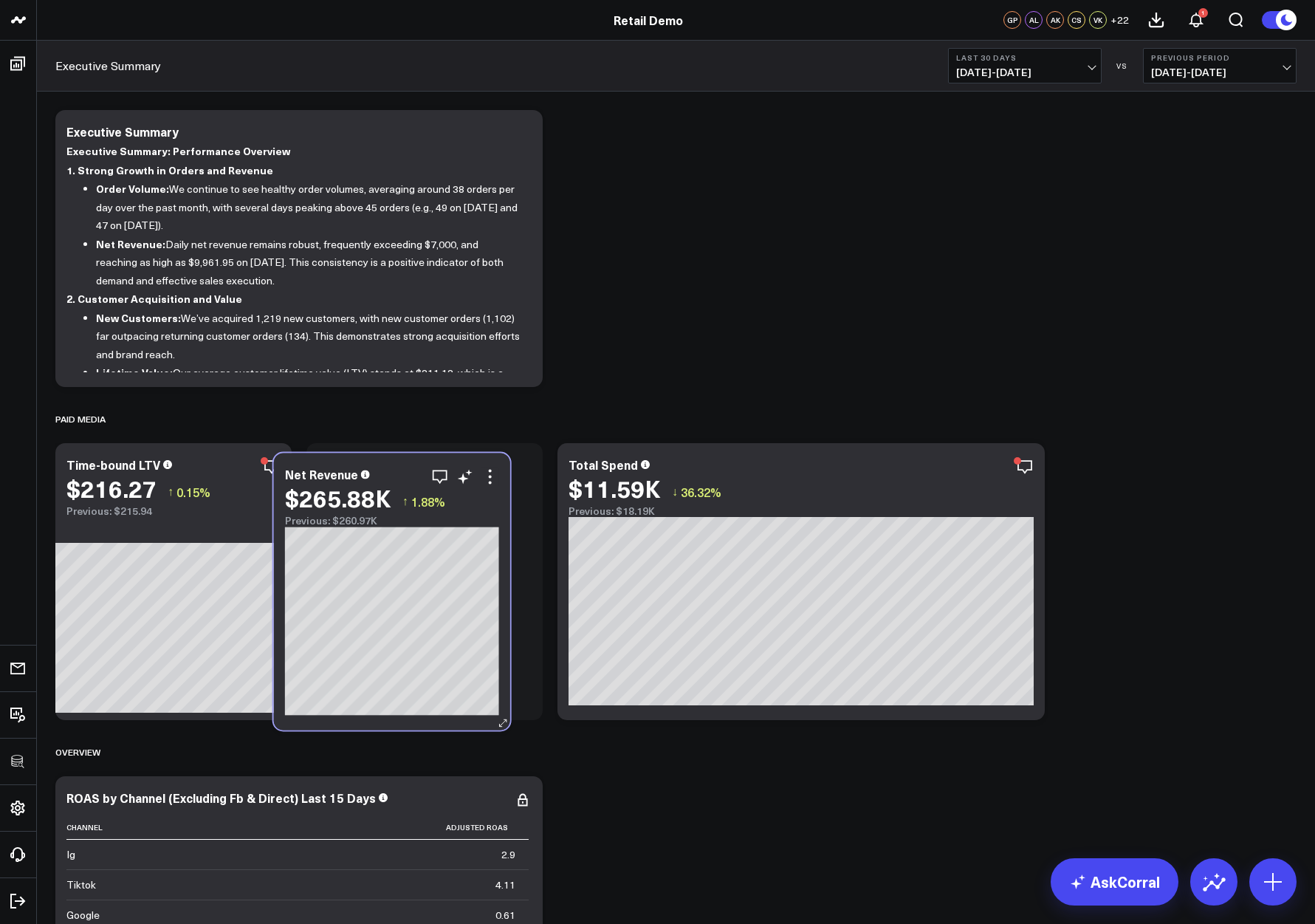
drag, startPoint x: 932, startPoint y: 451, endPoint x: 401, endPoint y: 461, distance: 531.1
click at [401, 461] on div "Net Revenue $265.88K ↑ 1.88% Previous: $260.97K" at bounding box center [392, 591] width 236 height 277
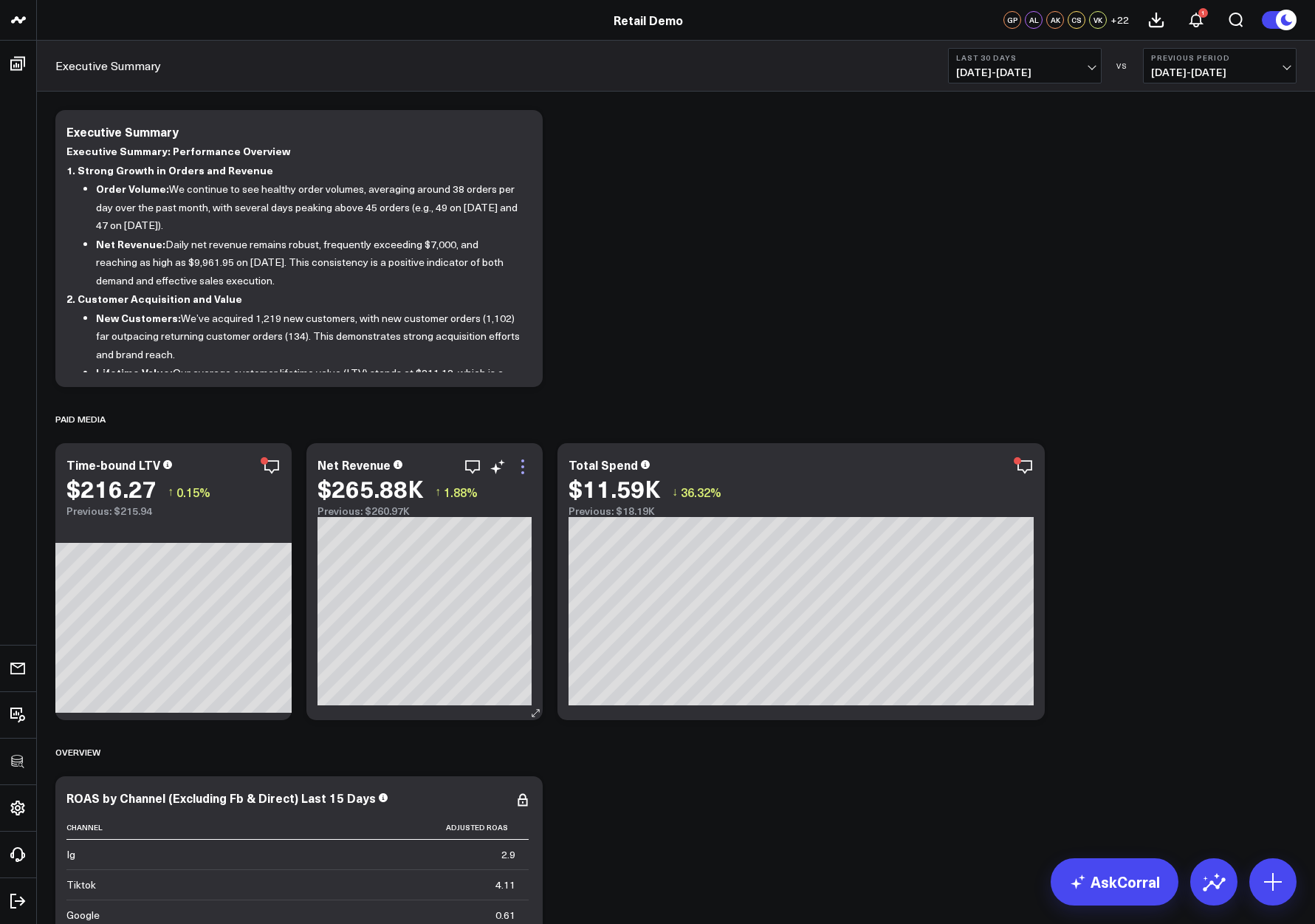
click at [520, 469] on icon at bounding box center [523, 466] width 17 height 17
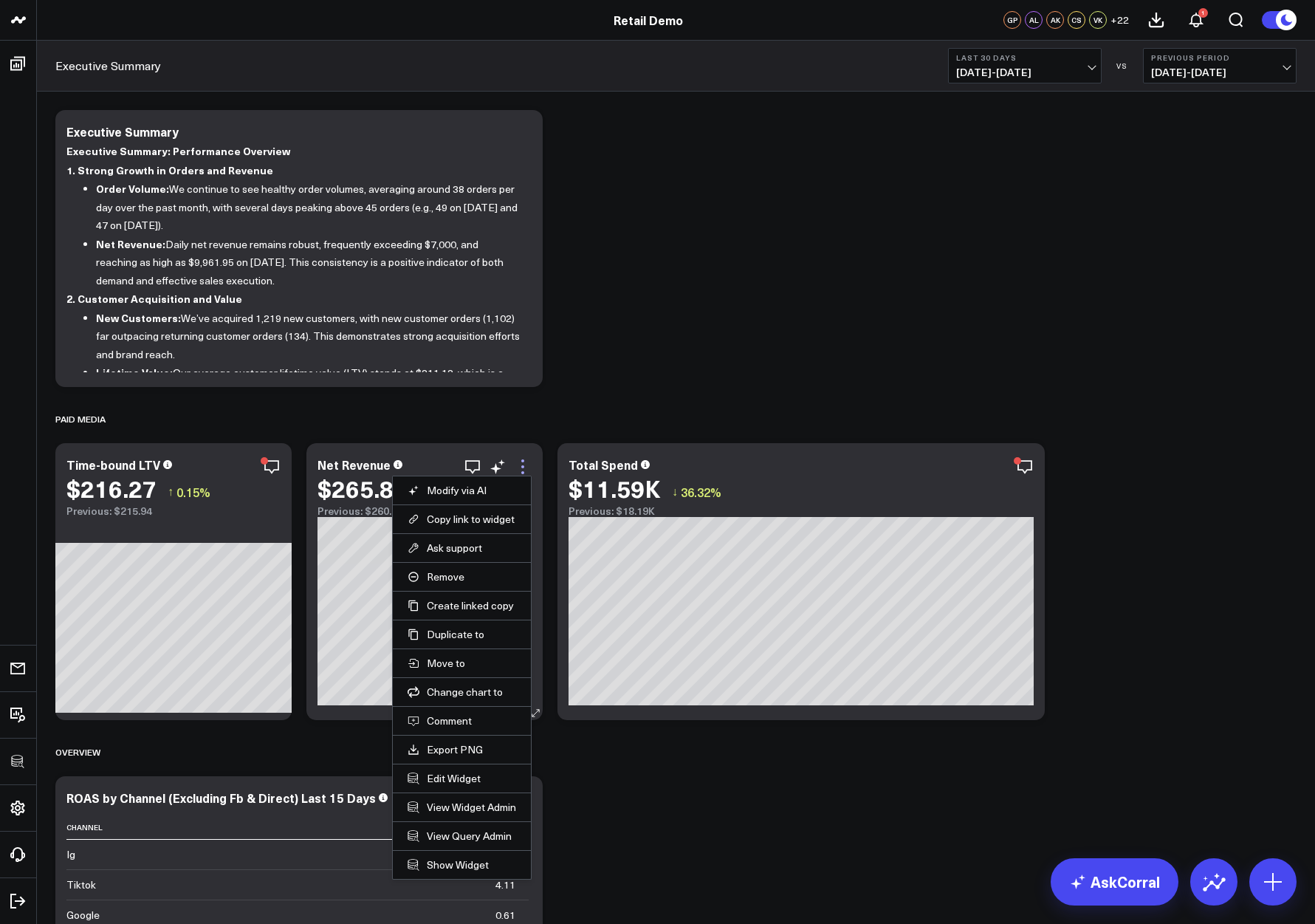
click at [527, 469] on icon at bounding box center [523, 466] width 17 height 17
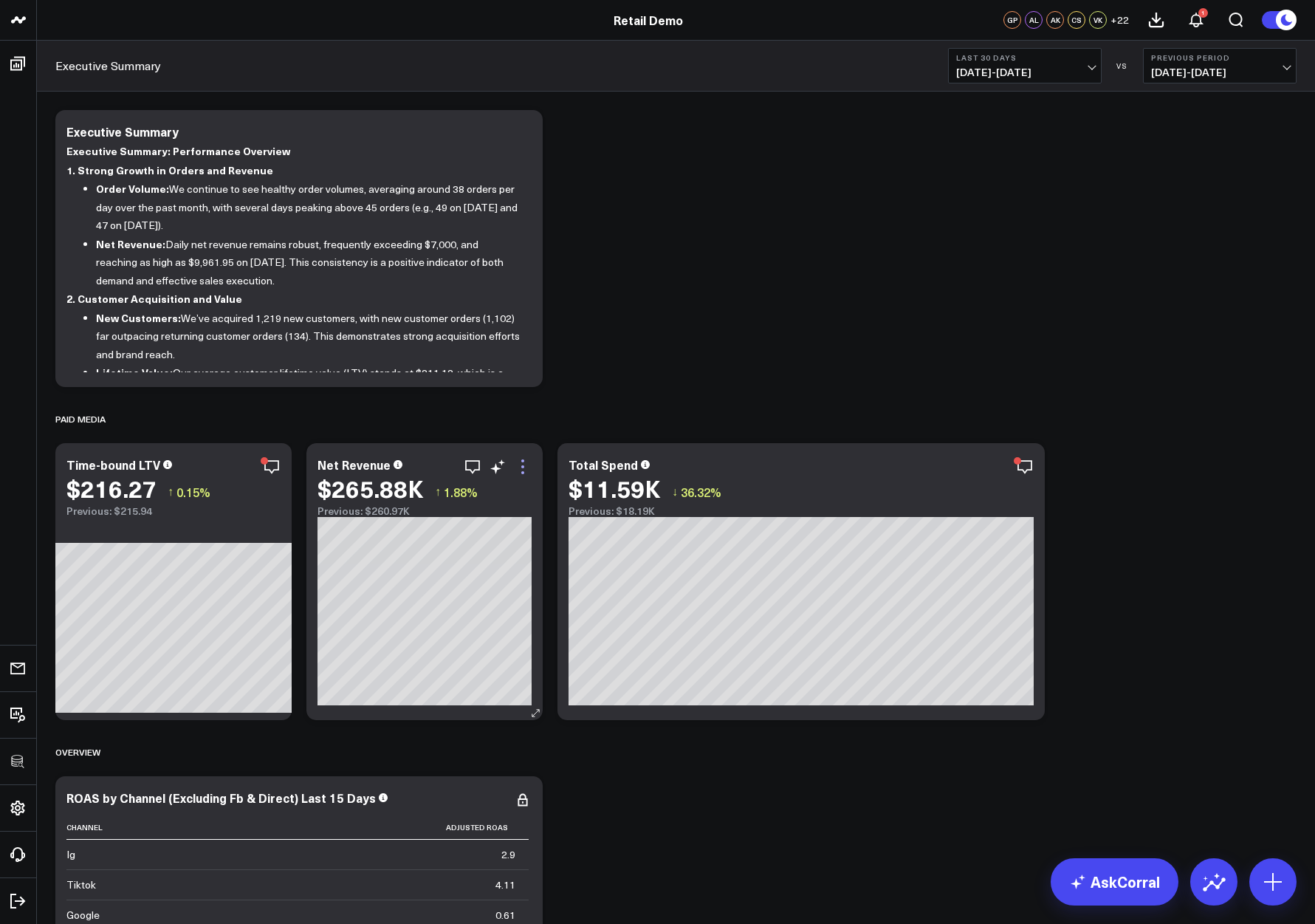
click at [527, 469] on icon at bounding box center [523, 466] width 17 height 17
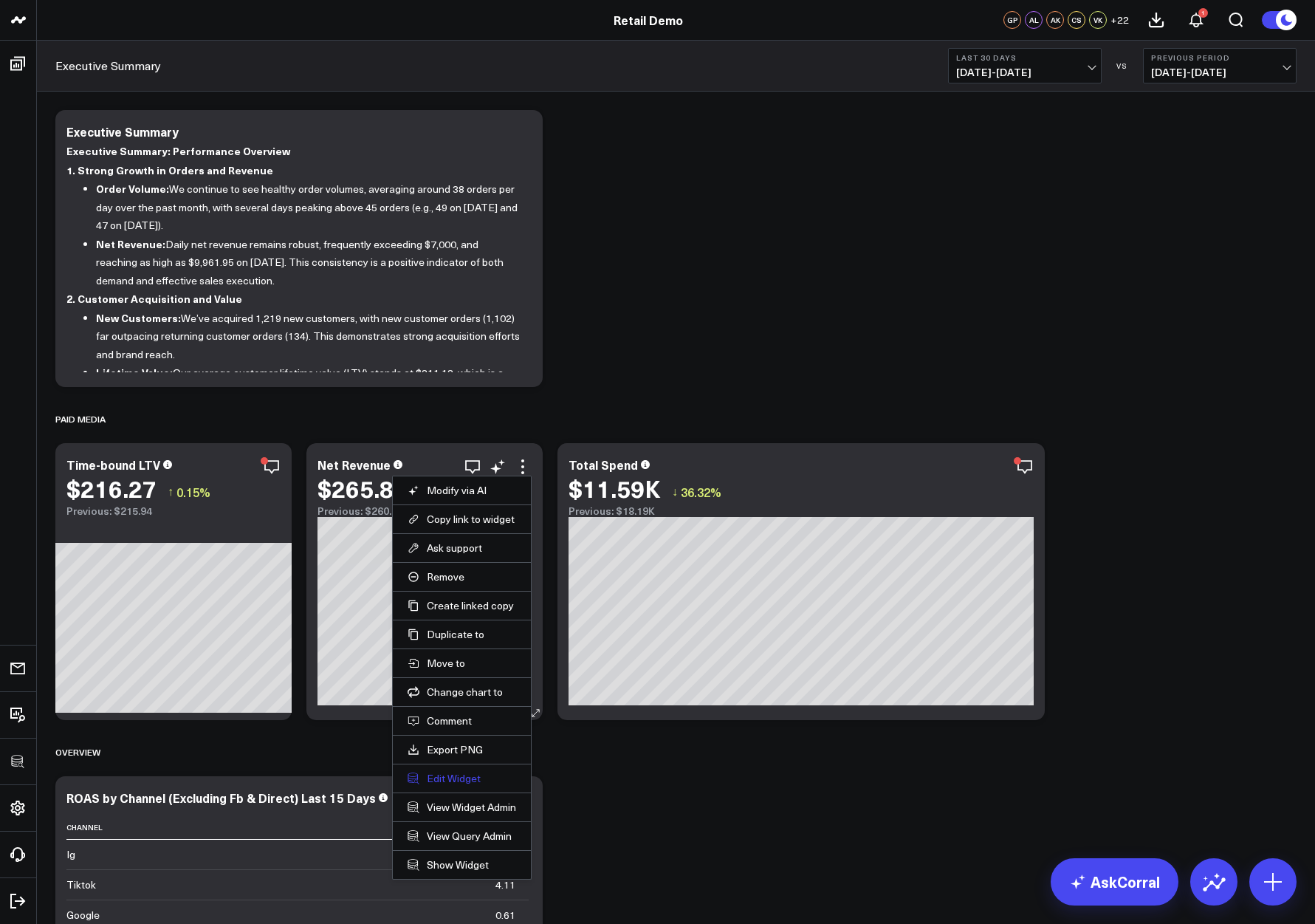
click at [460, 774] on button "Edit Widget" at bounding box center [461, 778] width 108 height 13
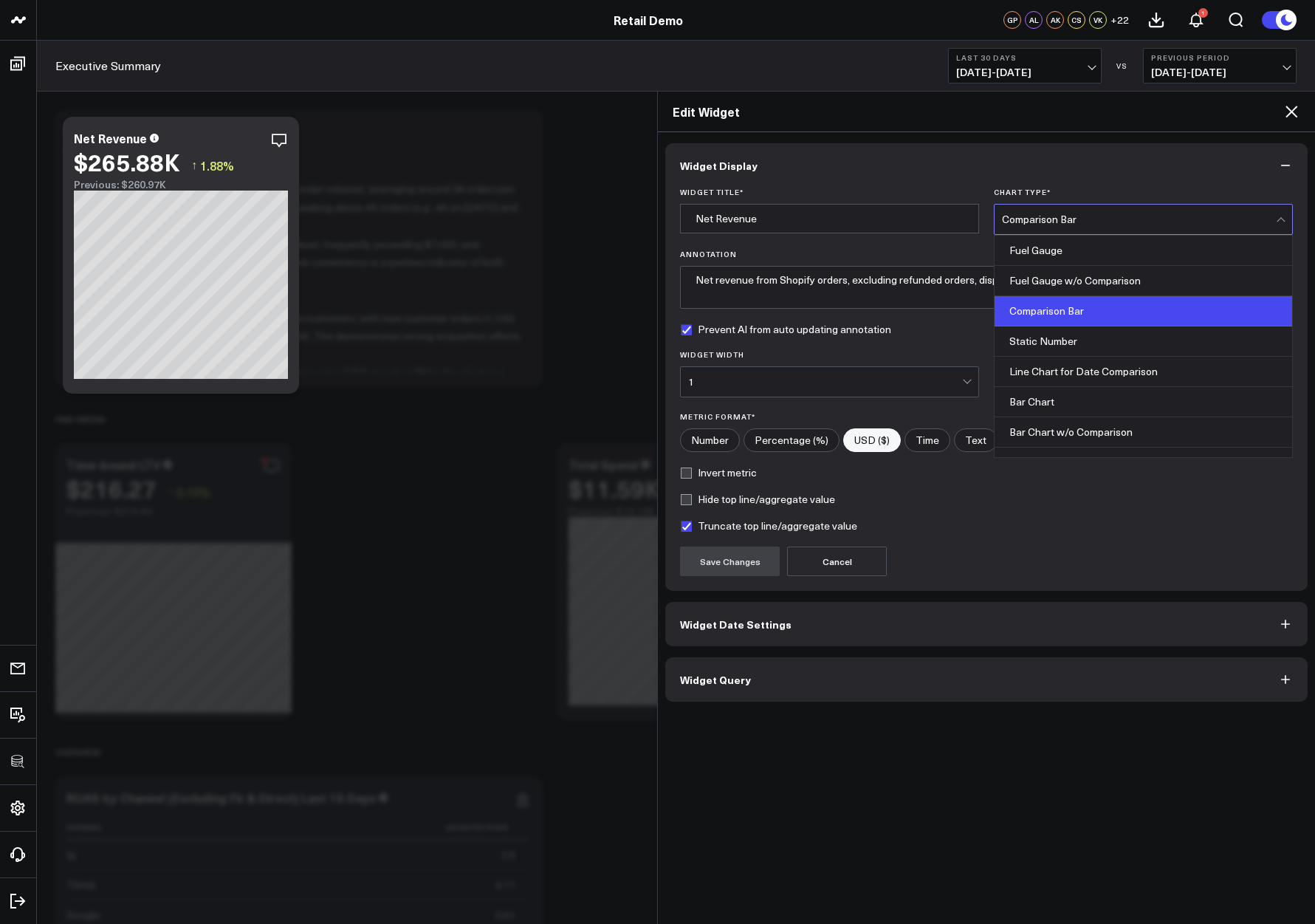
click at [1095, 223] on div "Comparison Bar" at bounding box center [1139, 219] width 274 height 12
click at [901, 301] on textarea "Net revenue from Shopify orders, excluding refunded orders, displayed by day." at bounding box center [986, 287] width 613 height 43
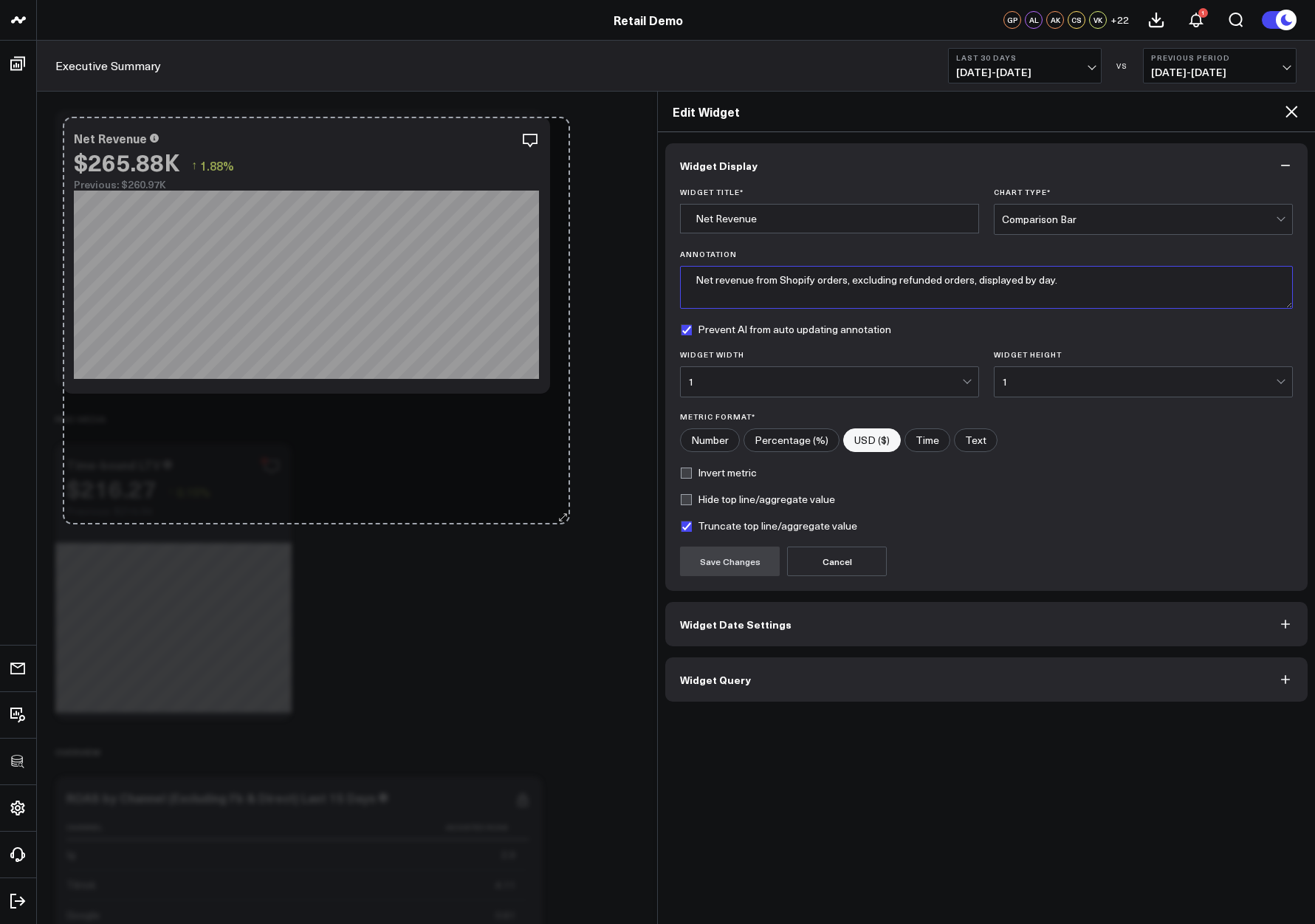
drag, startPoint x: 292, startPoint y: 380, endPoint x: 563, endPoint y: 511, distance: 301.0
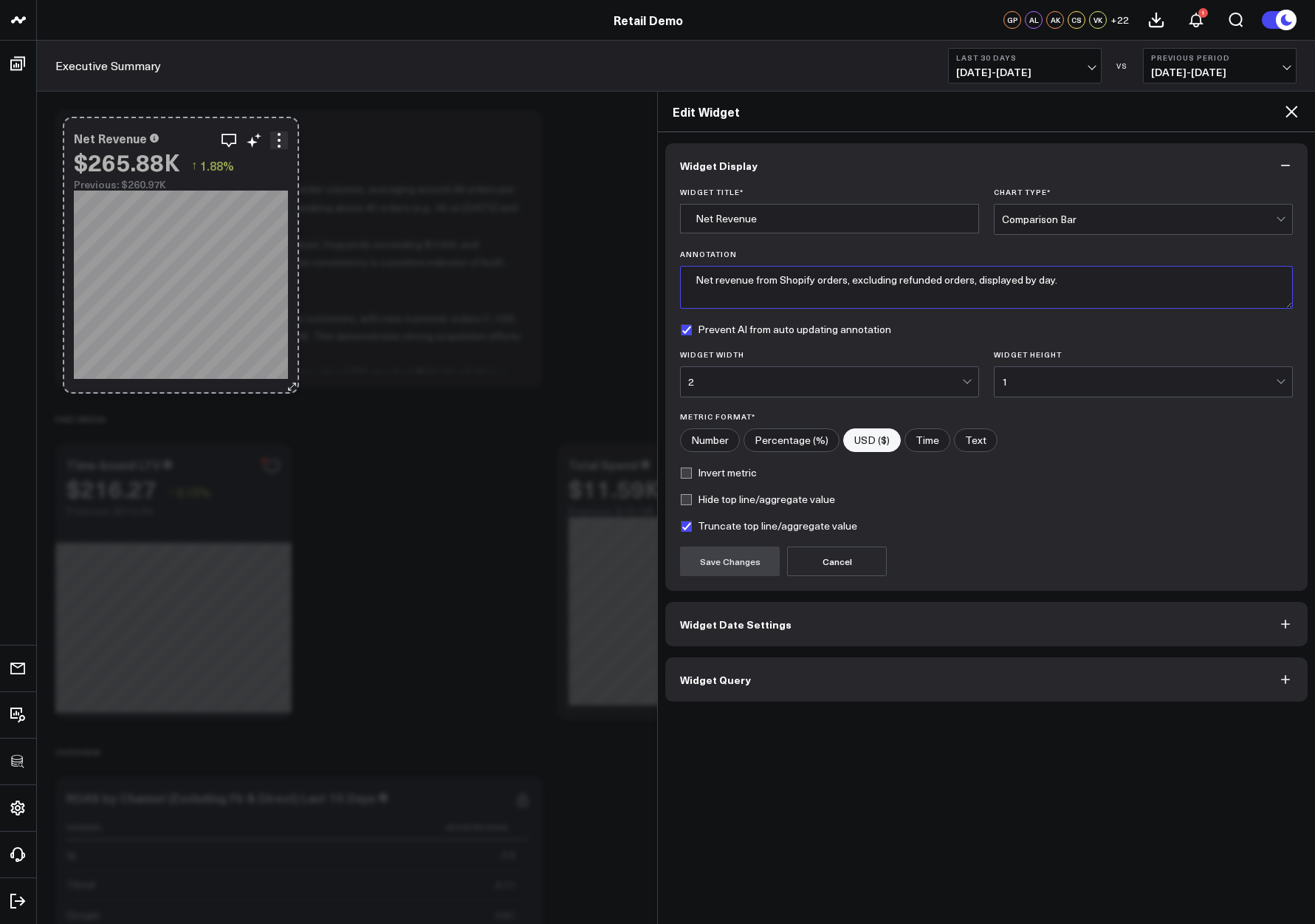
click at [269, 375] on div "Net Revenue $265.88K ↑ 1.88% Previous: $260.97K So sorry. The query returned no…" at bounding box center [181, 255] width 236 height 277
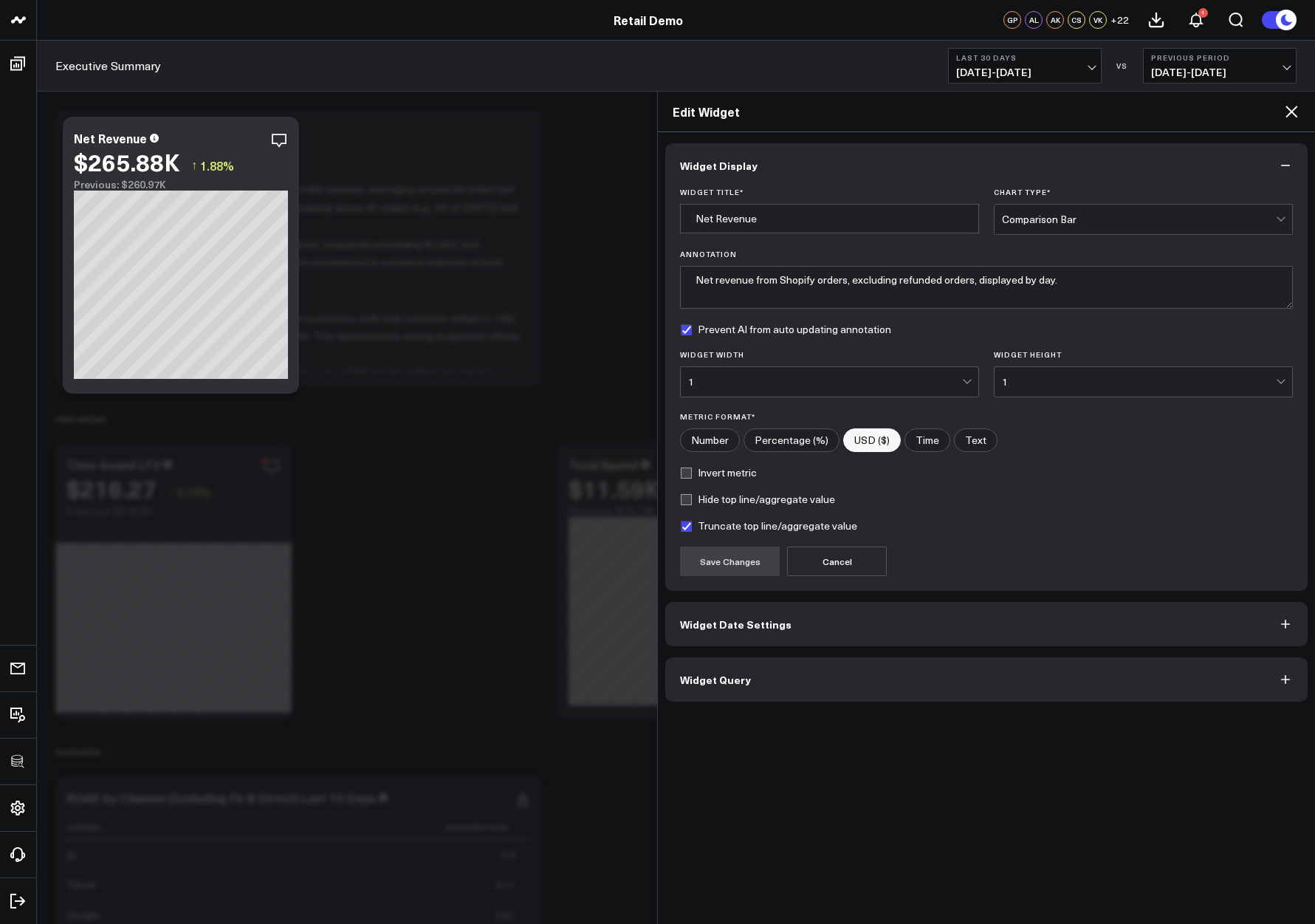
click at [1079, 502] on div "Hide top line/aggregate value" at bounding box center [986, 499] width 613 height 12
click at [710, 438] on input"] "Number" at bounding box center [710, 440] width 58 height 22
radio input"] "true"
click at [712, 556] on button "Save Changes" at bounding box center [730, 561] width 99 height 30
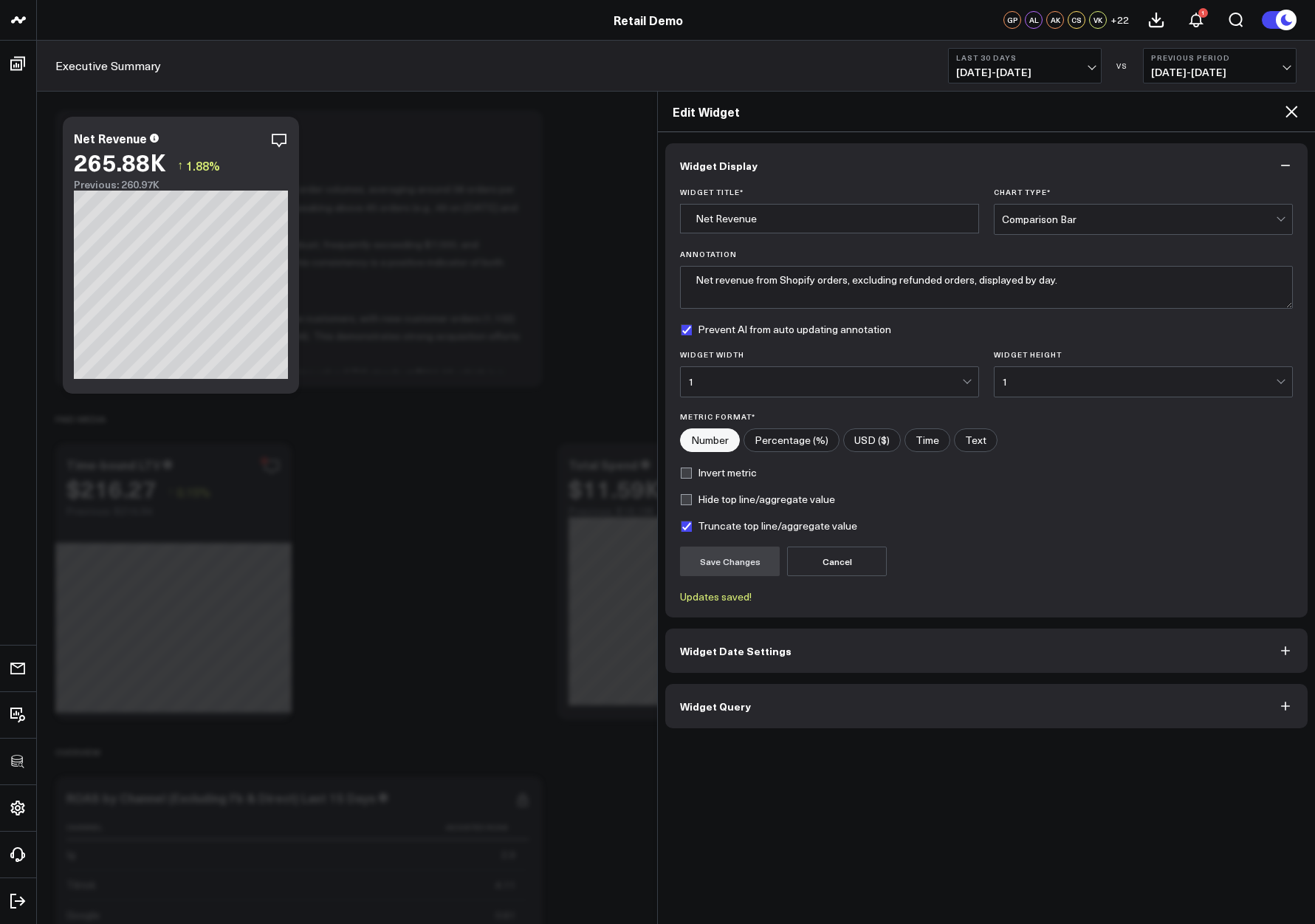
click at [884, 447] on input"] "USD ($)" at bounding box center [872, 440] width 56 height 22
radio input"] "true"
click at [737, 555] on button "Save Changes" at bounding box center [730, 561] width 99 height 30
click at [686, 528] on label "Truncate top line/aggregate value" at bounding box center [768, 526] width 177 height 12
click at [686, 528] on input "Truncate top line/aggregate value" at bounding box center [686, 526] width 12 height 12
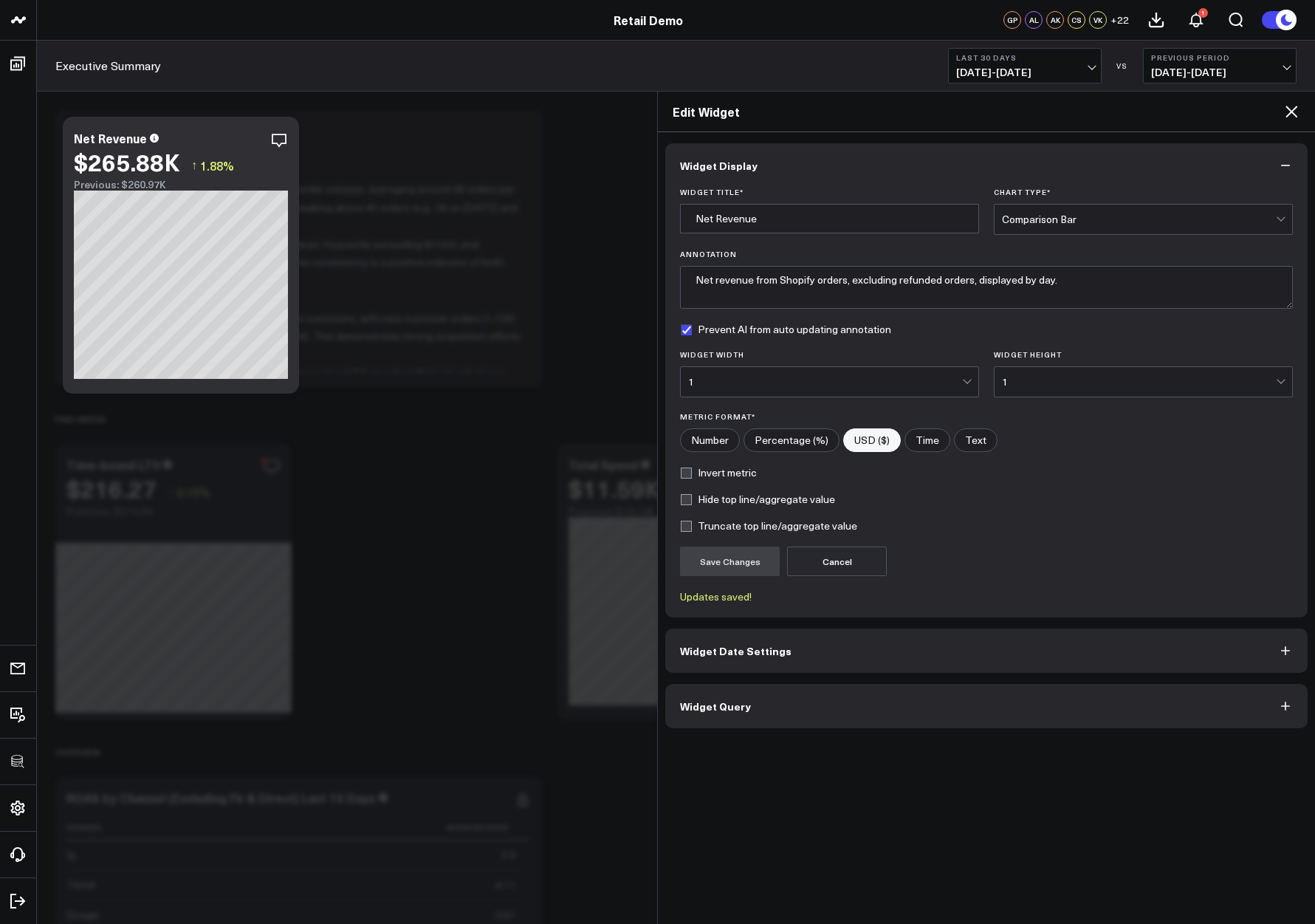
checkbox input "false"
click at [723, 560] on button "Save Changes" at bounding box center [730, 561] width 99 height 30
click at [1139, 116] on icon at bounding box center [1291, 111] width 17 height 17
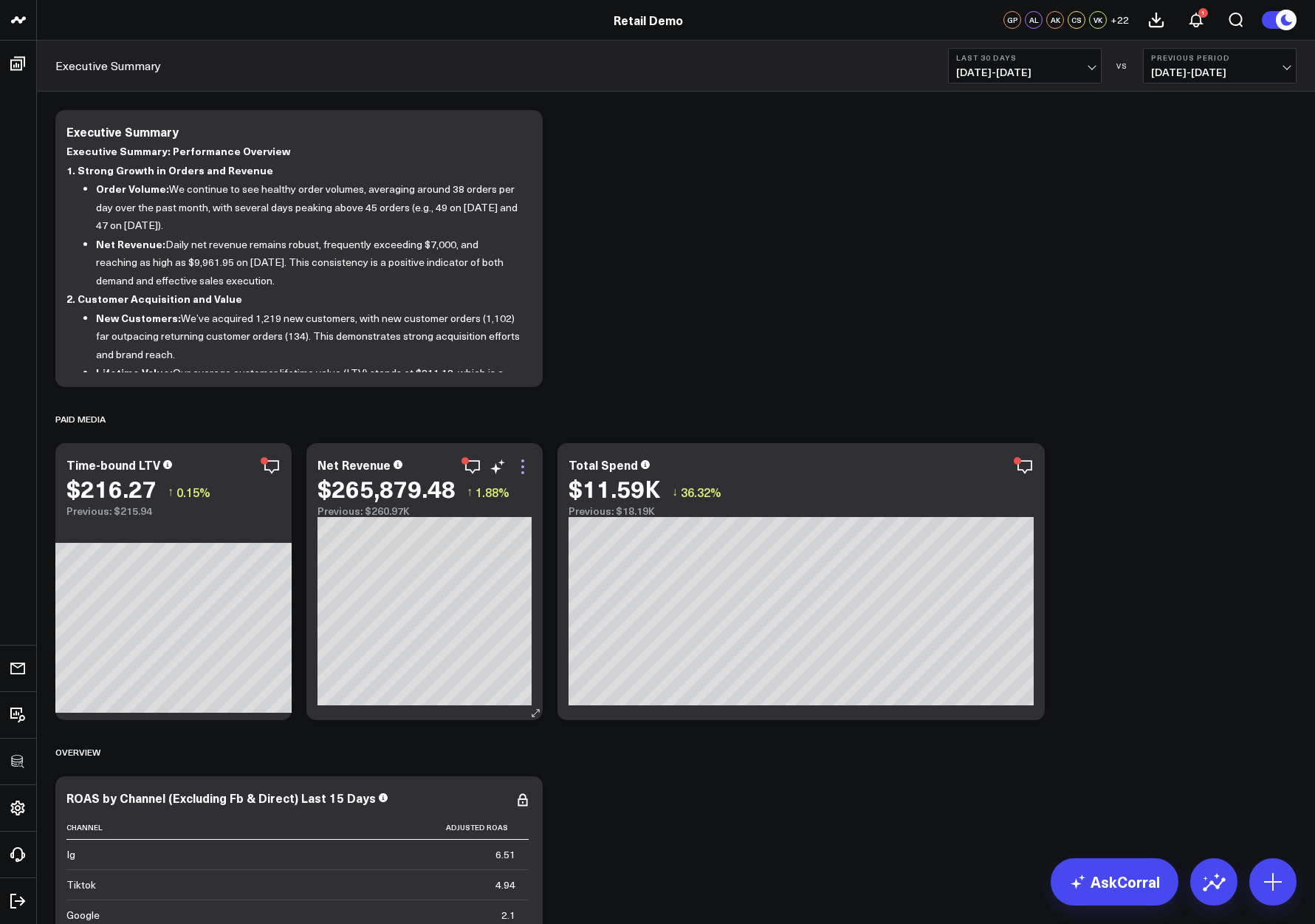
click at [524, 467] on icon at bounding box center [523, 466] width 17 height 17
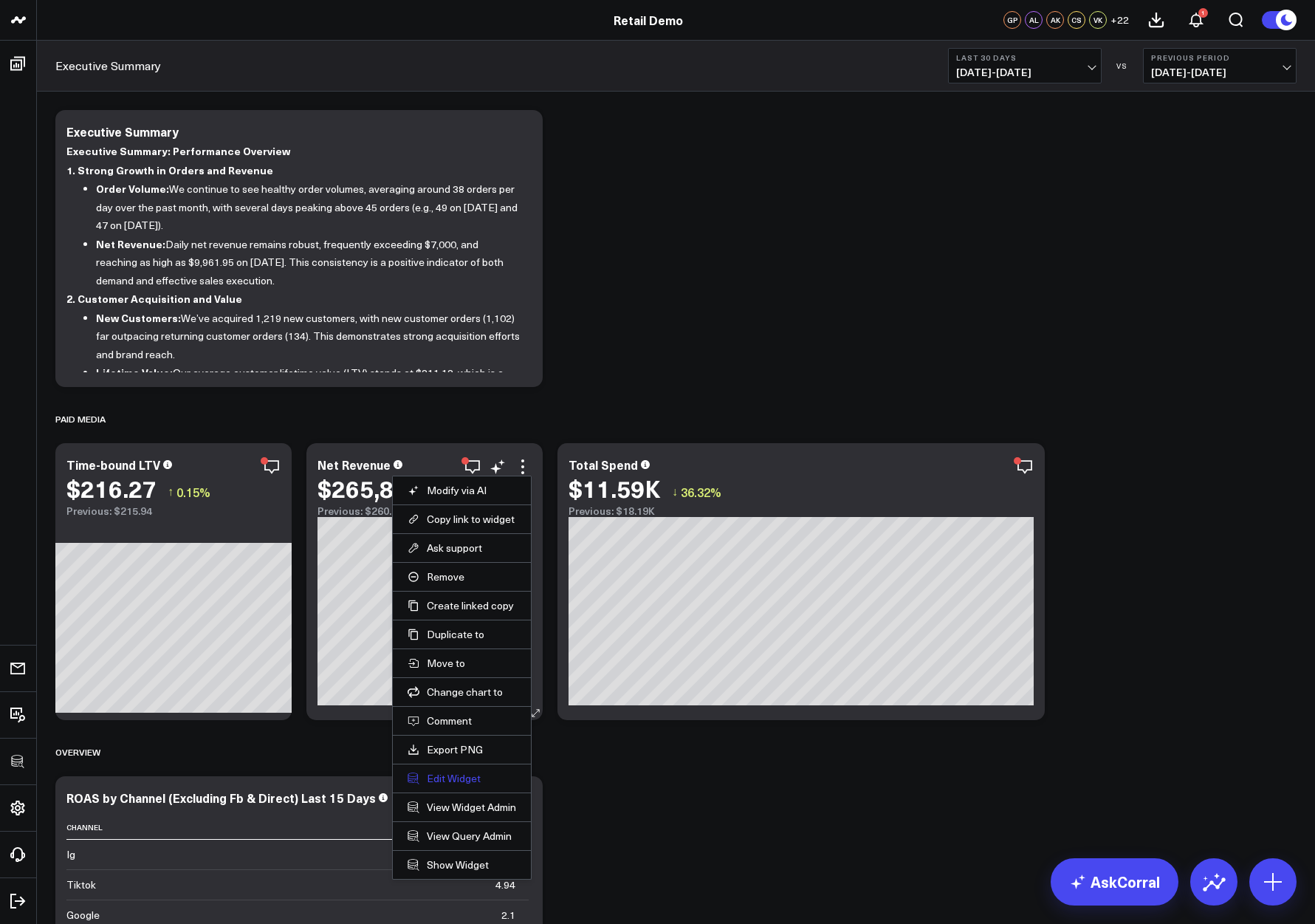
click at [455, 775] on button "Edit Widget" at bounding box center [461, 778] width 108 height 13
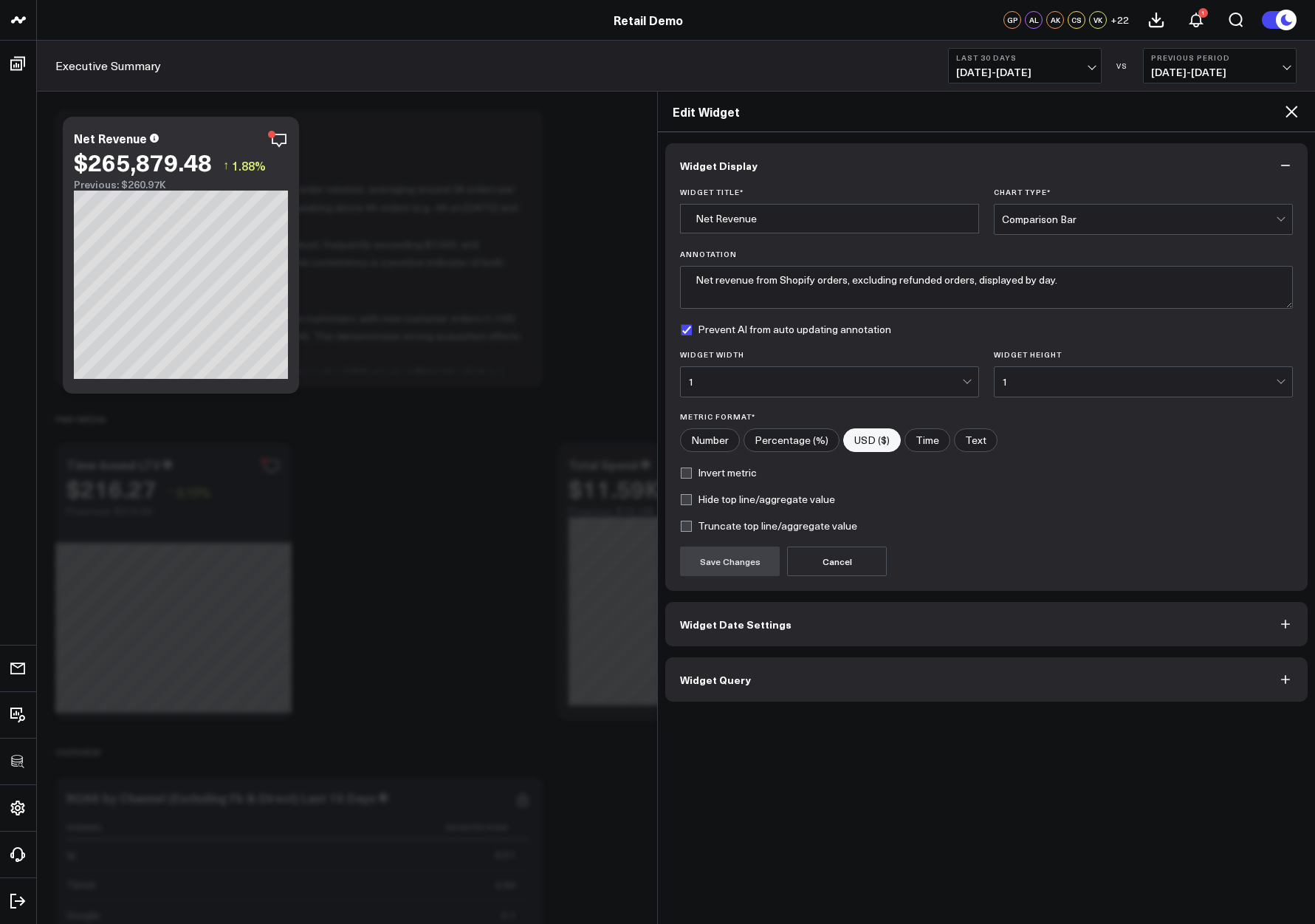
click at [691, 526] on label "Truncate top line/aggregate value" at bounding box center [768, 526] width 177 height 12
click at [691, 526] on input "Truncate top line/aggregate value" at bounding box center [686, 526] width 12 height 12
checkbox input "true"
click at [712, 556] on button "Save Changes" at bounding box center [730, 561] width 99 height 30
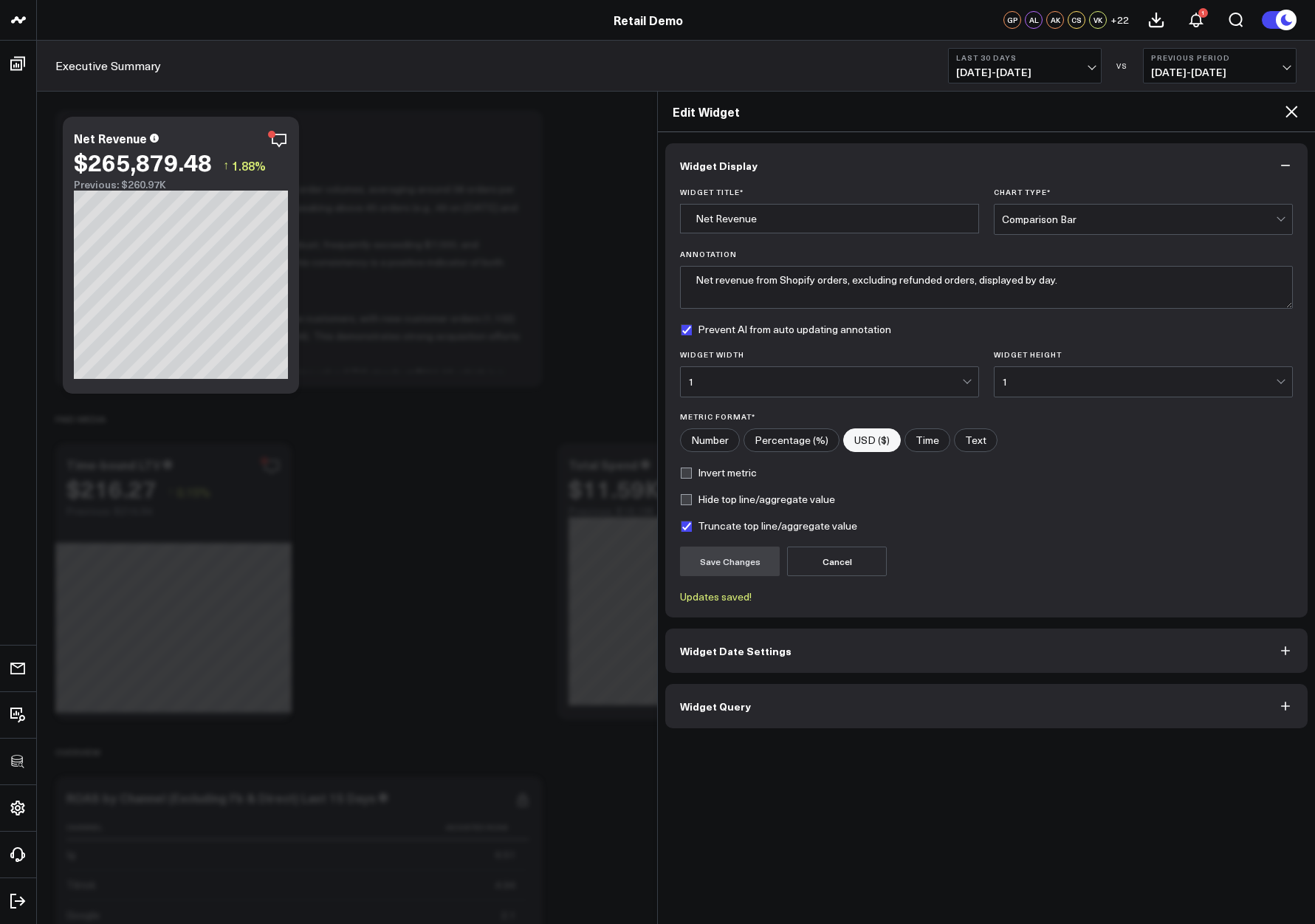
click at [795, 652] on button "Widget Date Settings" at bounding box center [986, 651] width 643 height 45
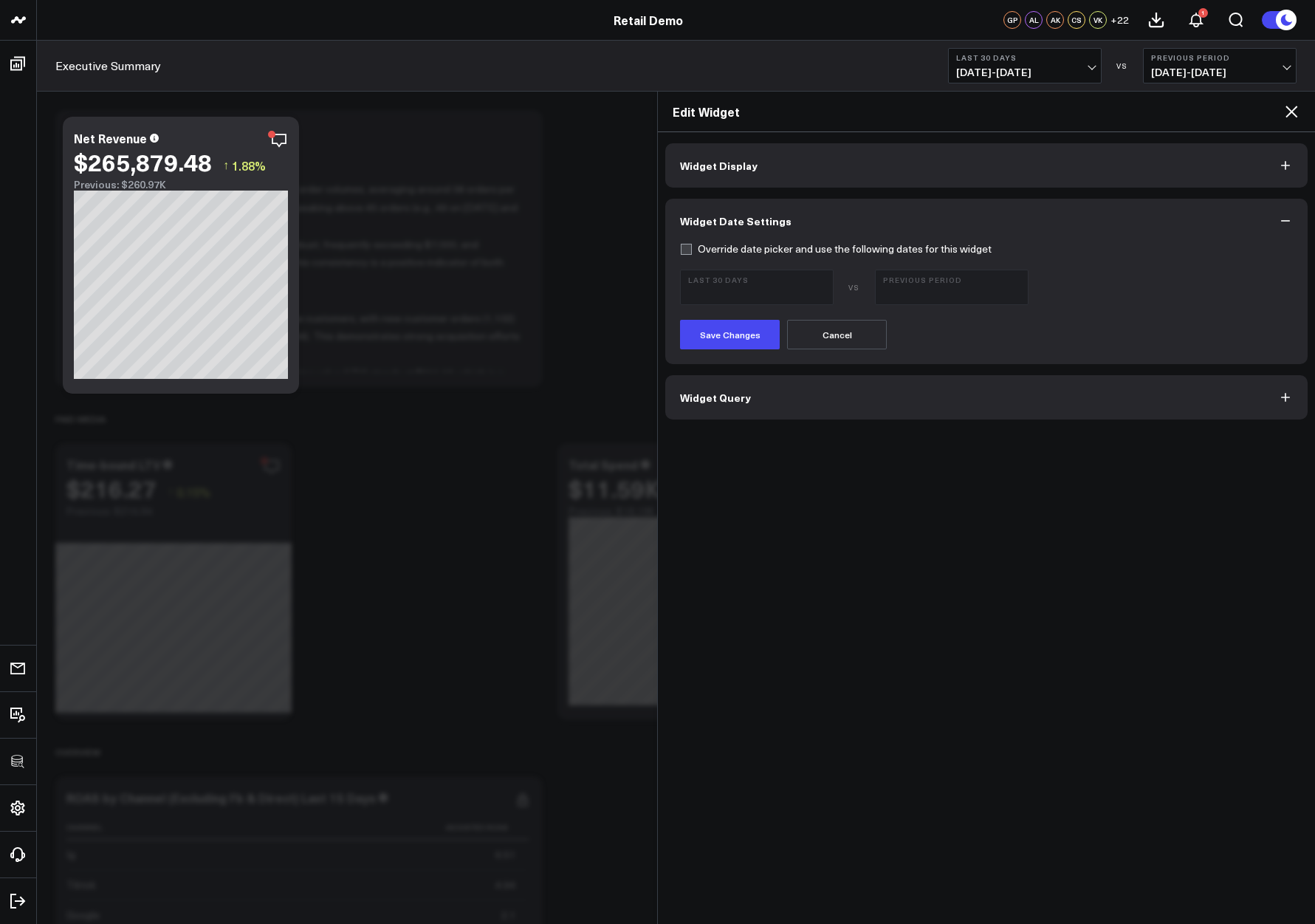
click at [1288, 109] on icon at bounding box center [1291, 111] width 17 height 17
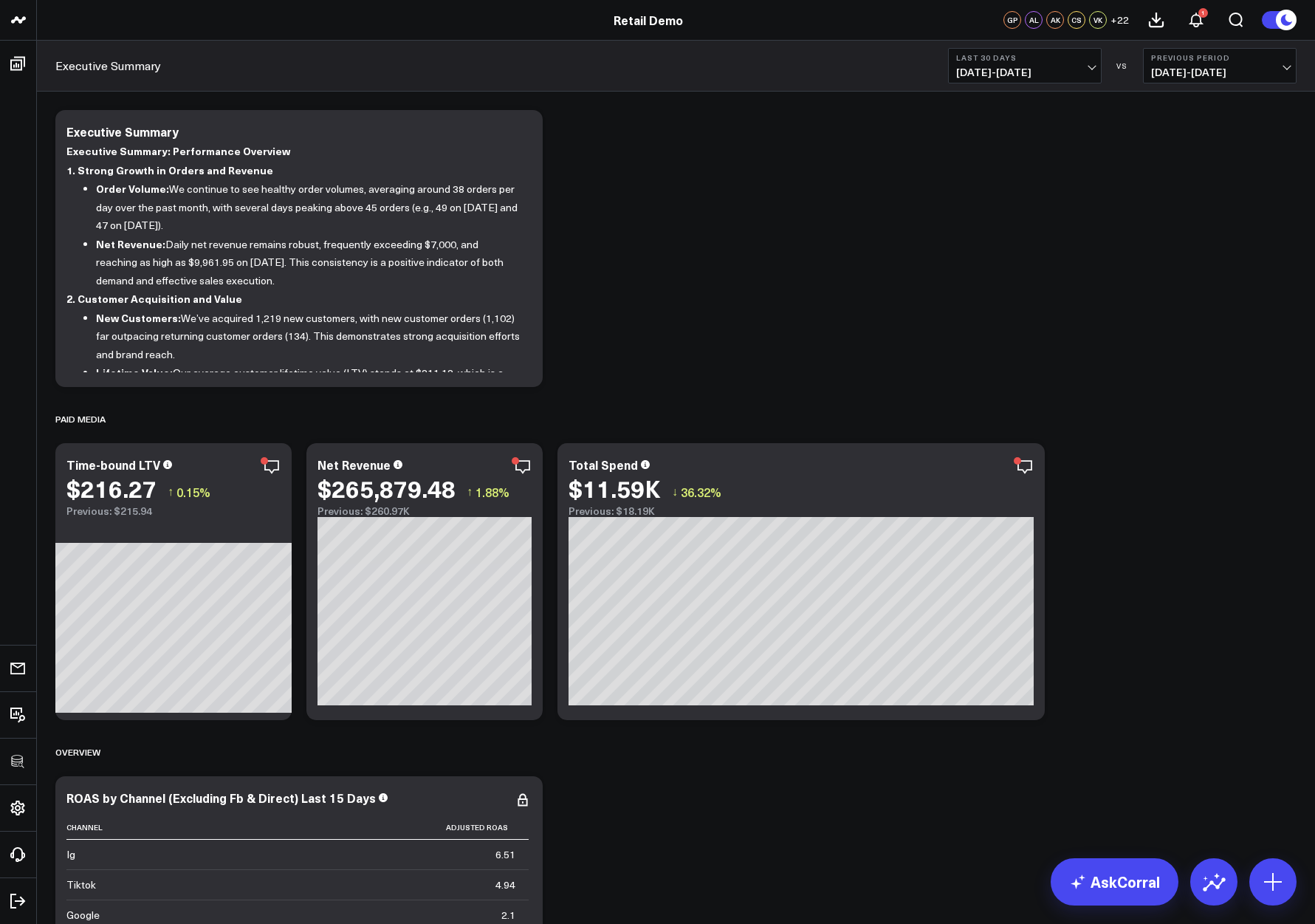
click at [1054, 66] on span "09/06/25 - 10/05/25" at bounding box center [1025, 72] width 137 height 12
click at [1189, 75] on span "08/07/25 - 09/05/25" at bounding box center [1220, 72] width 137 height 12
click at [1072, 79] on button "Last 30 Days 09/06/25 - 10/05/25" at bounding box center [1024, 65] width 153 height 36
click at [1007, 234] on link "Last 365 Days" at bounding box center [1025, 242] width 152 height 28
click at [1241, 65] on button "Previous Period 10/07/23 - 10/05/24" at bounding box center [1219, 65] width 153 height 36
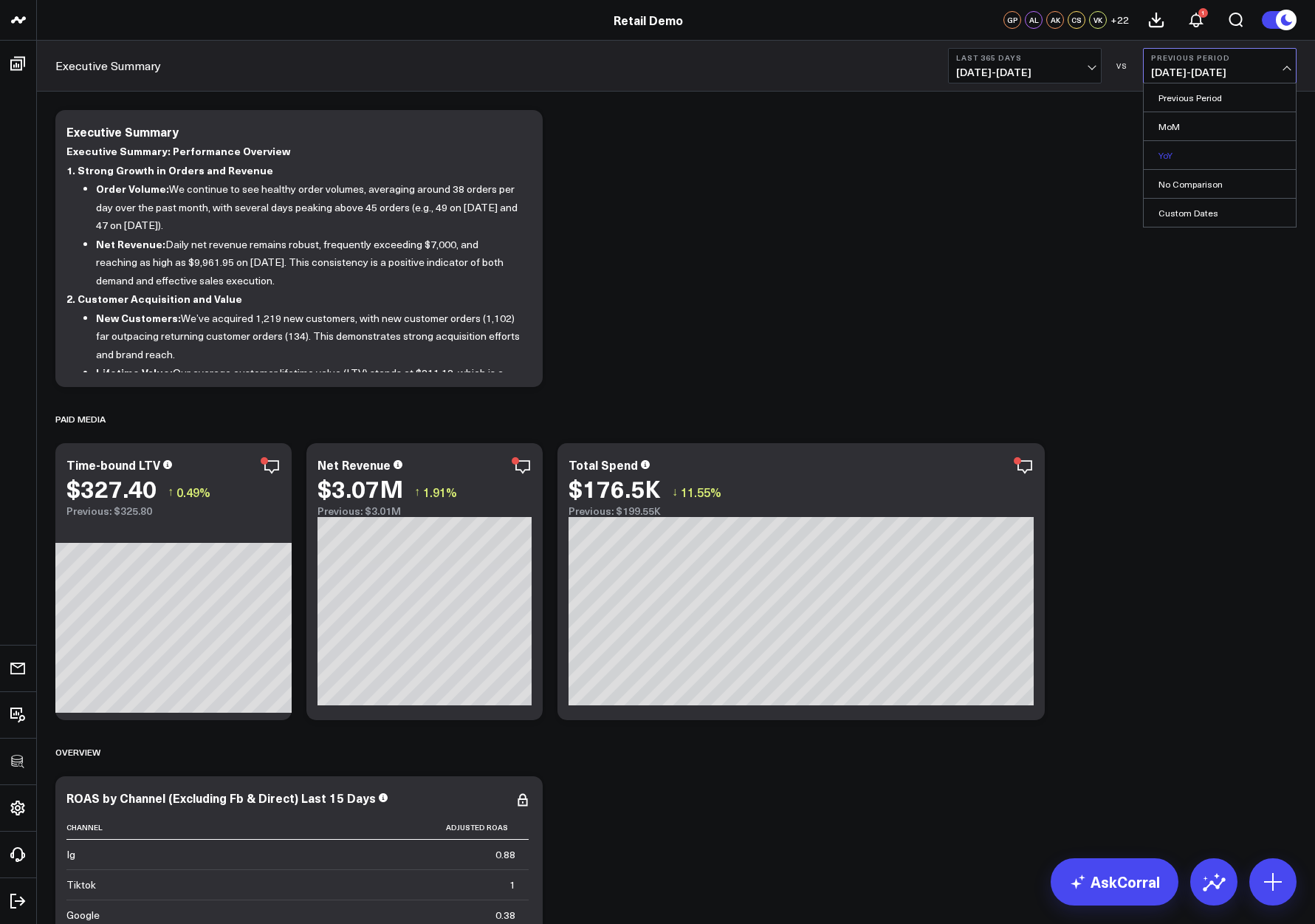
click at [1175, 159] on link "YoY" at bounding box center [1220, 155] width 152 height 28
click at [523, 461] on icon at bounding box center [523, 466] width 17 height 17
click at [1035, 473] on div "Total Spend $176.5K ↓ 11.77% Previous: $200.04K [#fff fontSize:14px lineHeight:…" at bounding box center [801, 581] width 488 height 277
click at [1027, 467] on icon at bounding box center [1024, 466] width 17 height 17
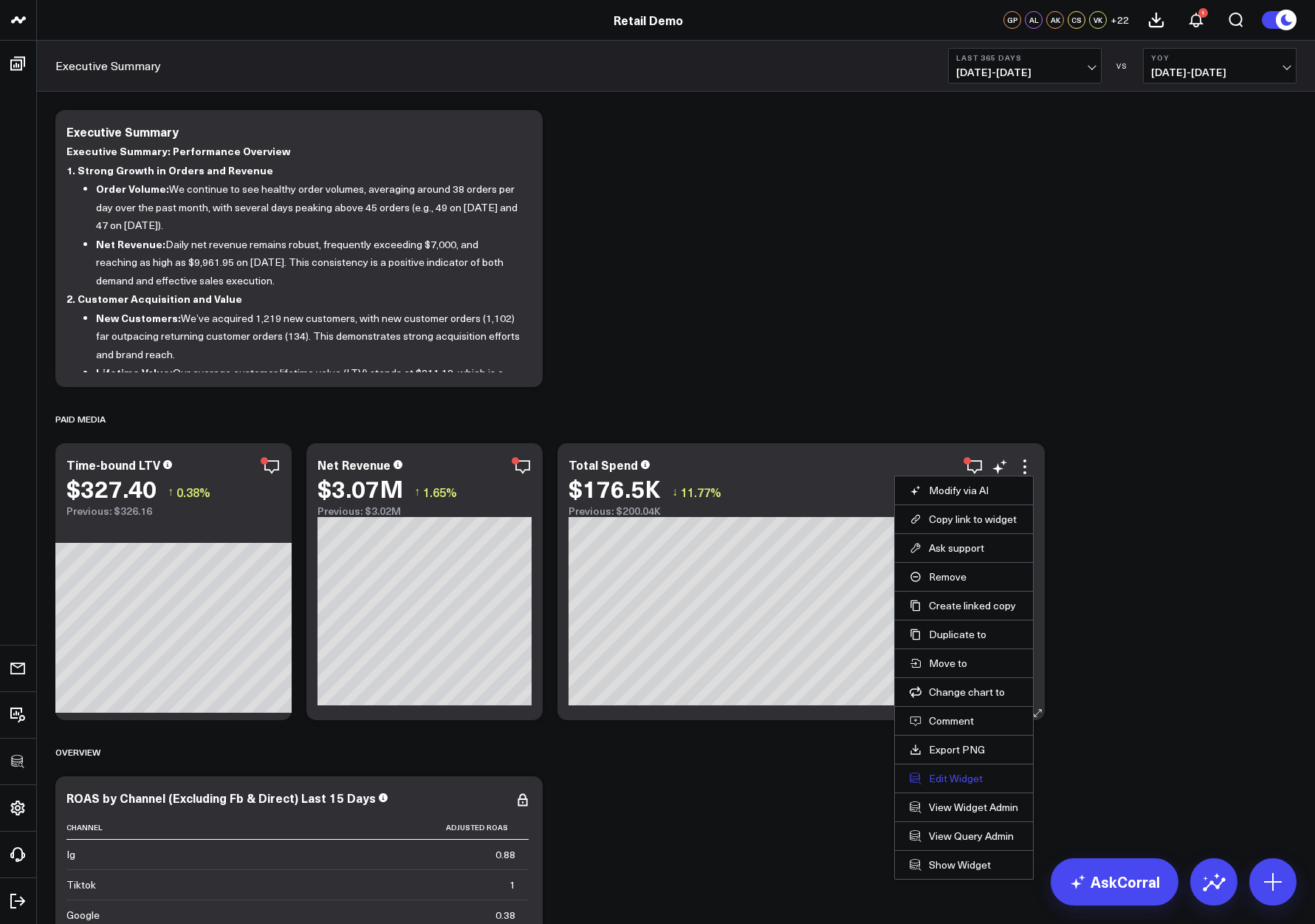
click at [932, 777] on button "Edit Widget" at bounding box center [964, 778] width 108 height 13
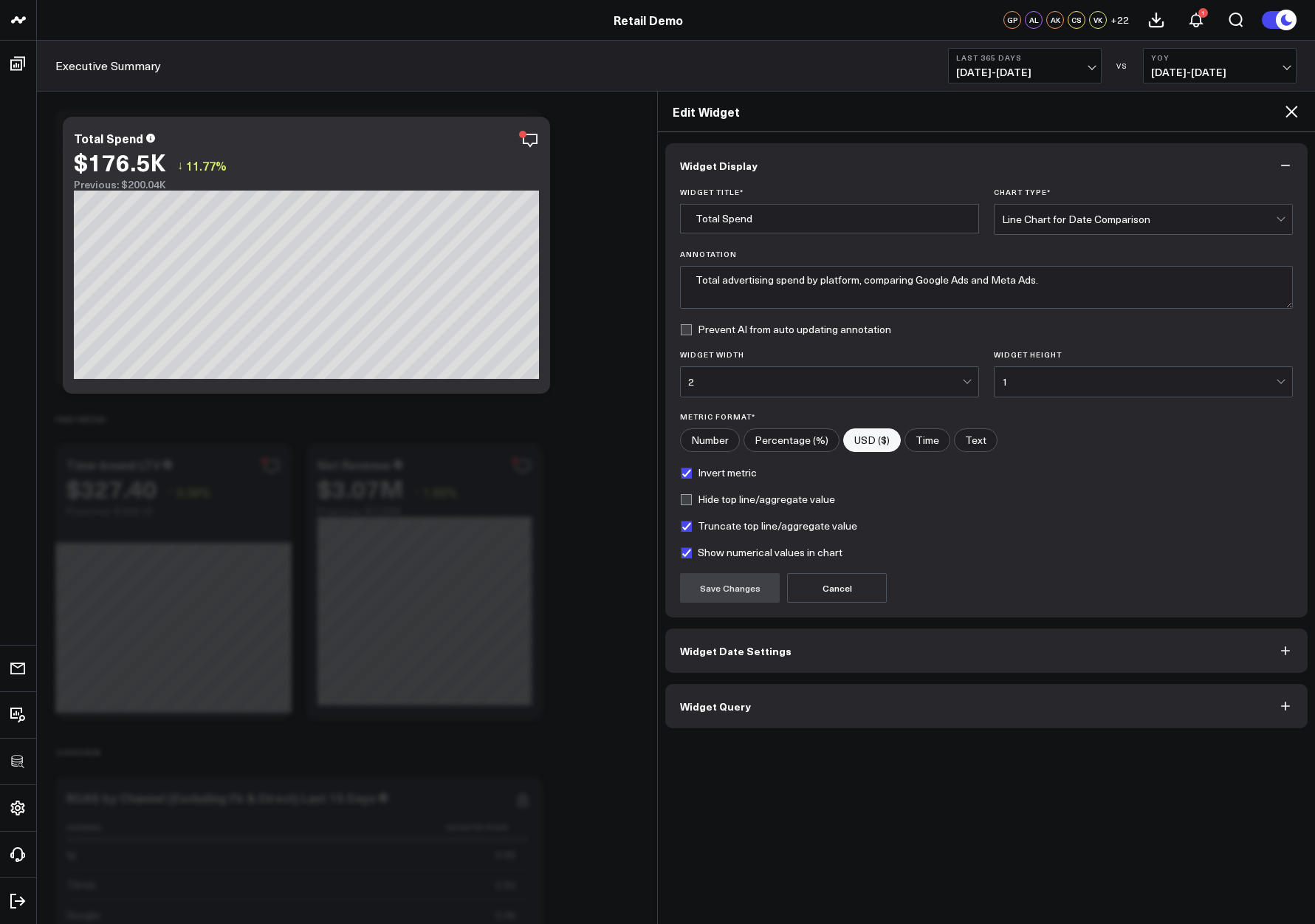
click at [771, 647] on span "Widget Date Settings" at bounding box center [735, 651] width 112 height 12
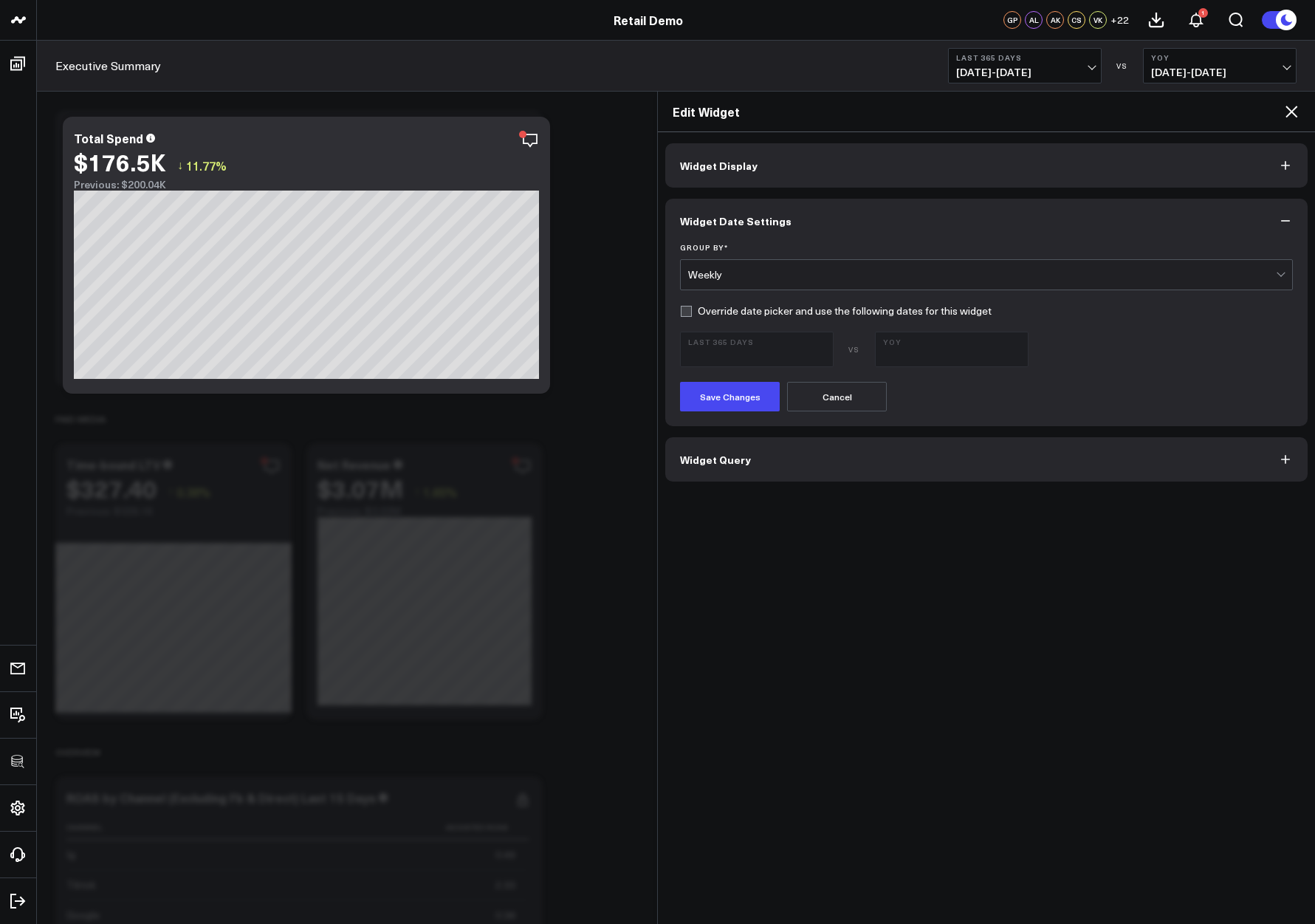
click at [733, 320] on form "Group By * Weekly Override date picker and use the following dates for this wid…" at bounding box center [986, 326] width 613 height 168
click at [718, 315] on label "Override date picker and use the following dates for this widget" at bounding box center [836, 310] width 311 height 12
click at [692, 315] on input "Override date picker and use the following dates for this widget" at bounding box center [686, 310] width 12 height 12
click at [685, 305] on label "Override date picker and use the following dates for this widget" at bounding box center [836, 310] width 311 height 12
click at [685, 305] on input "Override date picker and use the following dates for this widget" at bounding box center [686, 310] width 12 height 12
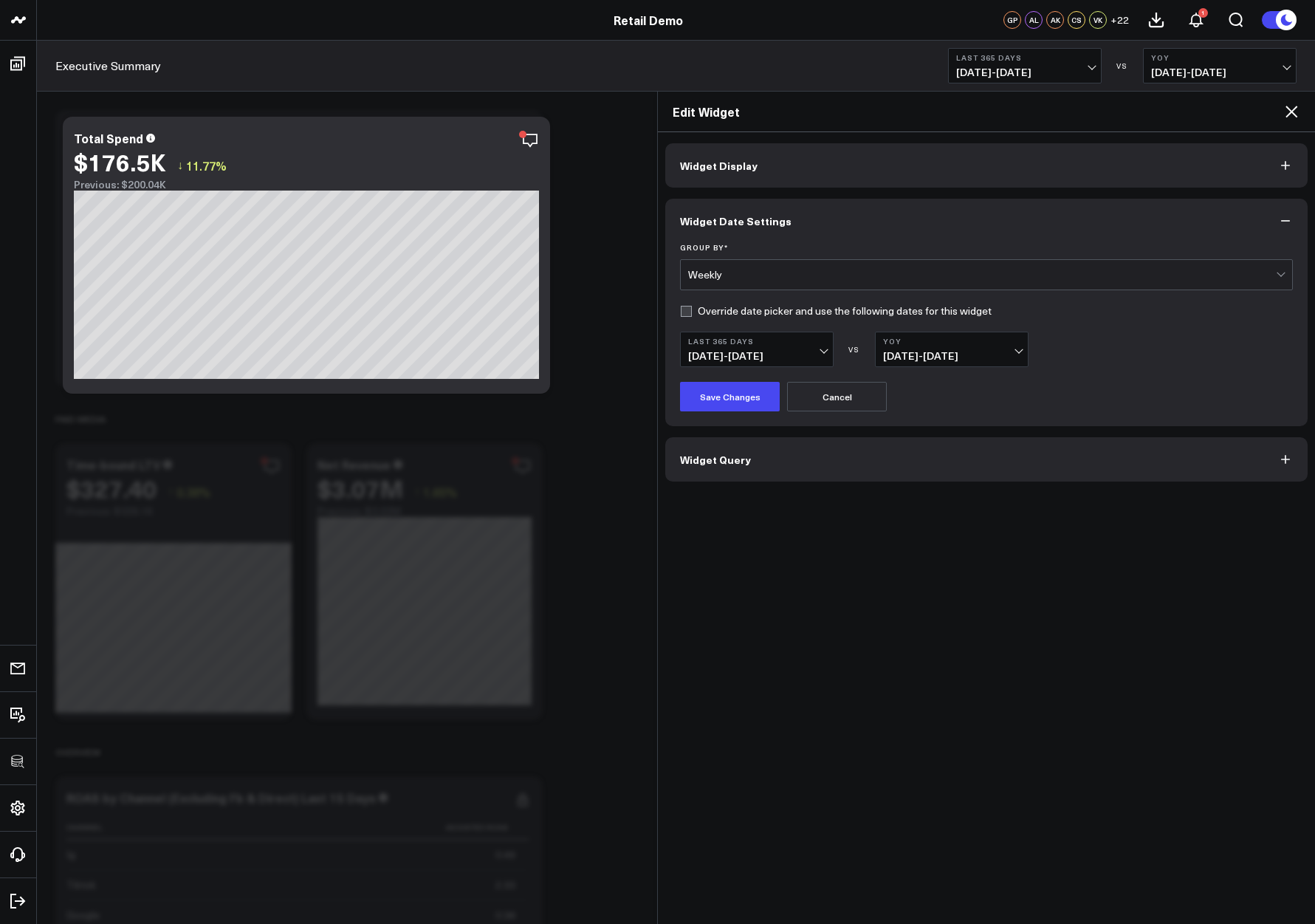
checkbox input "false"
click at [774, 276] on div "Weekly" at bounding box center [982, 275] width 588 height 12
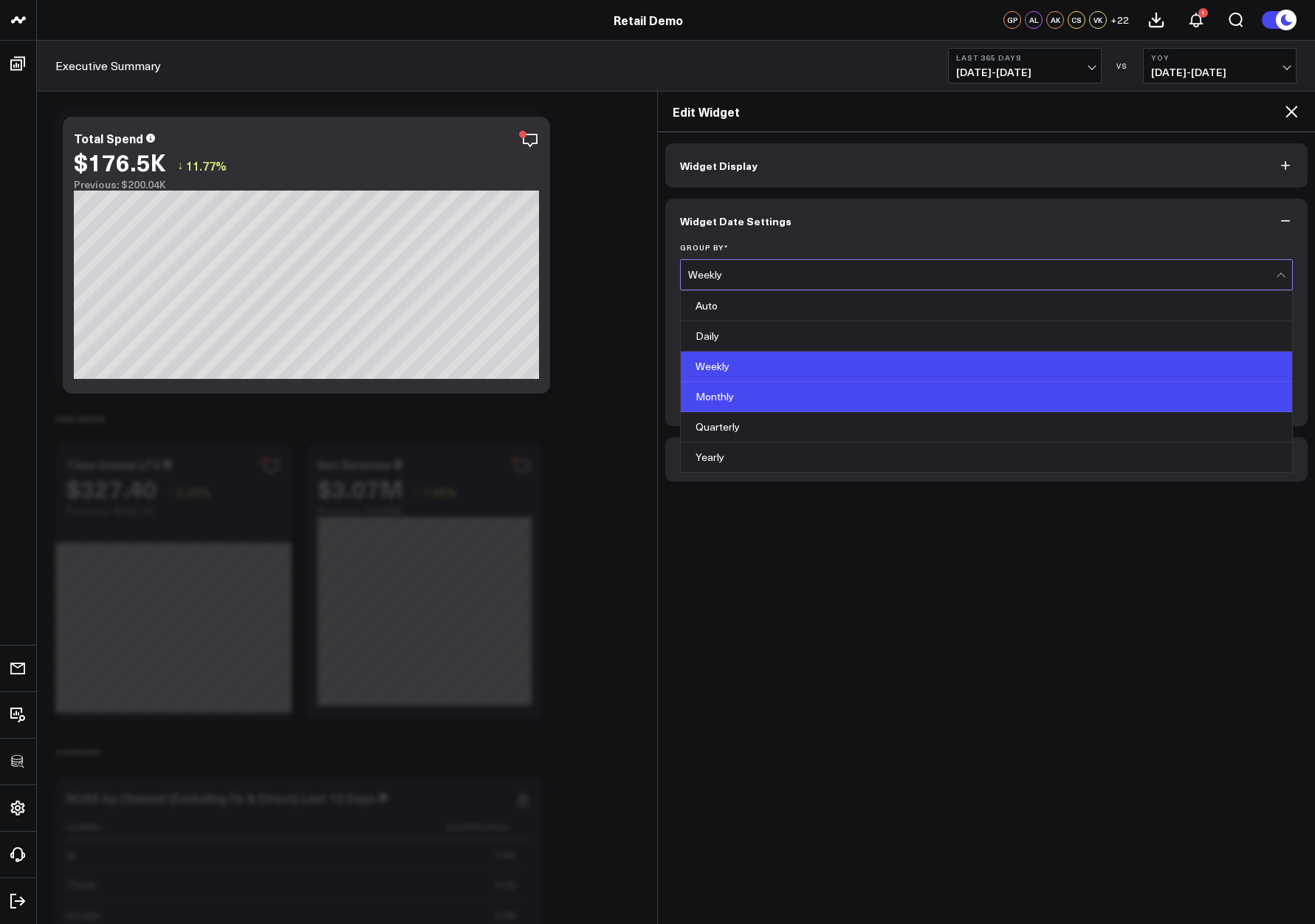
click at [732, 391] on div "Monthly" at bounding box center [986, 397] width 611 height 31
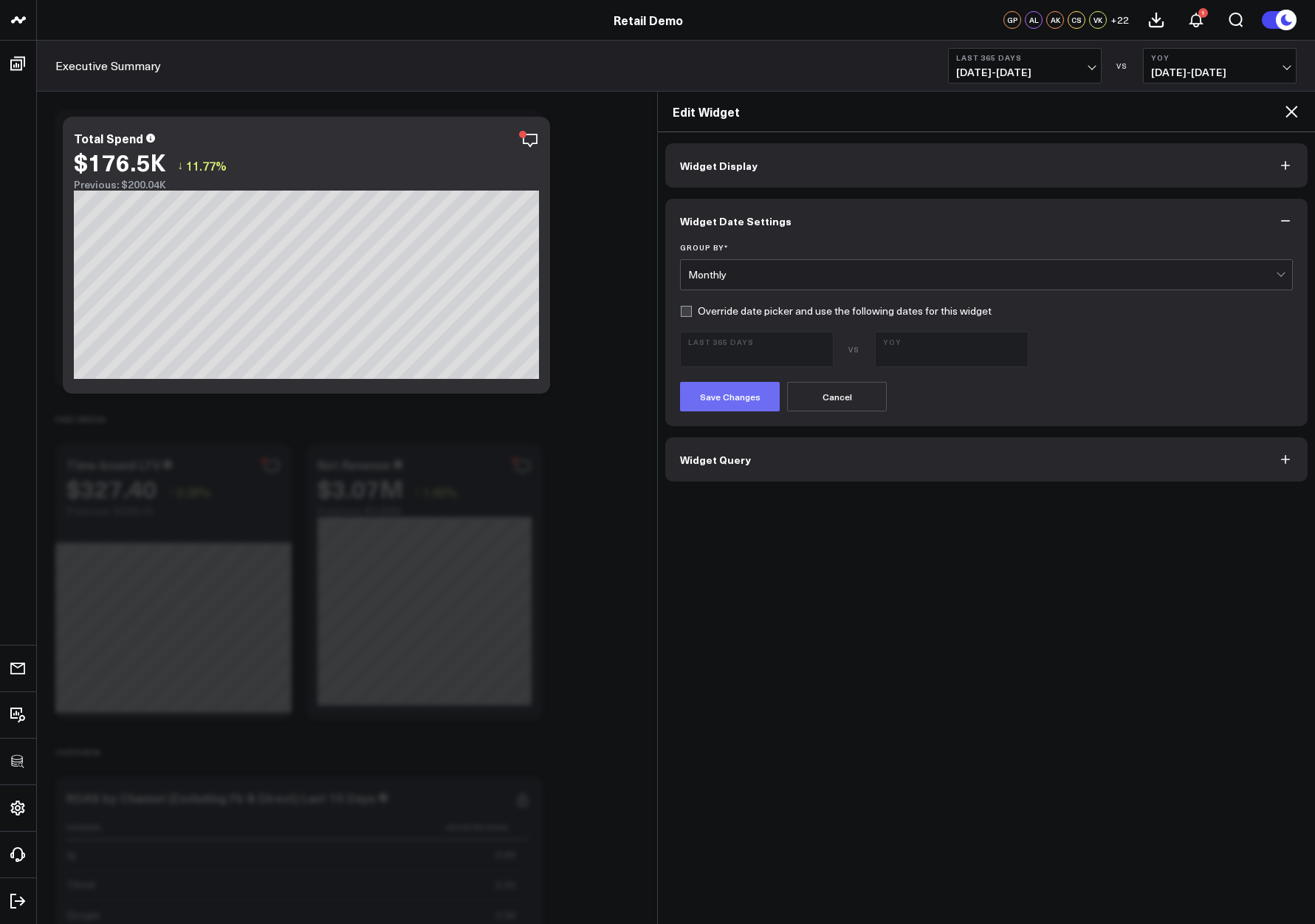
click at [720, 396] on button "Save Changes" at bounding box center [730, 397] width 99 height 30
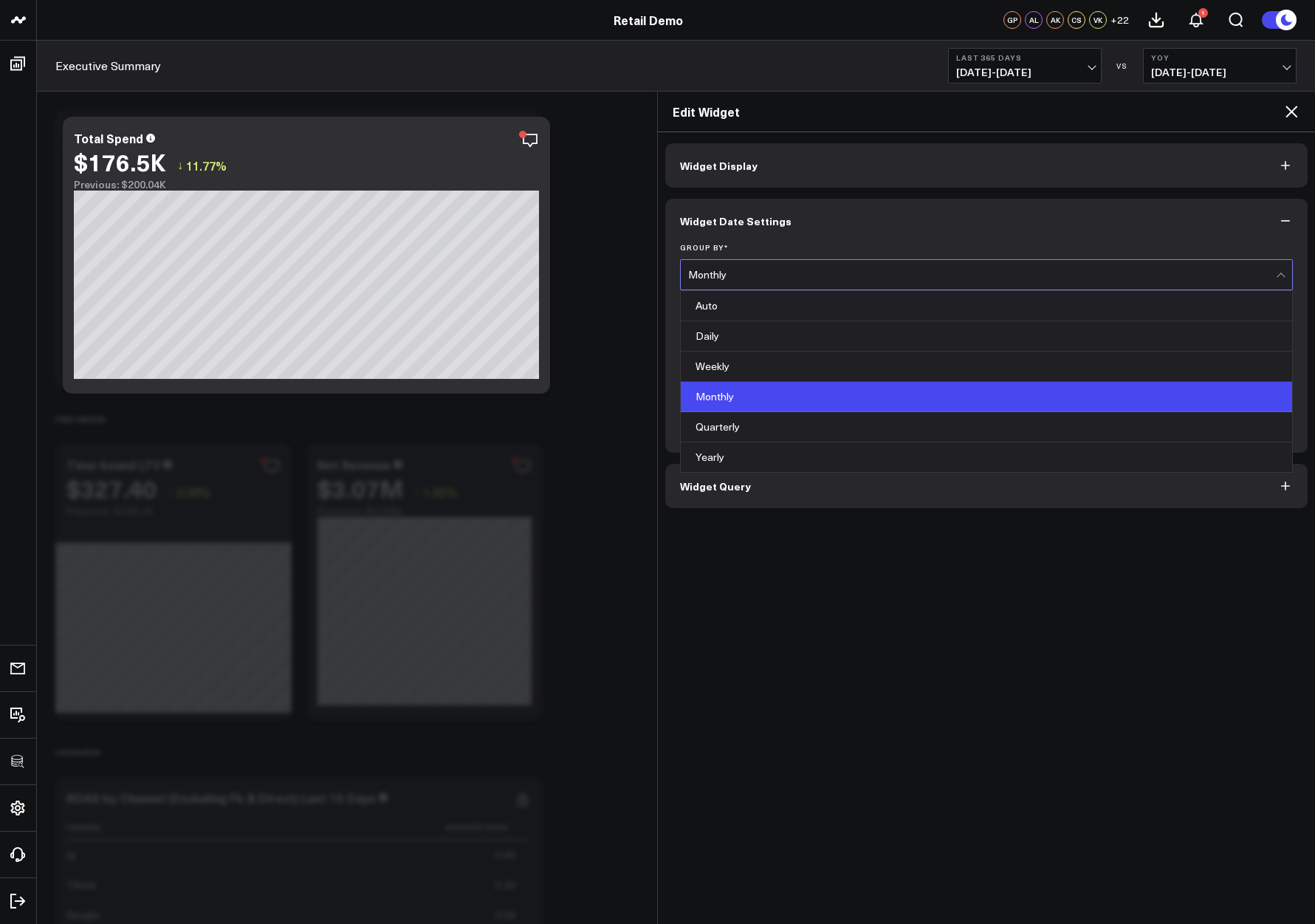
click at [720, 282] on div "Monthly" at bounding box center [982, 275] width 588 height 30
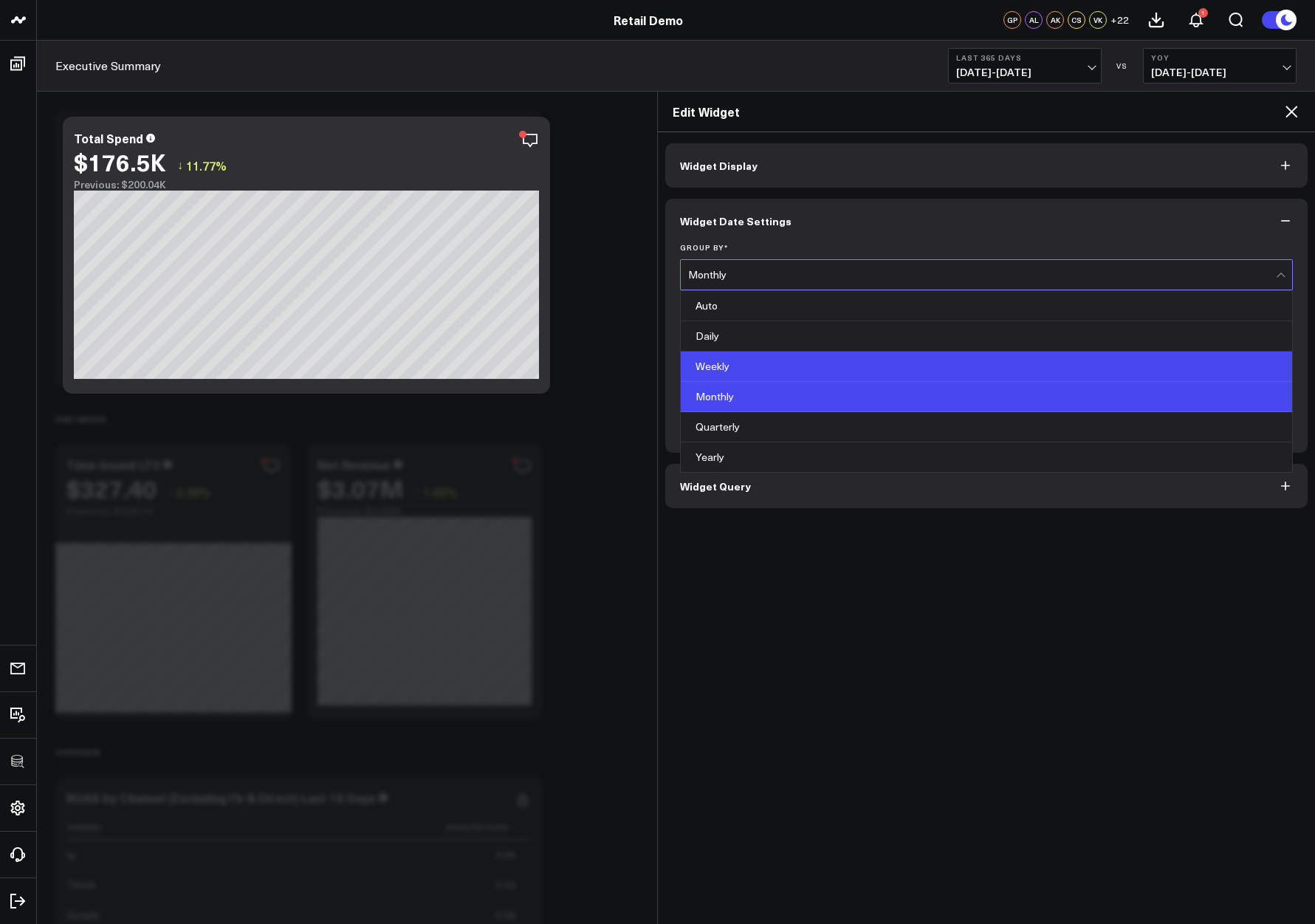
click at [726, 358] on div "Weekly" at bounding box center [986, 366] width 611 height 31
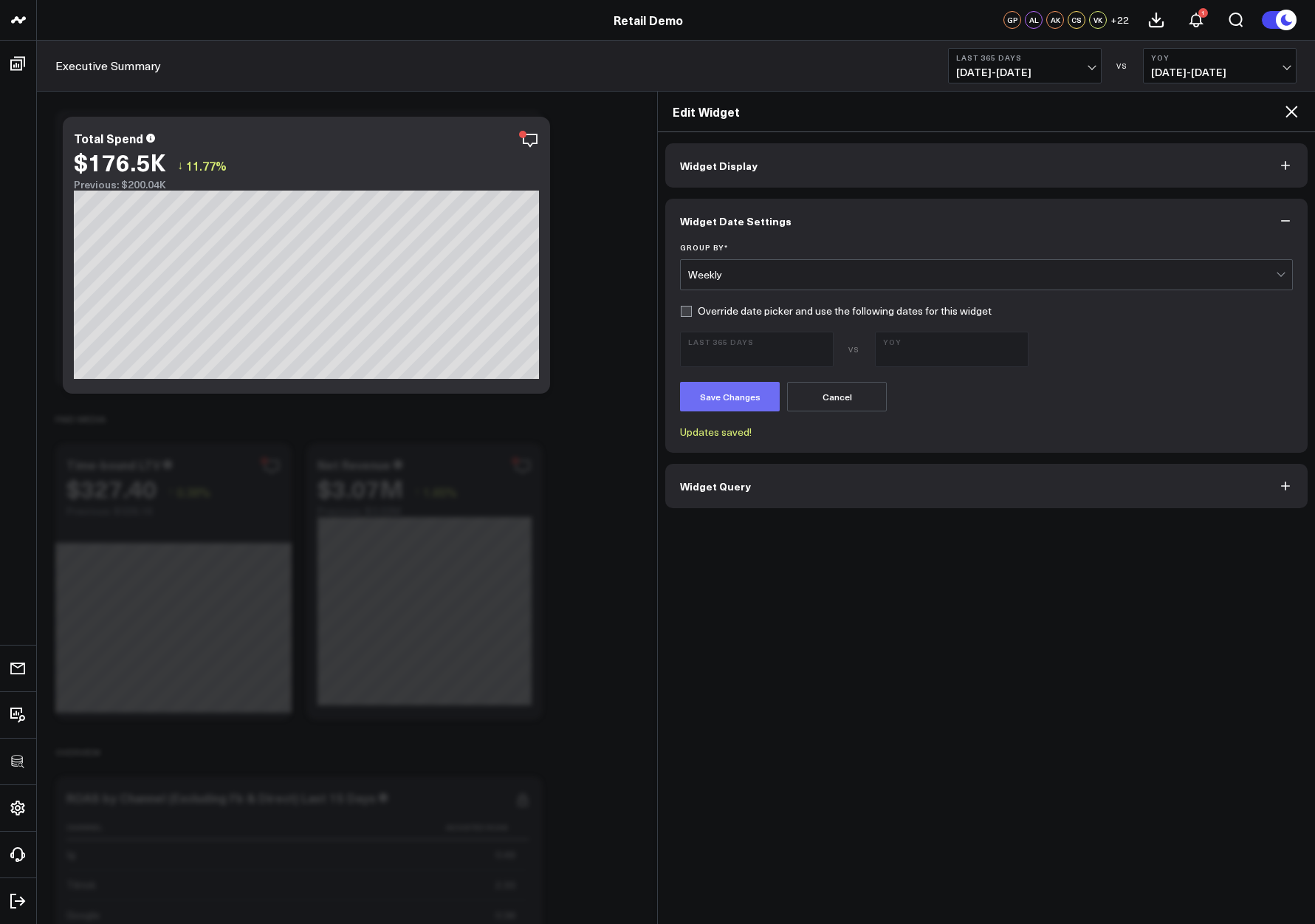
click at [721, 400] on button "Save Changes" at bounding box center [730, 397] width 99 height 30
click at [725, 487] on span "Widget Query" at bounding box center [715, 486] width 71 height 12
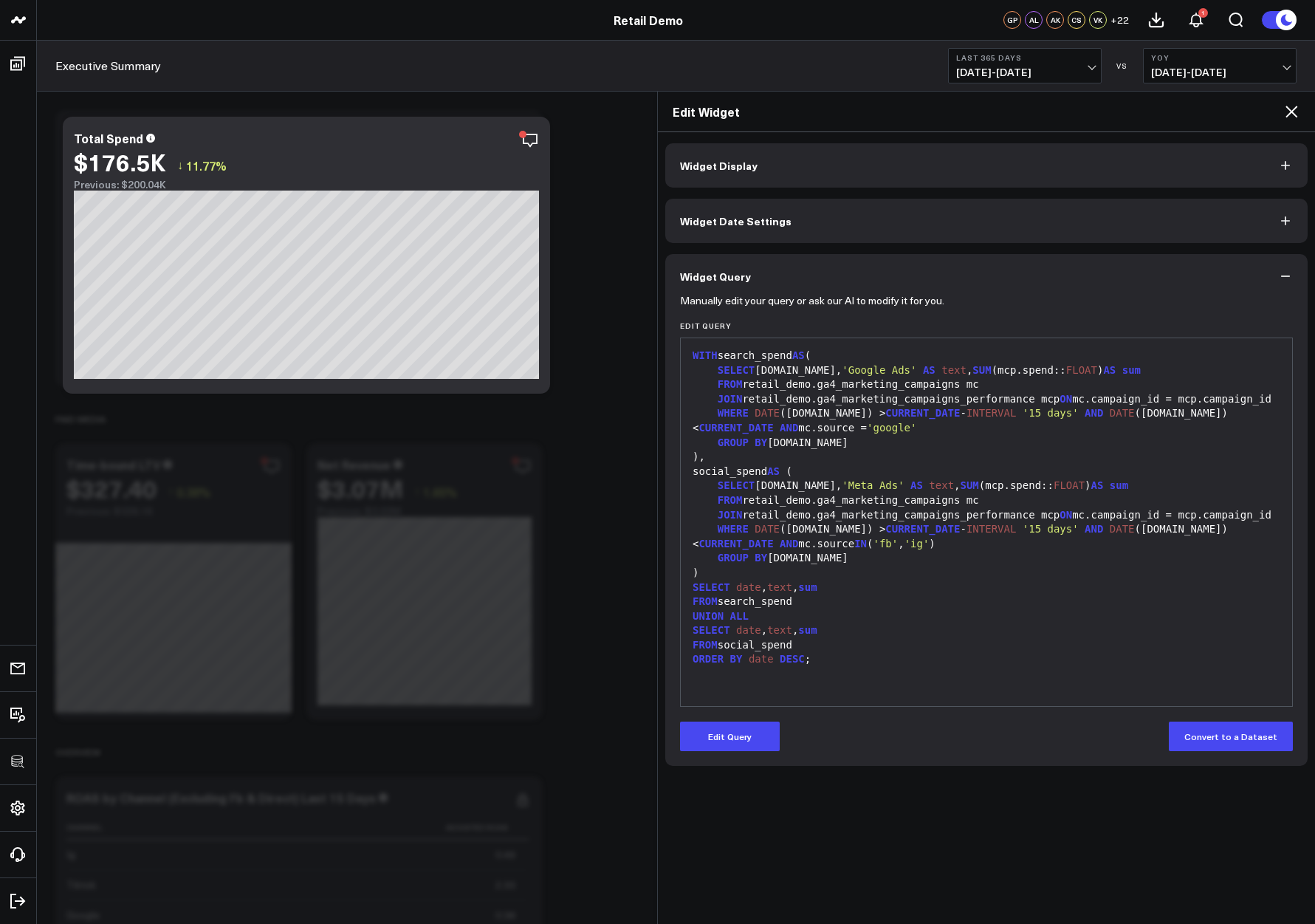
click at [1027, 535] on span "'15 days'" at bounding box center [1051, 528] width 56 height 12
click at [1048, 535] on span "'15 days'" at bounding box center [1051, 528] width 56 height 12
click at [1293, 113] on icon at bounding box center [1292, 112] width 12 height 12
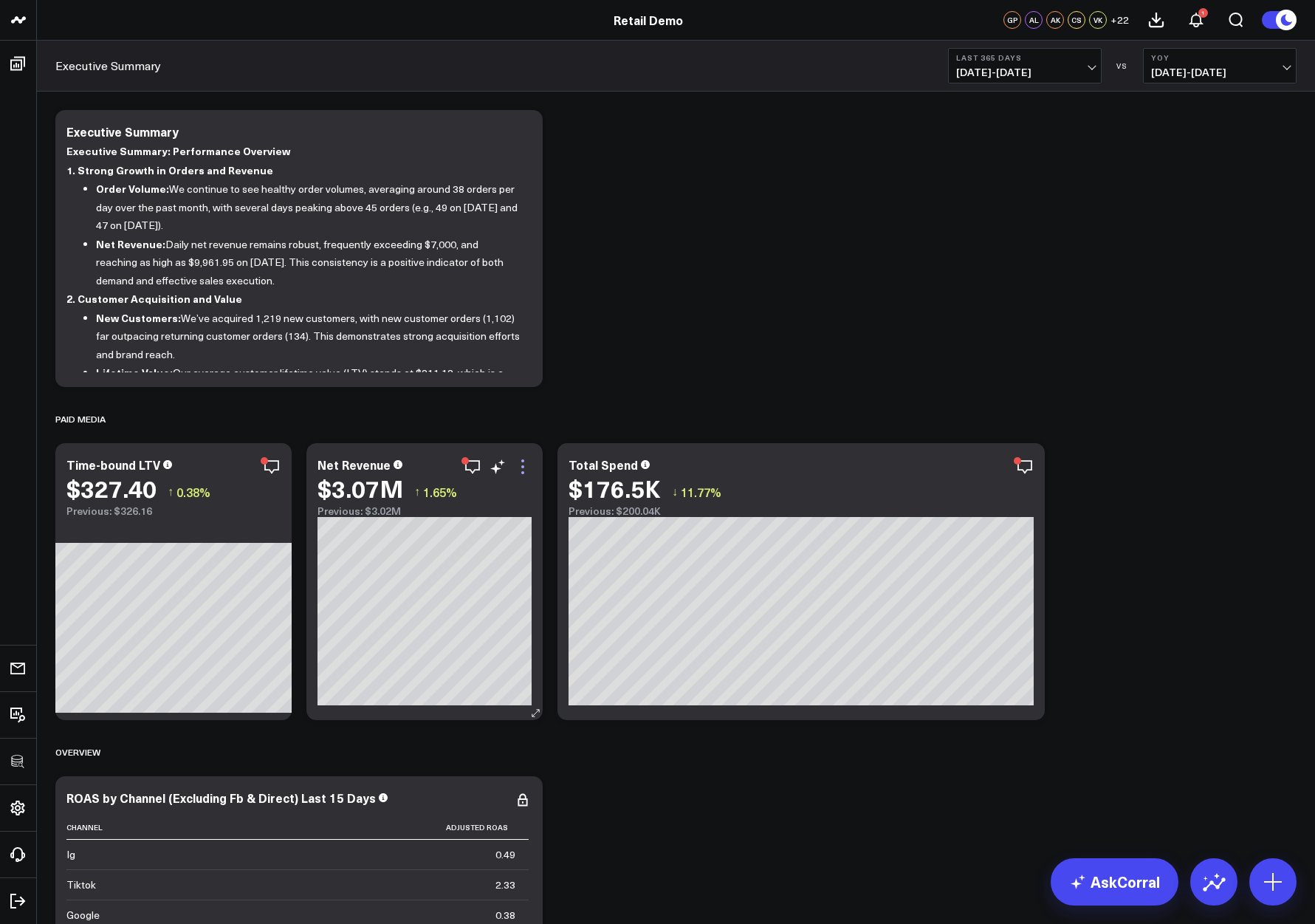
click at [527, 467] on icon at bounding box center [523, 466] width 17 height 17
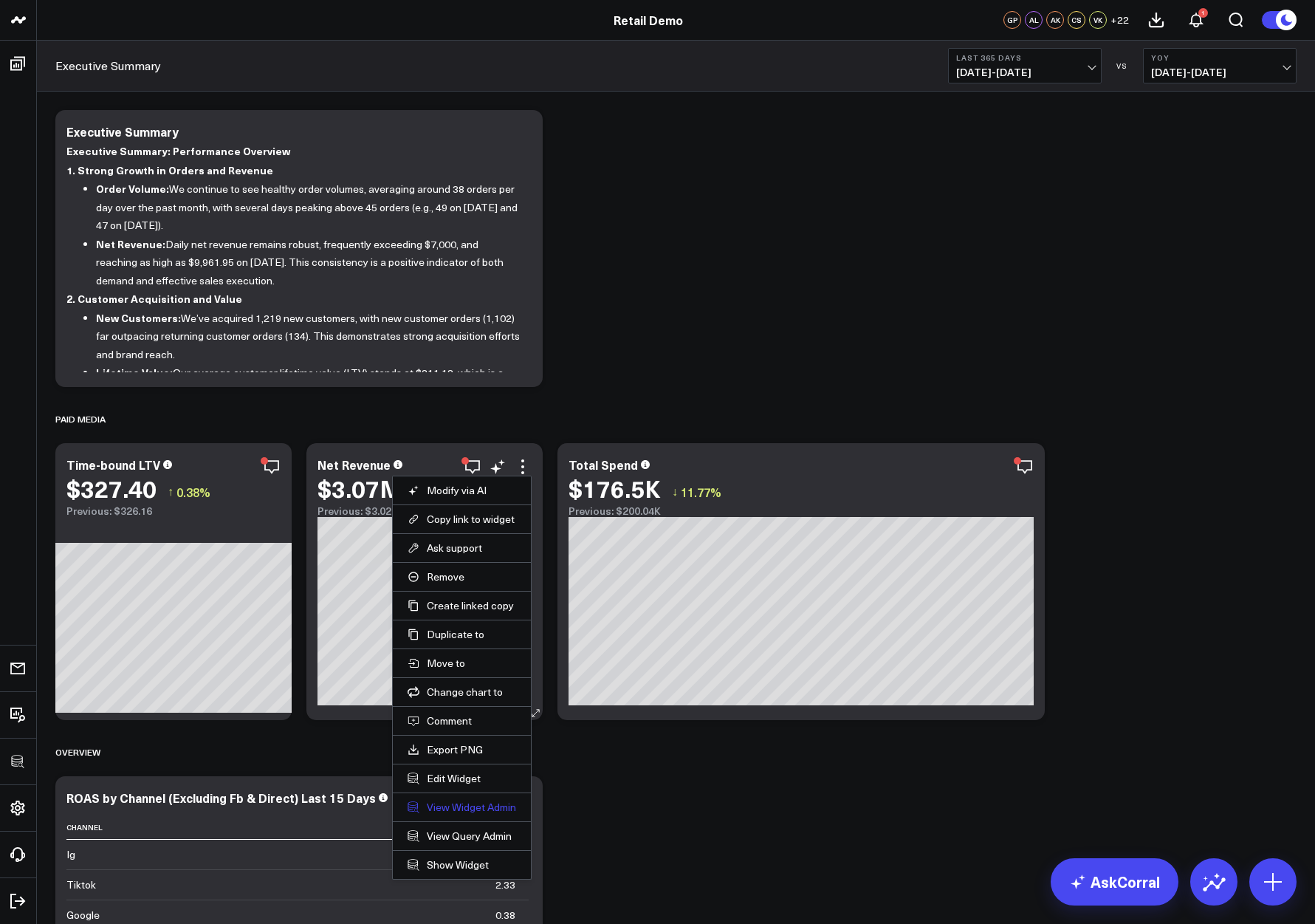
click at [448, 806] on link "View Widget Admin" at bounding box center [461, 807] width 108 height 13
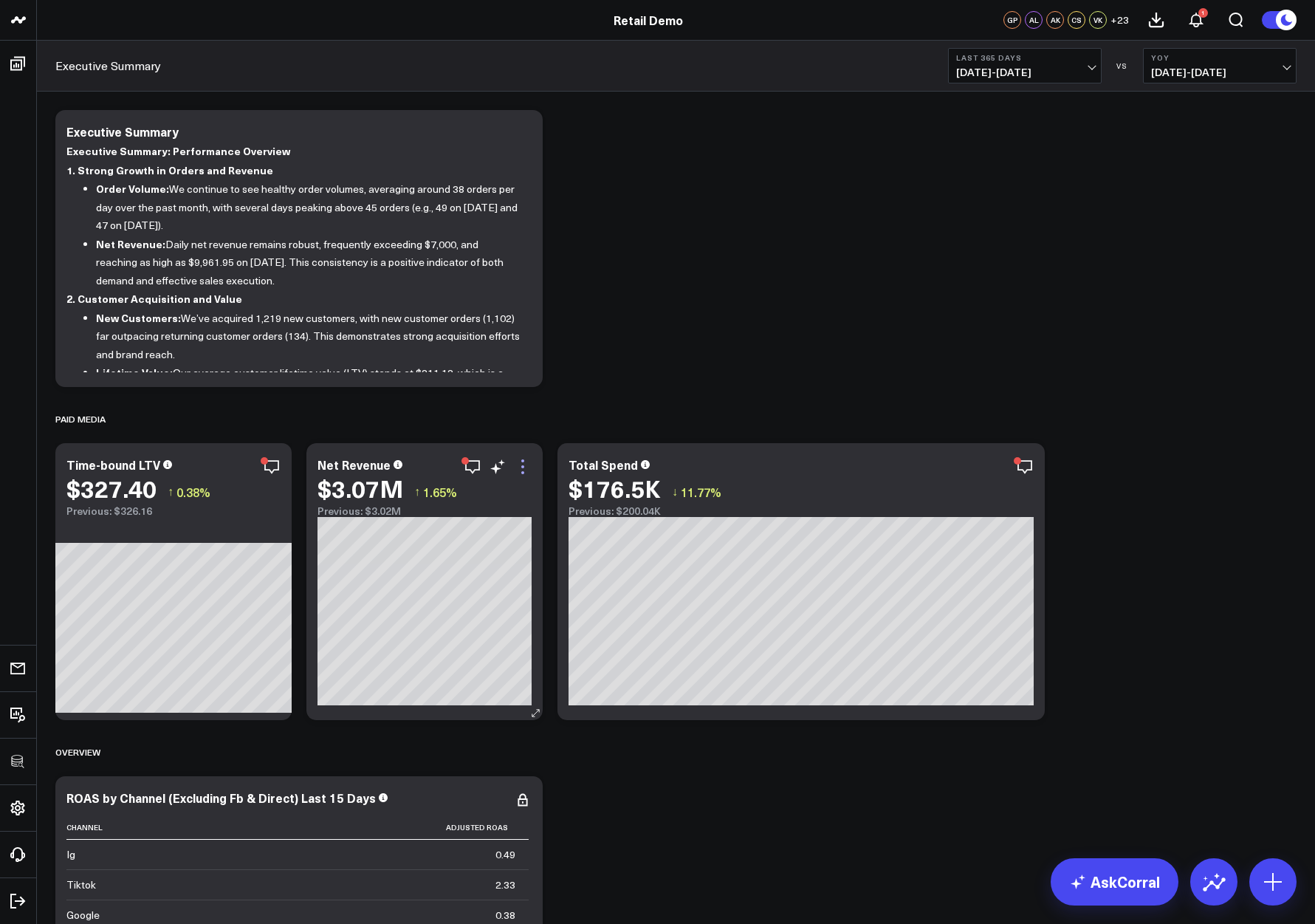
click at [522, 465] on icon at bounding box center [523, 466] width 17 height 17
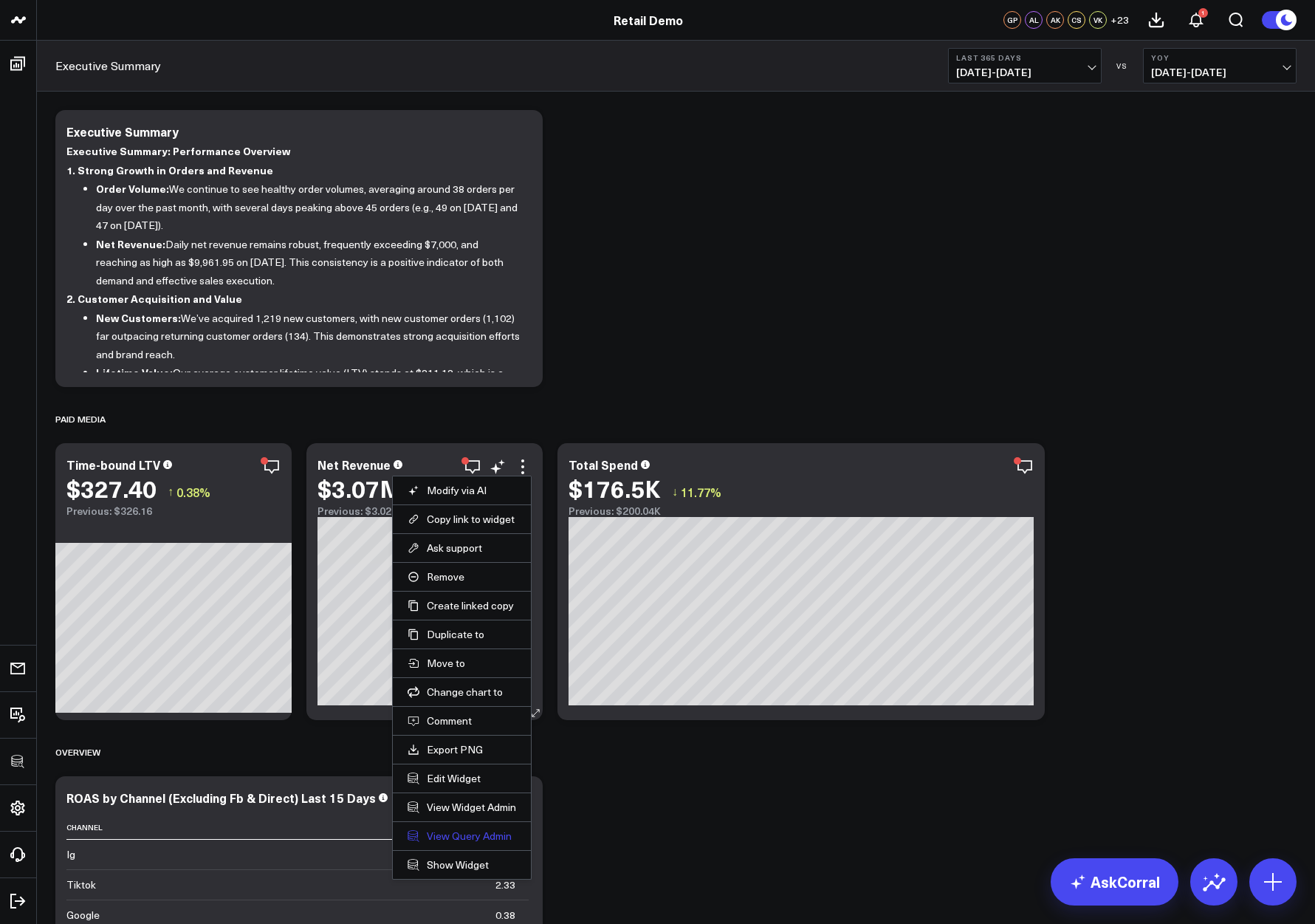
click at [441, 835] on link "View Query Admin" at bounding box center [461, 835] width 108 height 13
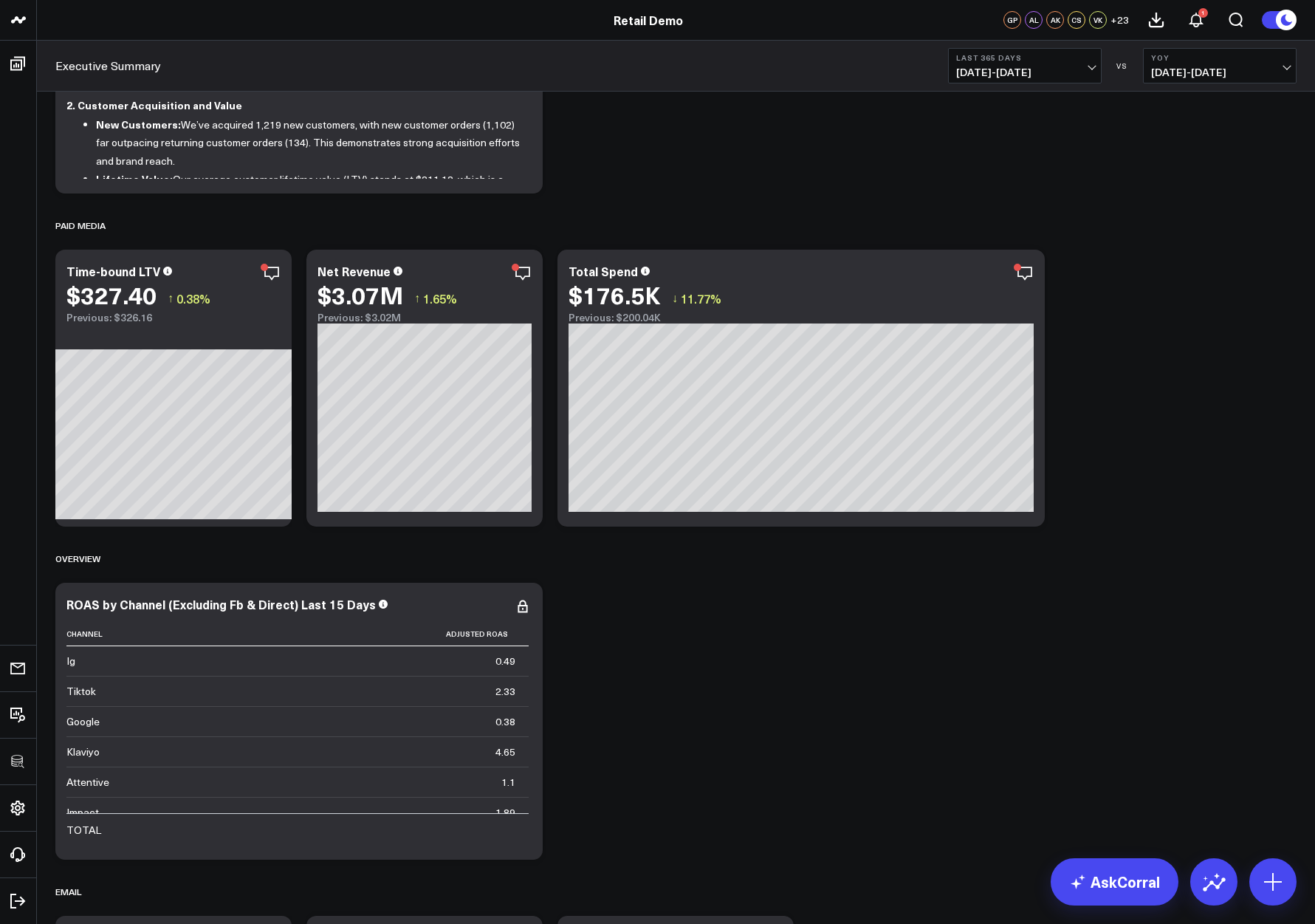
scroll to position [197, 0]
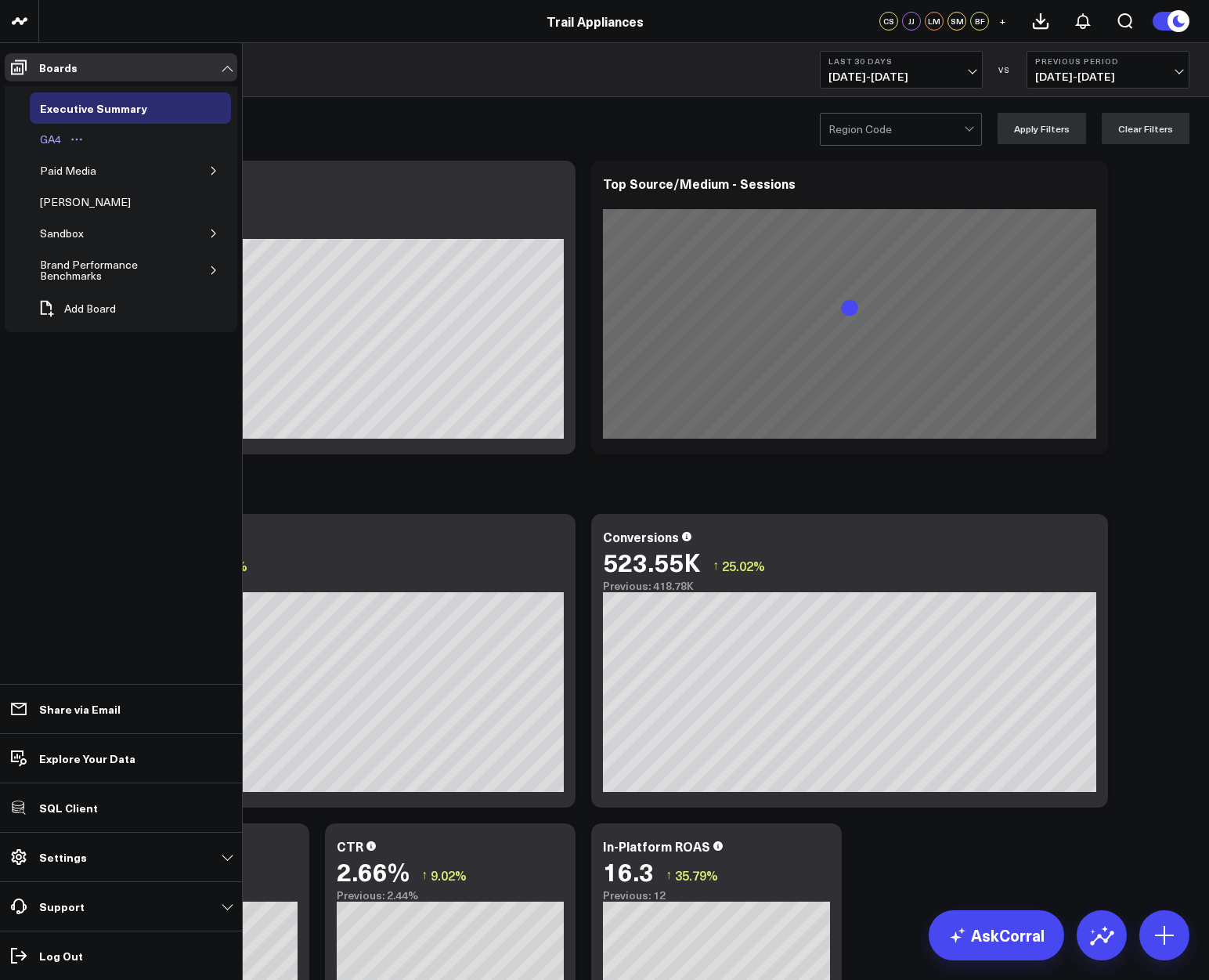
click at [47, 139] on div "GA4" at bounding box center [50, 139] width 29 height 18
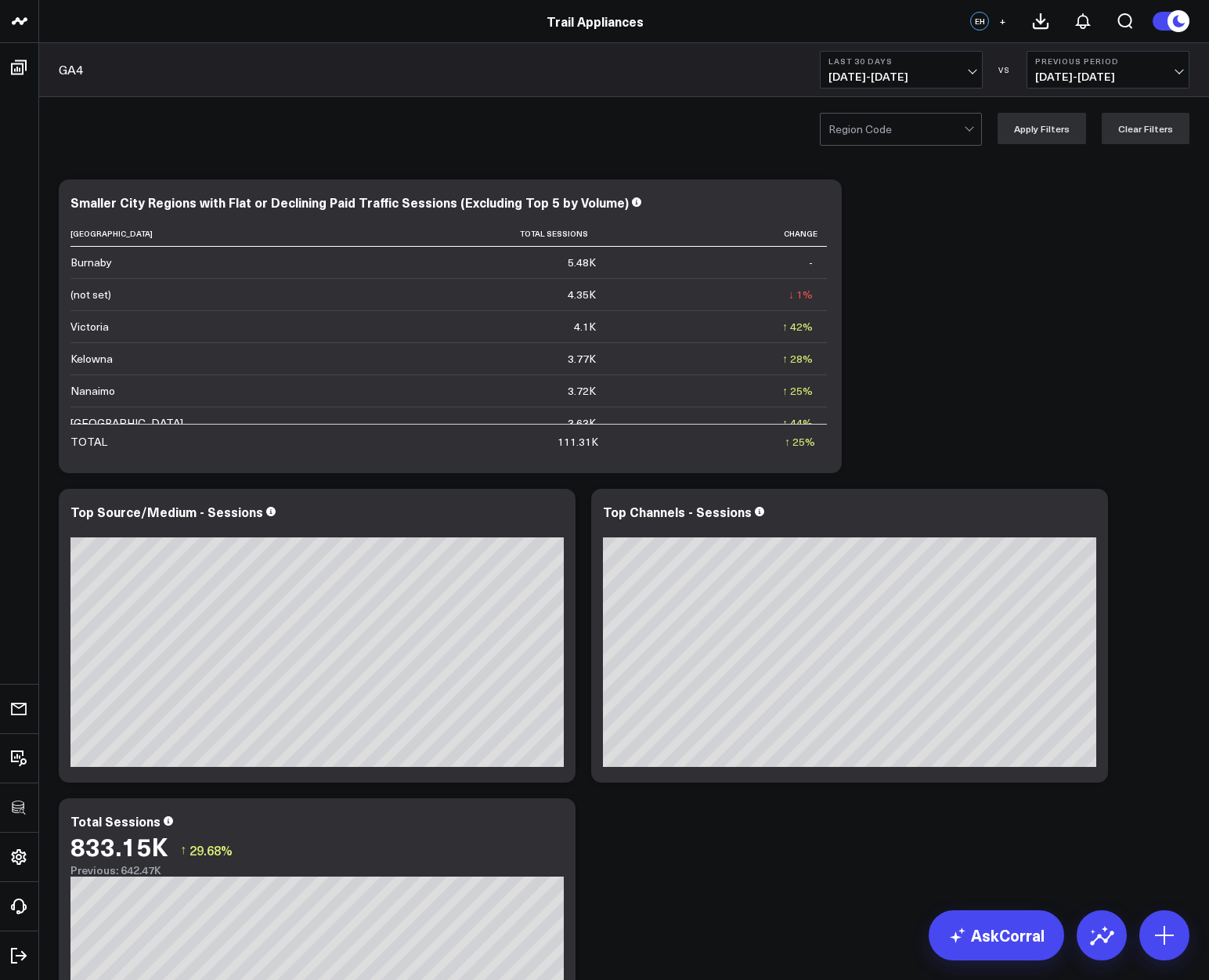
click at [1003, 23] on span "+" at bounding box center [1003, 21] width 7 height 11
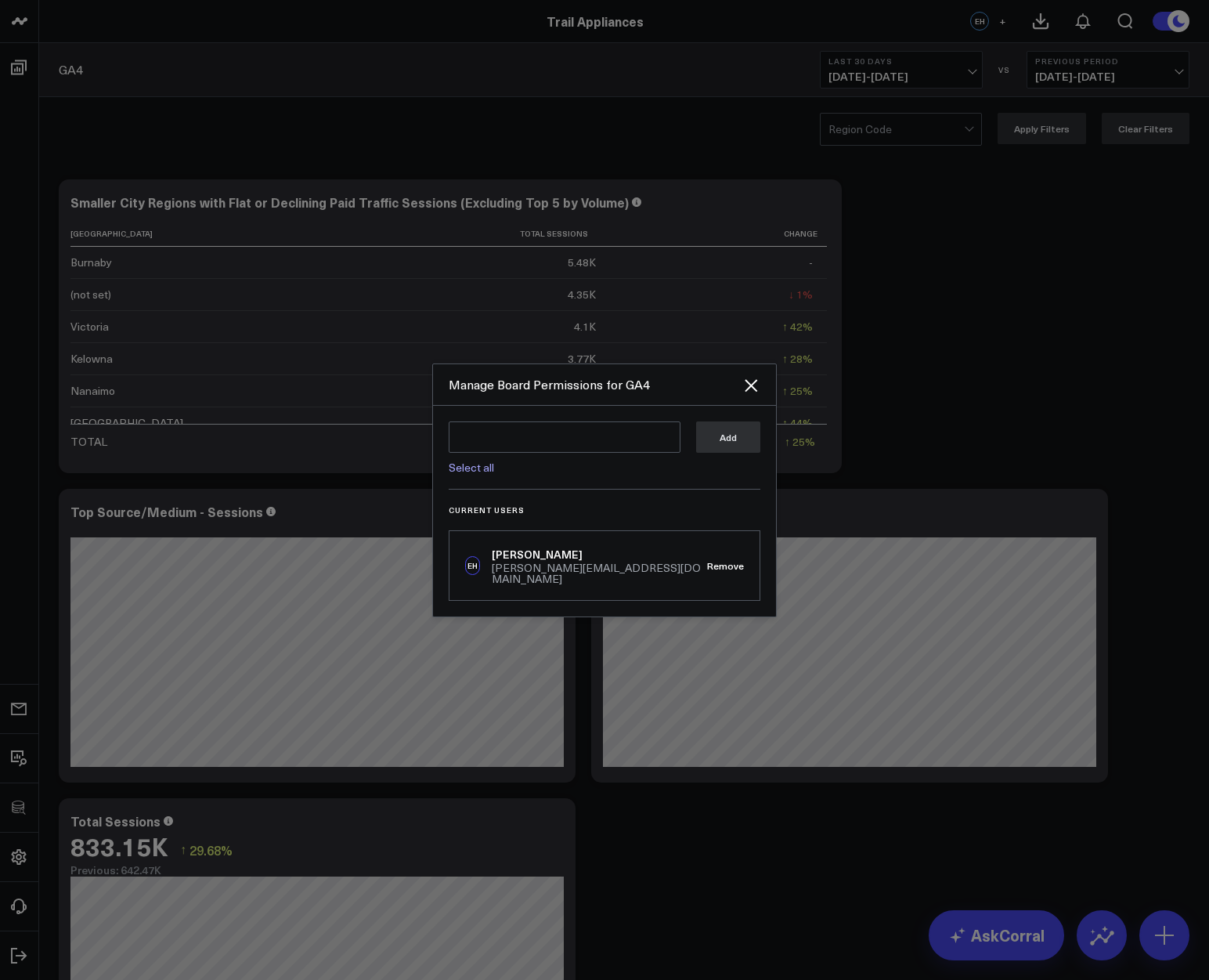
click at [469, 472] on link "Select all" at bounding box center [471, 466] width 46 height 15
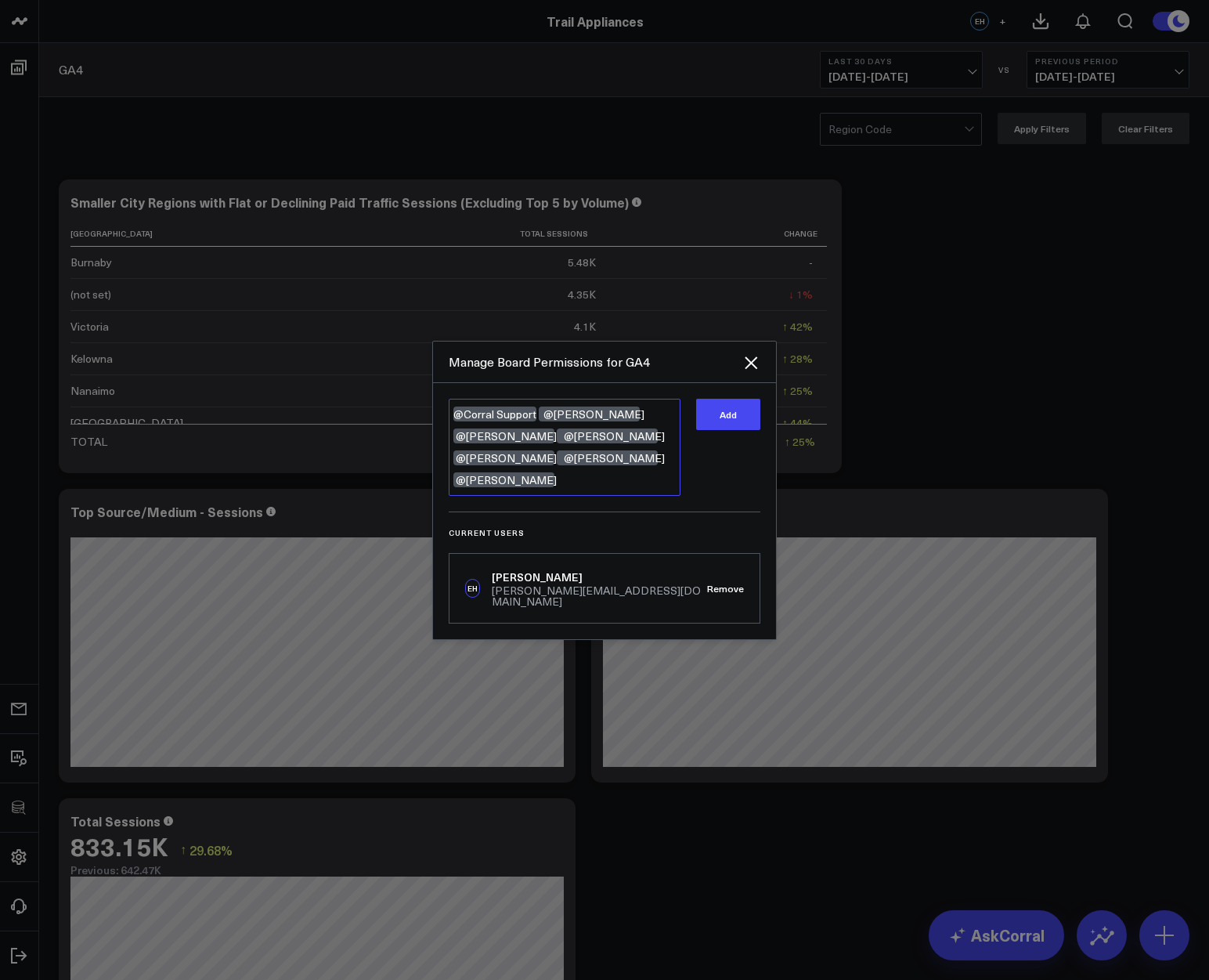
click at [662, 474] on textarea "@Corral Support @[PERSON_NAME] @[PERSON_NAME] @[PERSON_NAME] @[PERSON_NAME] @[P…" at bounding box center [565, 447] width 232 height 97
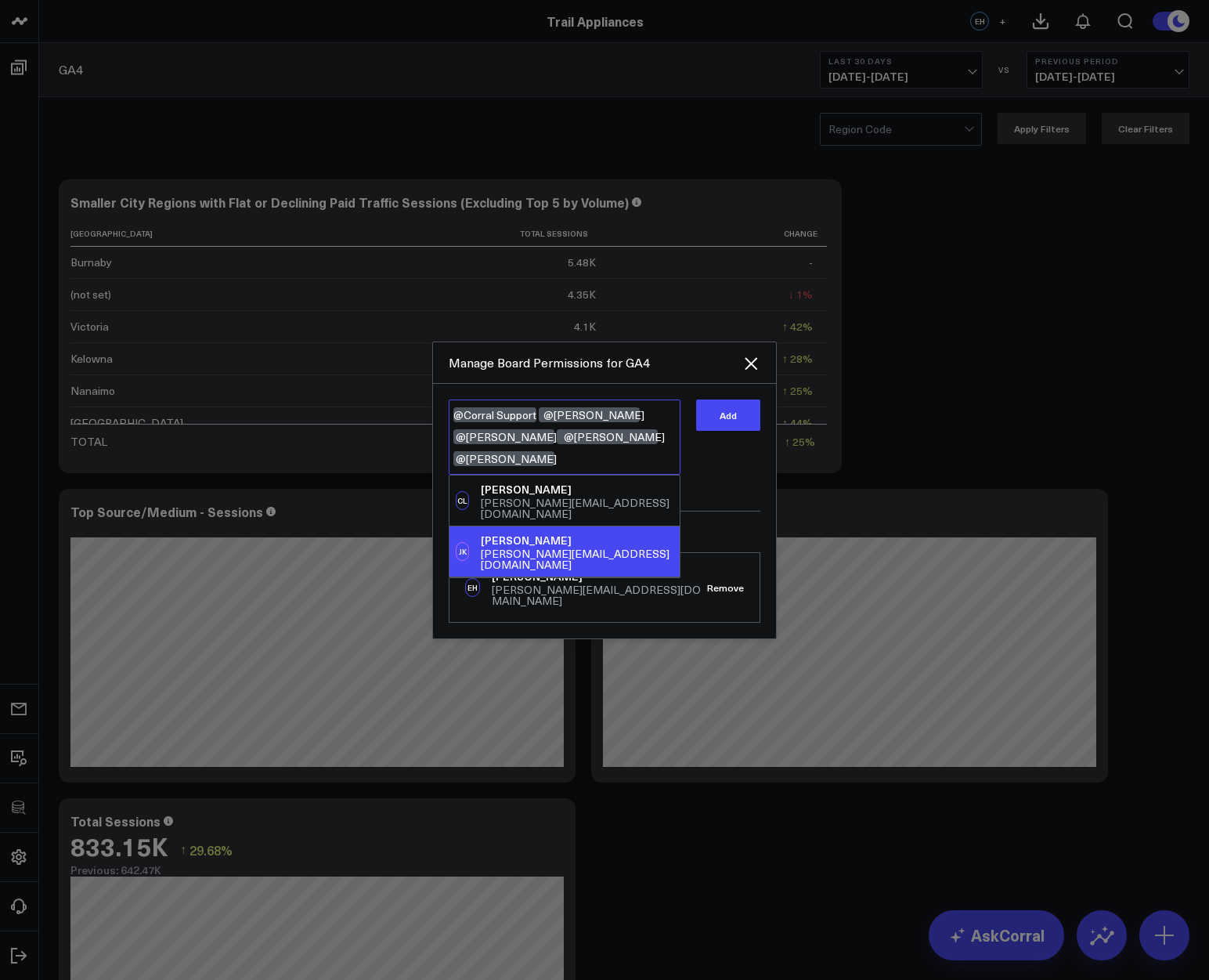
type textarea "@Corral Support @[PERSON_NAME] @[PERSON_NAME] @[PERSON_NAME] @[PERSON_NAME]"
click at [727, 480] on div "Add" at bounding box center [728, 447] width 64 height 96
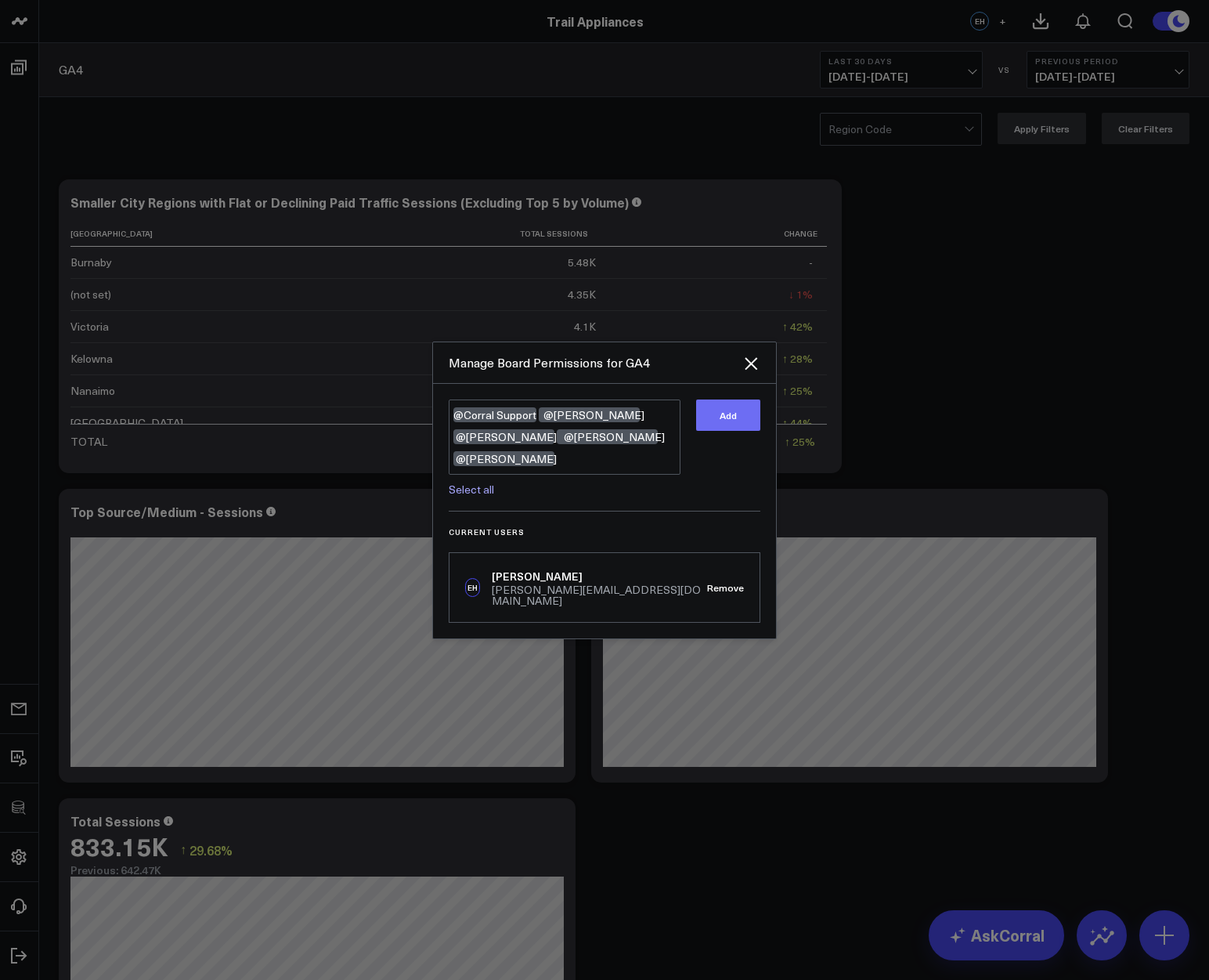
click at [735, 429] on button "Add" at bounding box center [728, 415] width 64 height 32
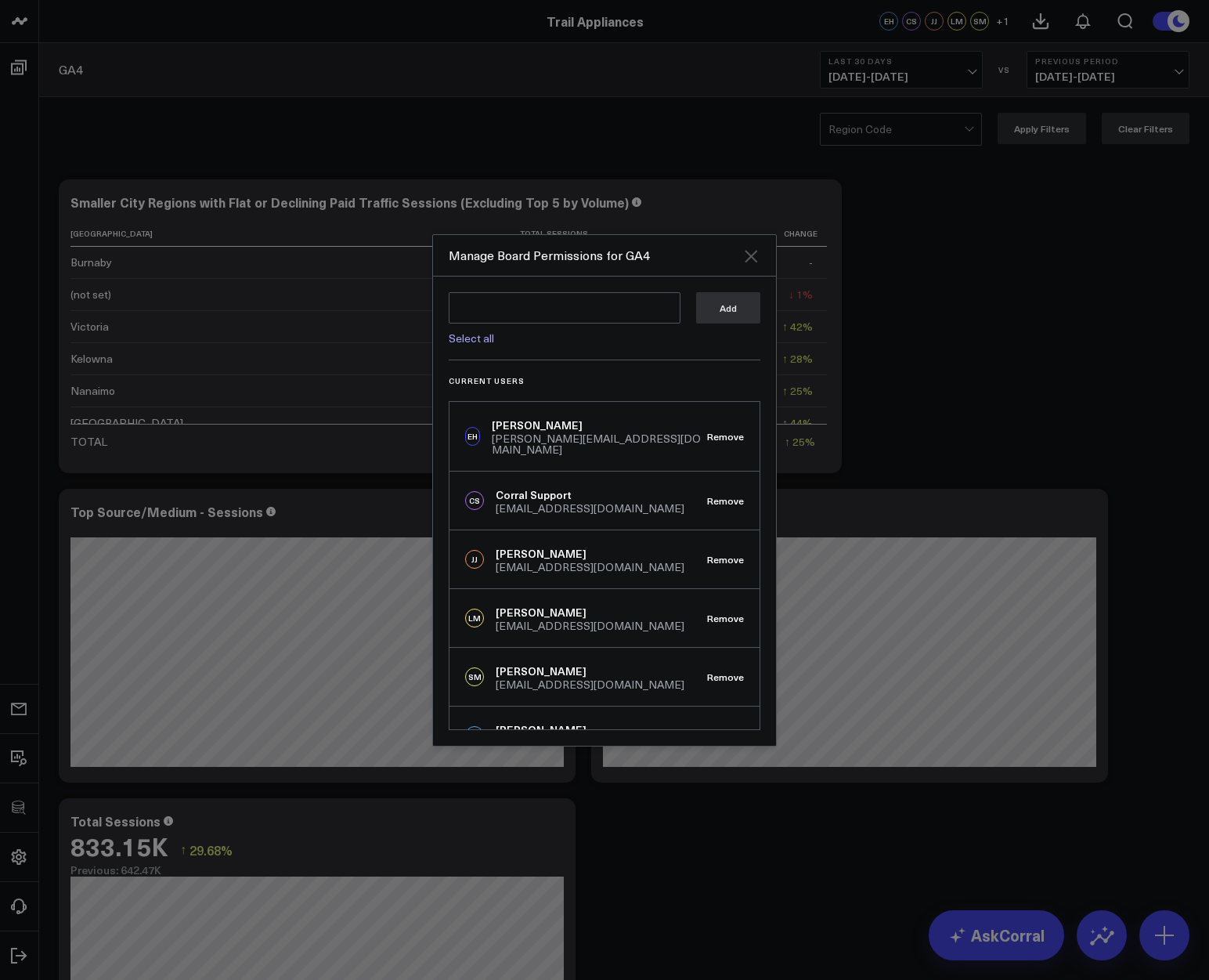
click at [749, 256] on icon "Close" at bounding box center [751, 256] width 12 height 12
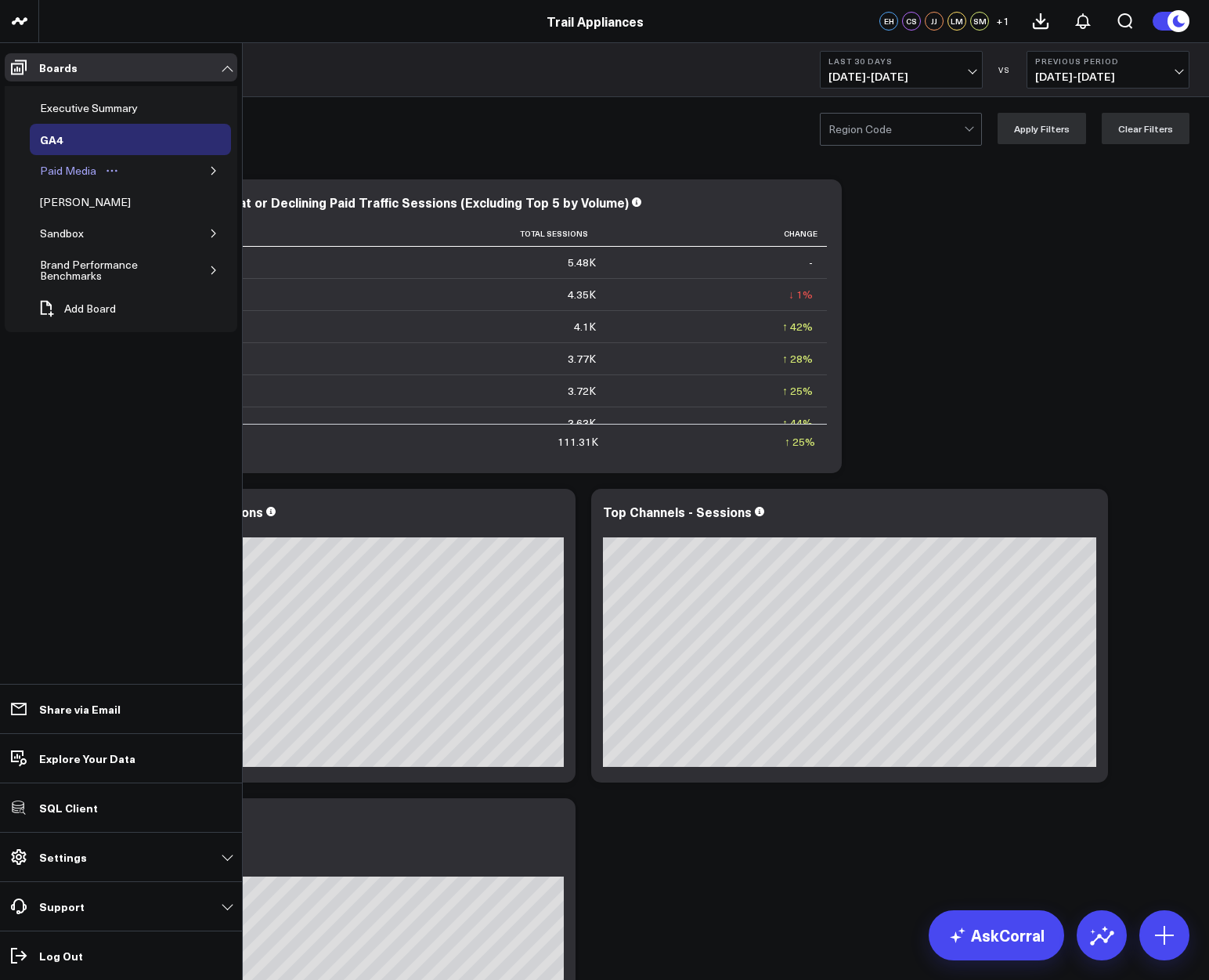
click at [77, 163] on div "Paid Media" at bounding box center [68, 170] width 64 height 18
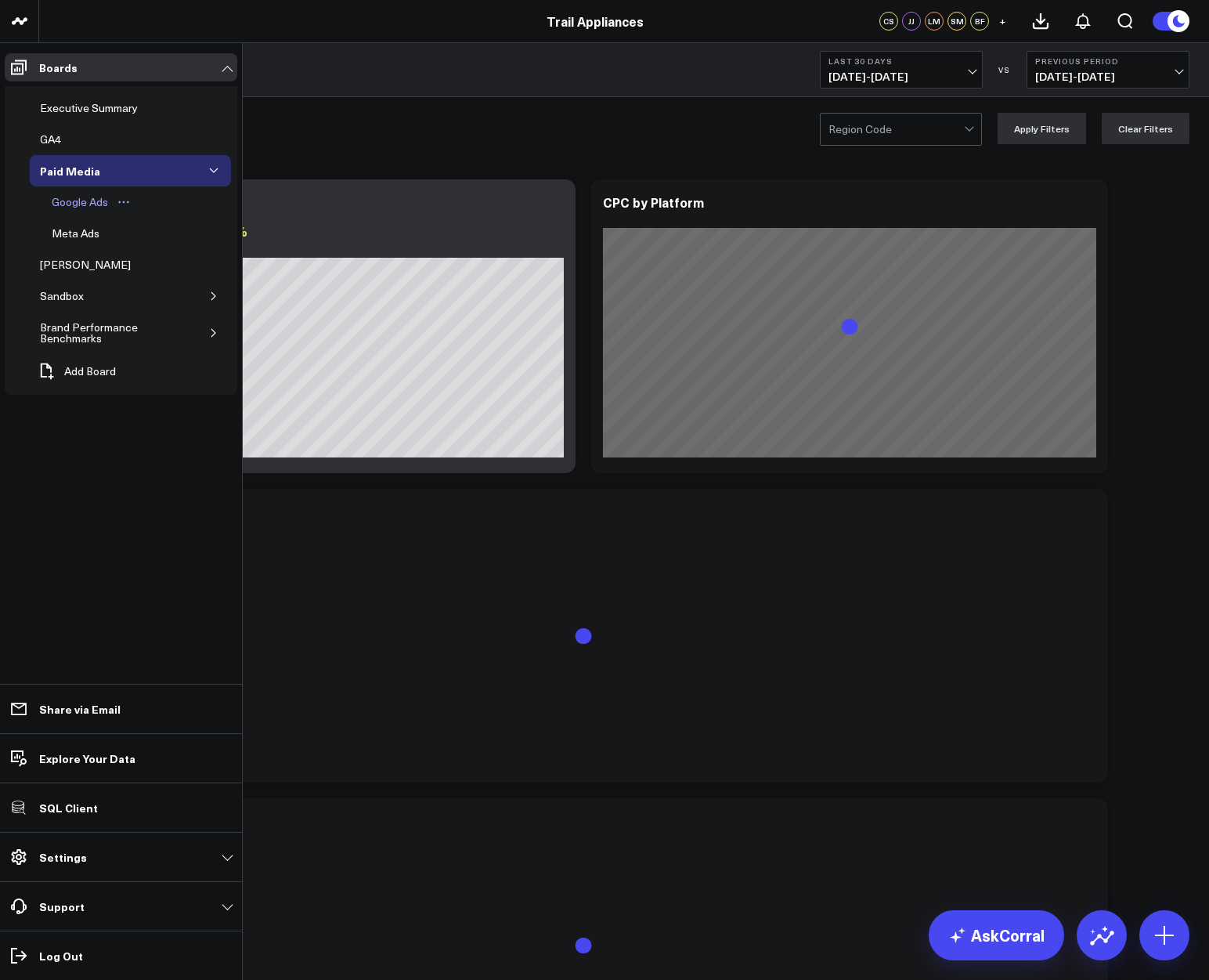
click at [78, 199] on div "Google Ads" at bounding box center [79, 201] width 64 height 18
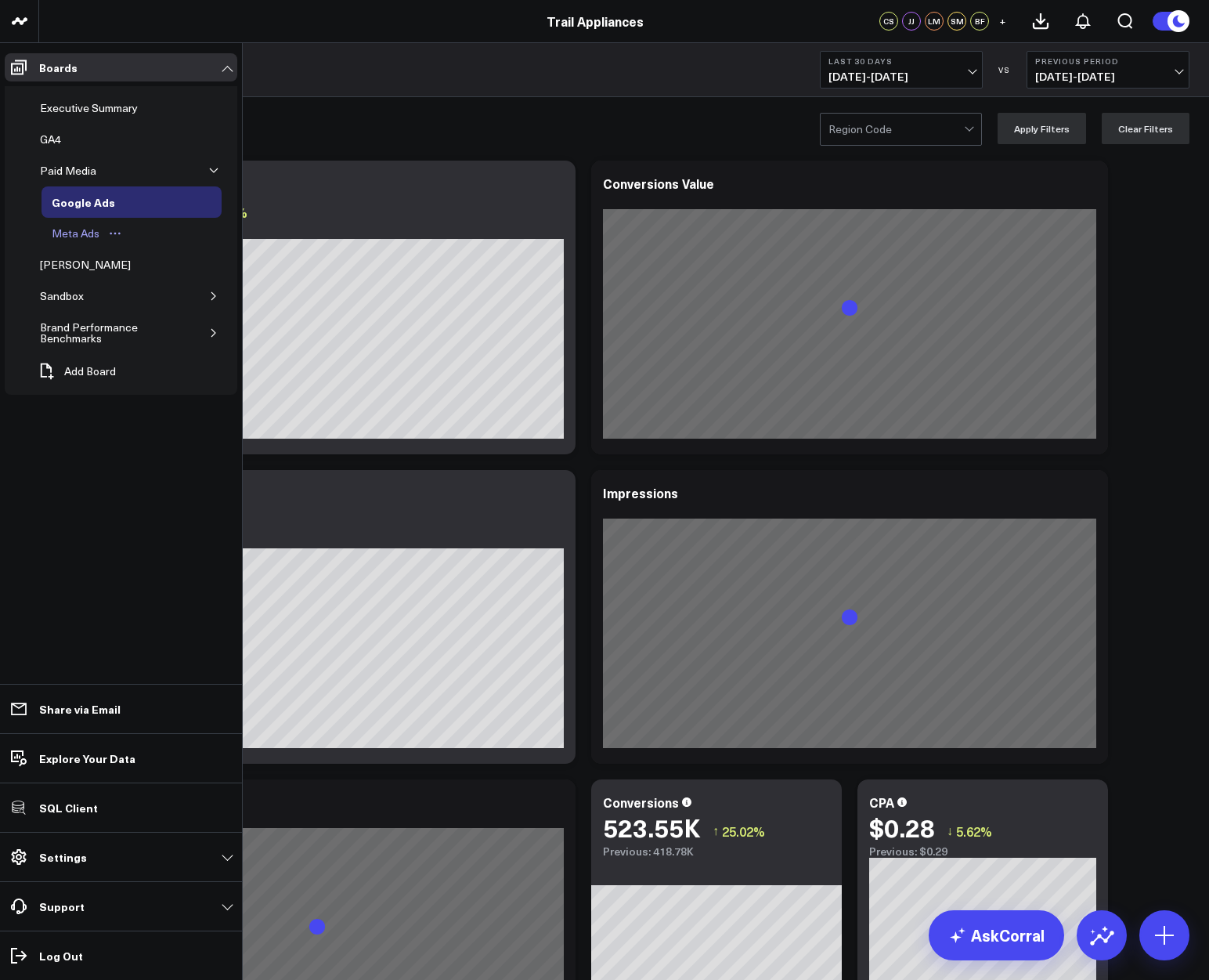
click at [73, 233] on div "Meta Ads" at bounding box center [75, 233] width 55 height 18
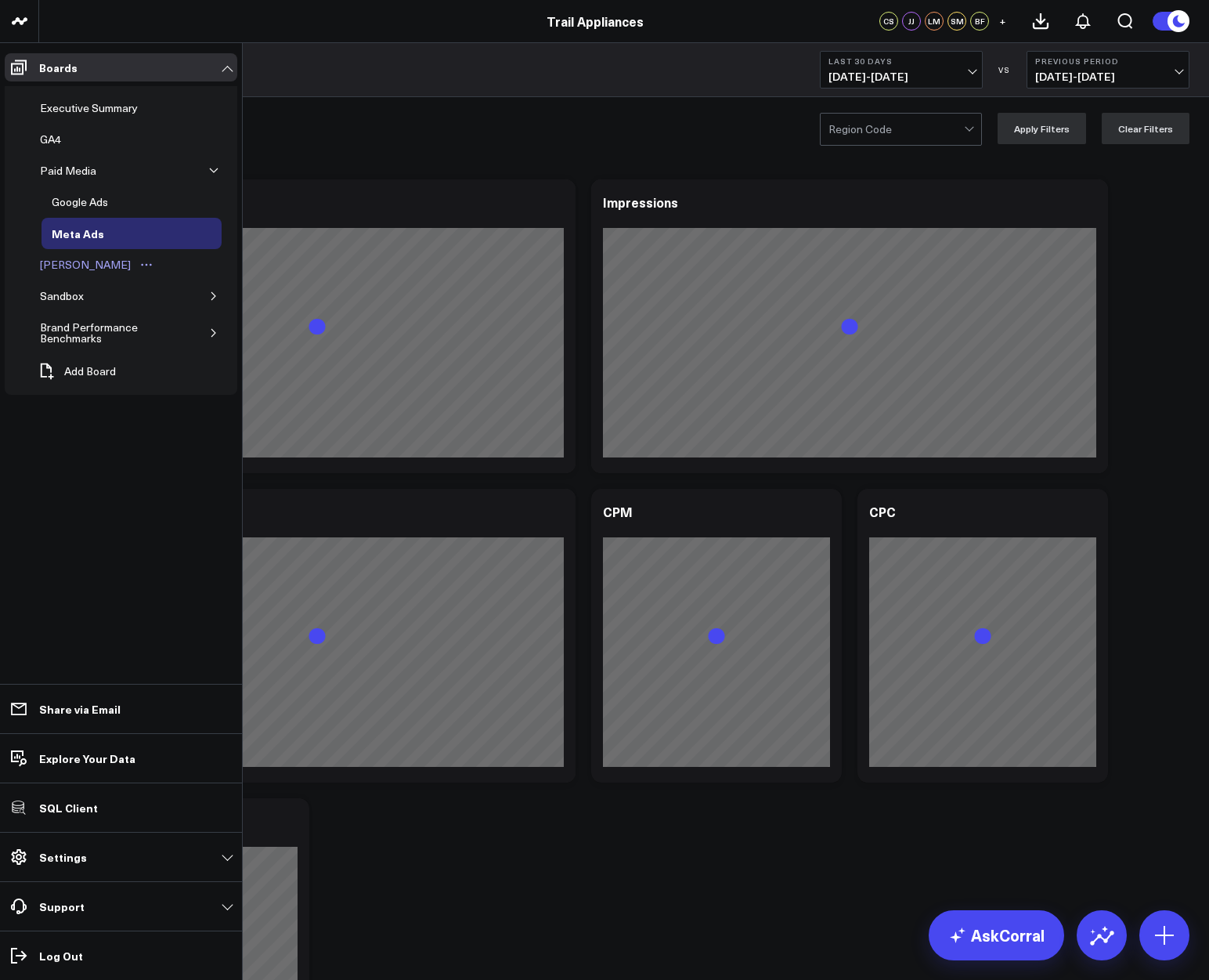
click at [68, 263] on div "[PERSON_NAME]" at bounding box center [85, 264] width 98 height 18
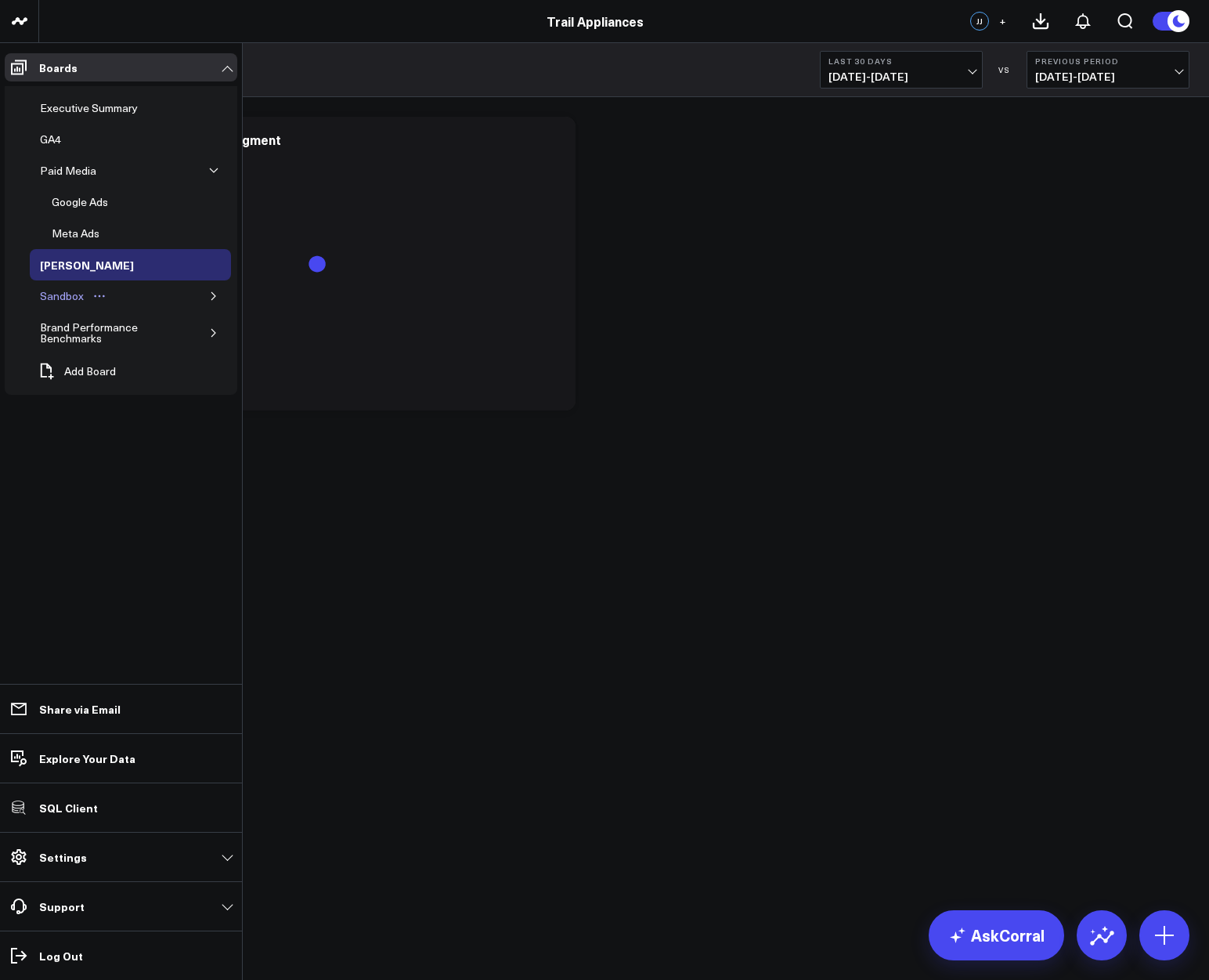
click at [68, 297] on div "Sandbox" at bounding box center [61, 295] width 52 height 18
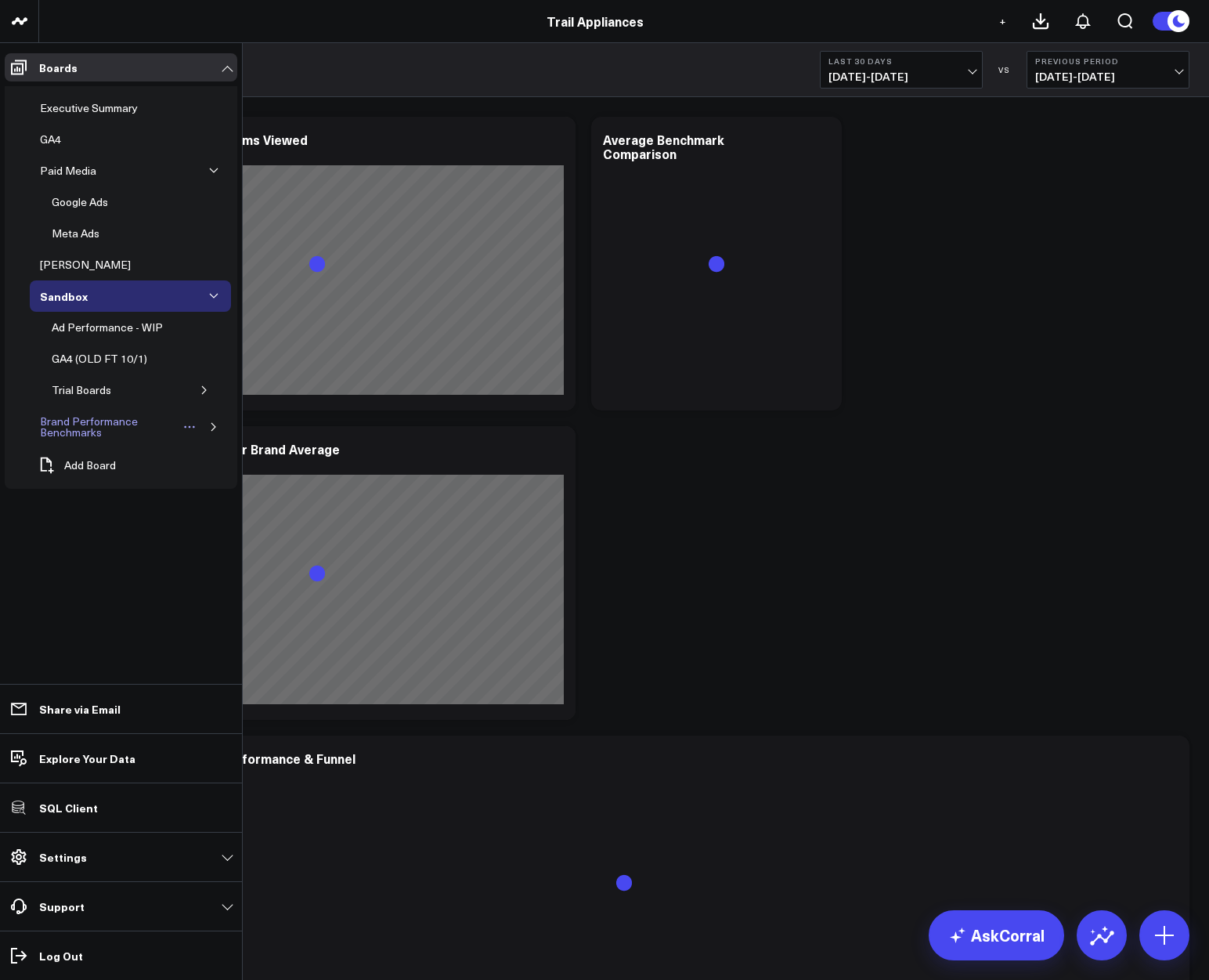
click at [68, 426] on div "Brand Performance Benchmarks" at bounding box center [108, 427] width 144 height 30
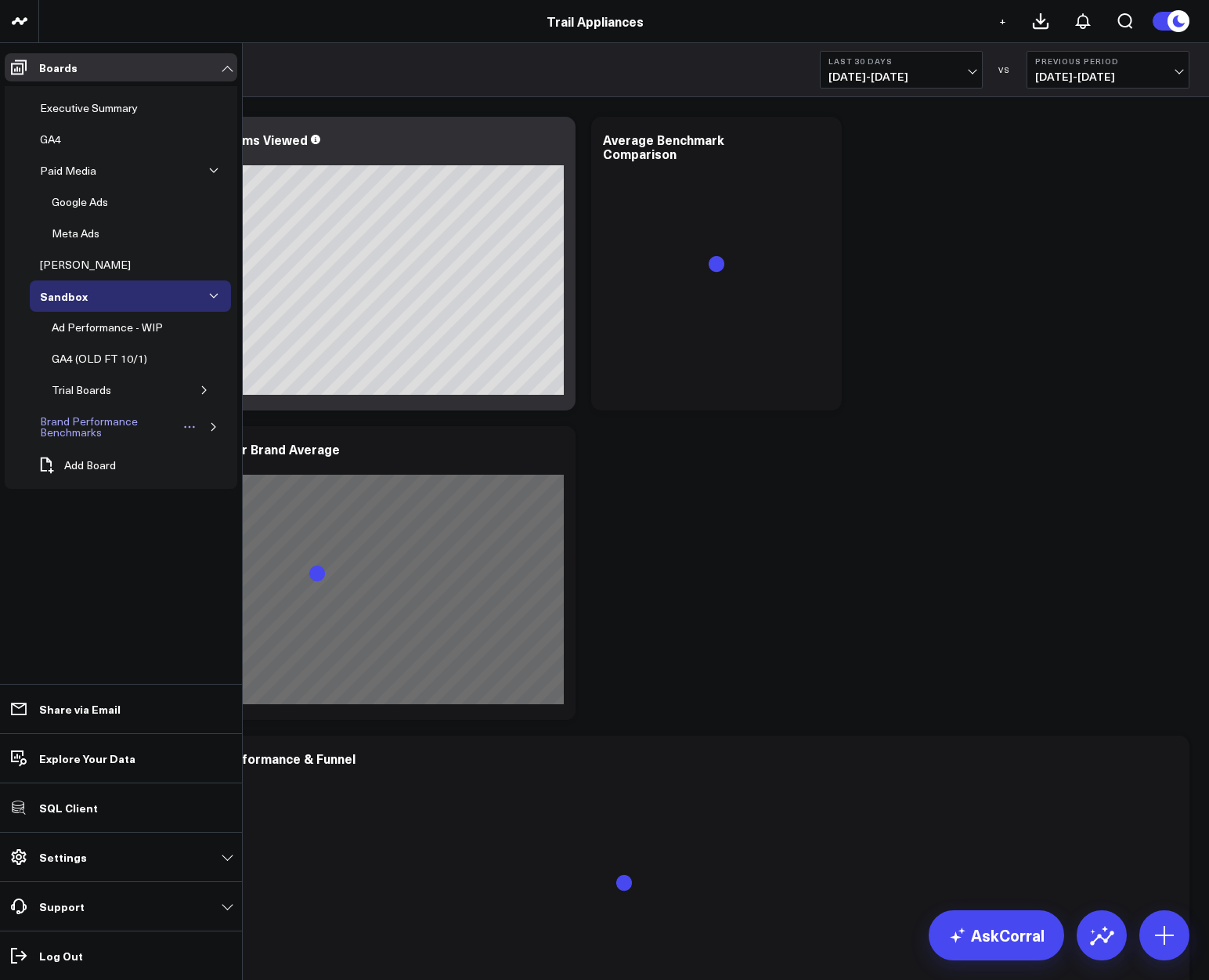
click at [88, 427] on div "Brand Performance Benchmarks" at bounding box center [108, 427] width 144 height 30
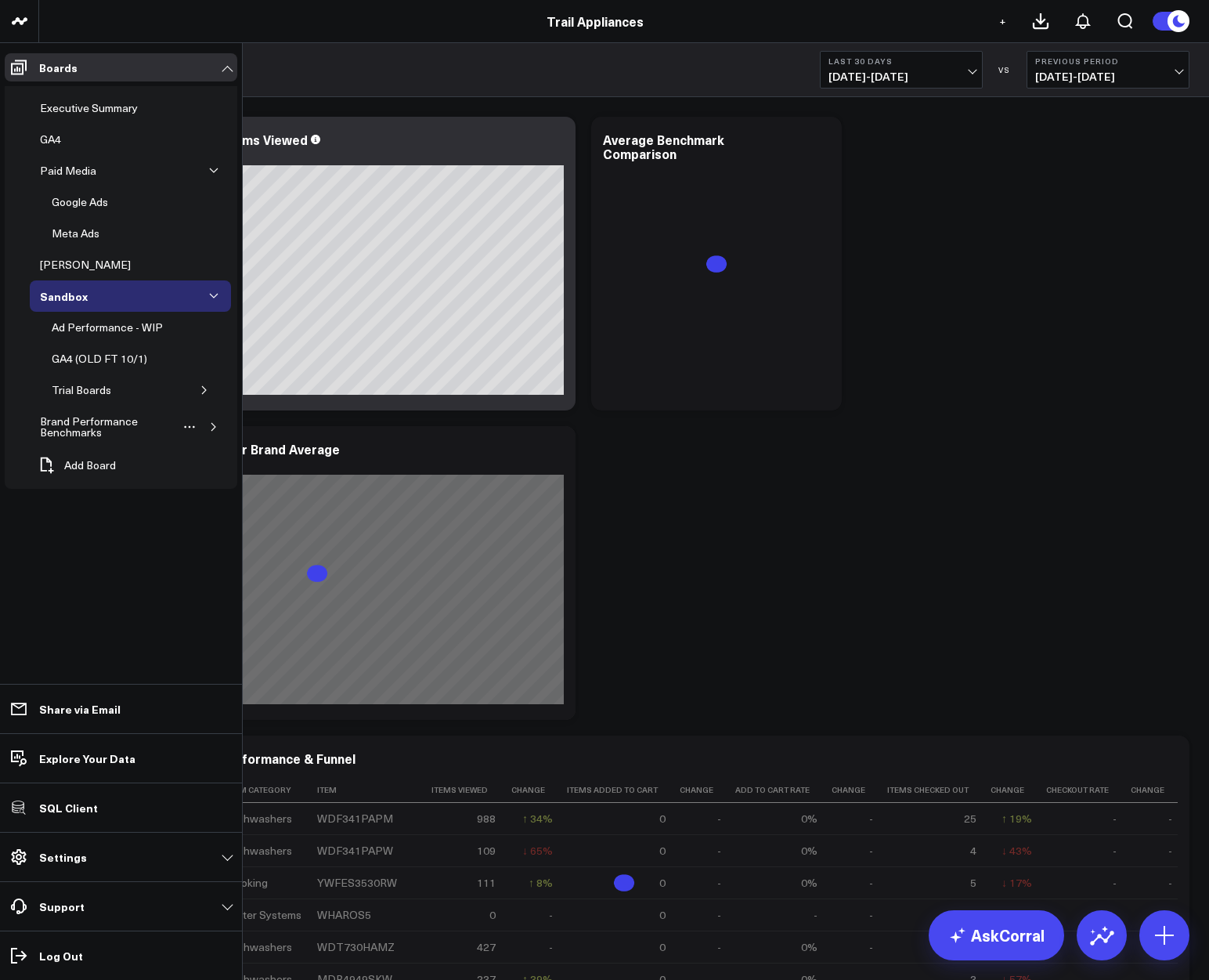
click at [212, 423] on icon "button" at bounding box center [213, 427] width 4 height 8
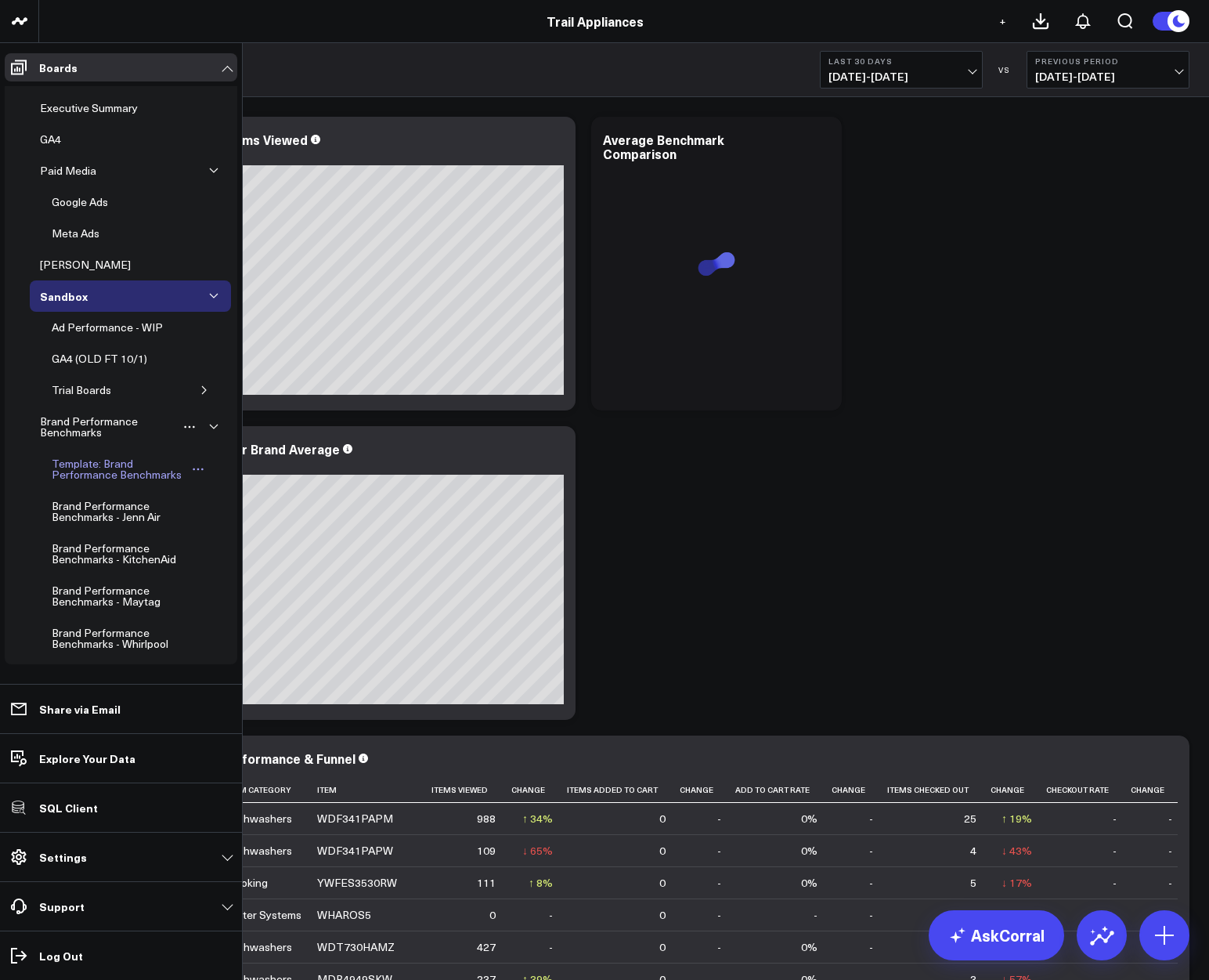
click at [90, 467] on div "Template: Brand Performance Benchmarks" at bounding box center [119, 469] width 143 height 30
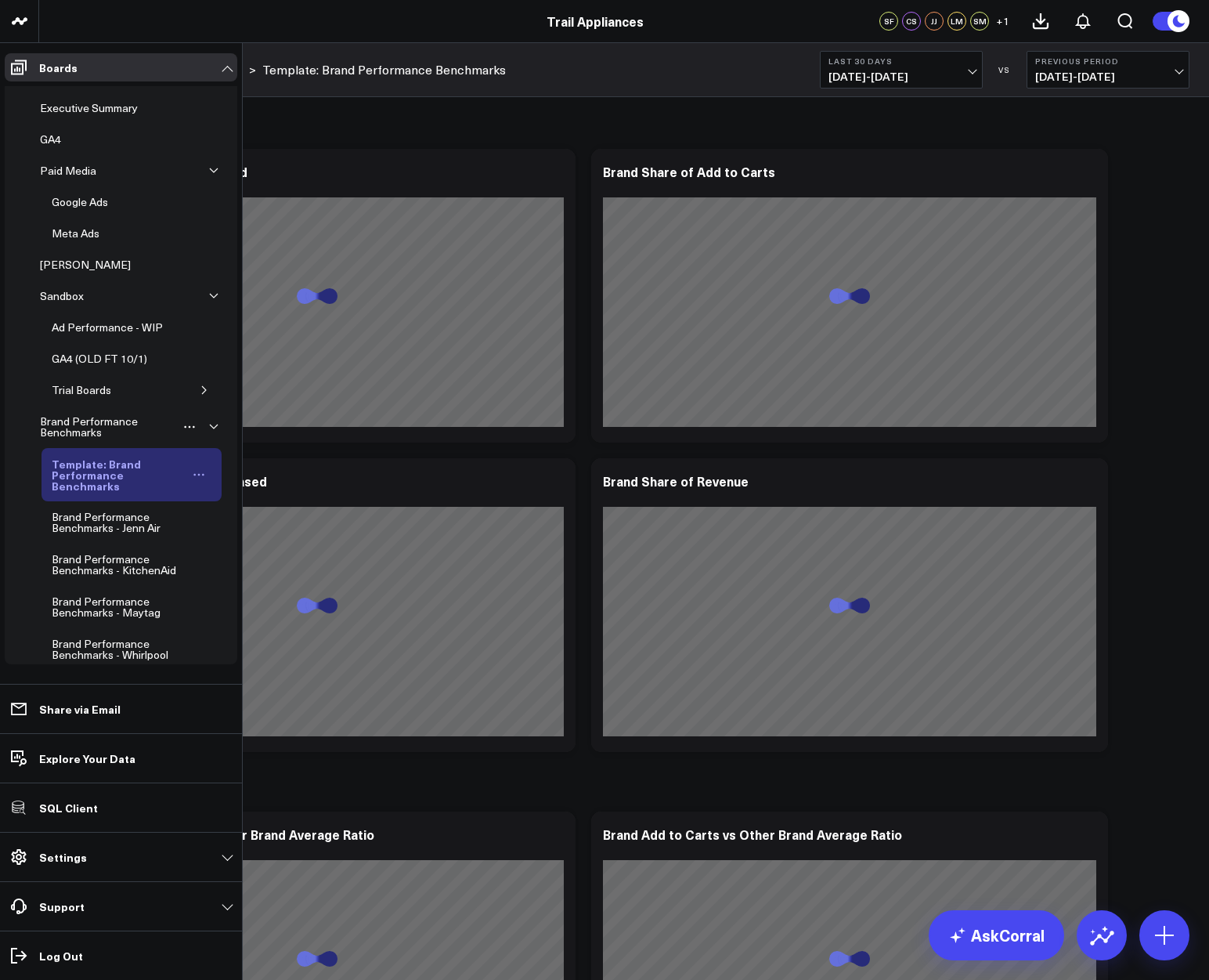
scroll to position [47, 0]
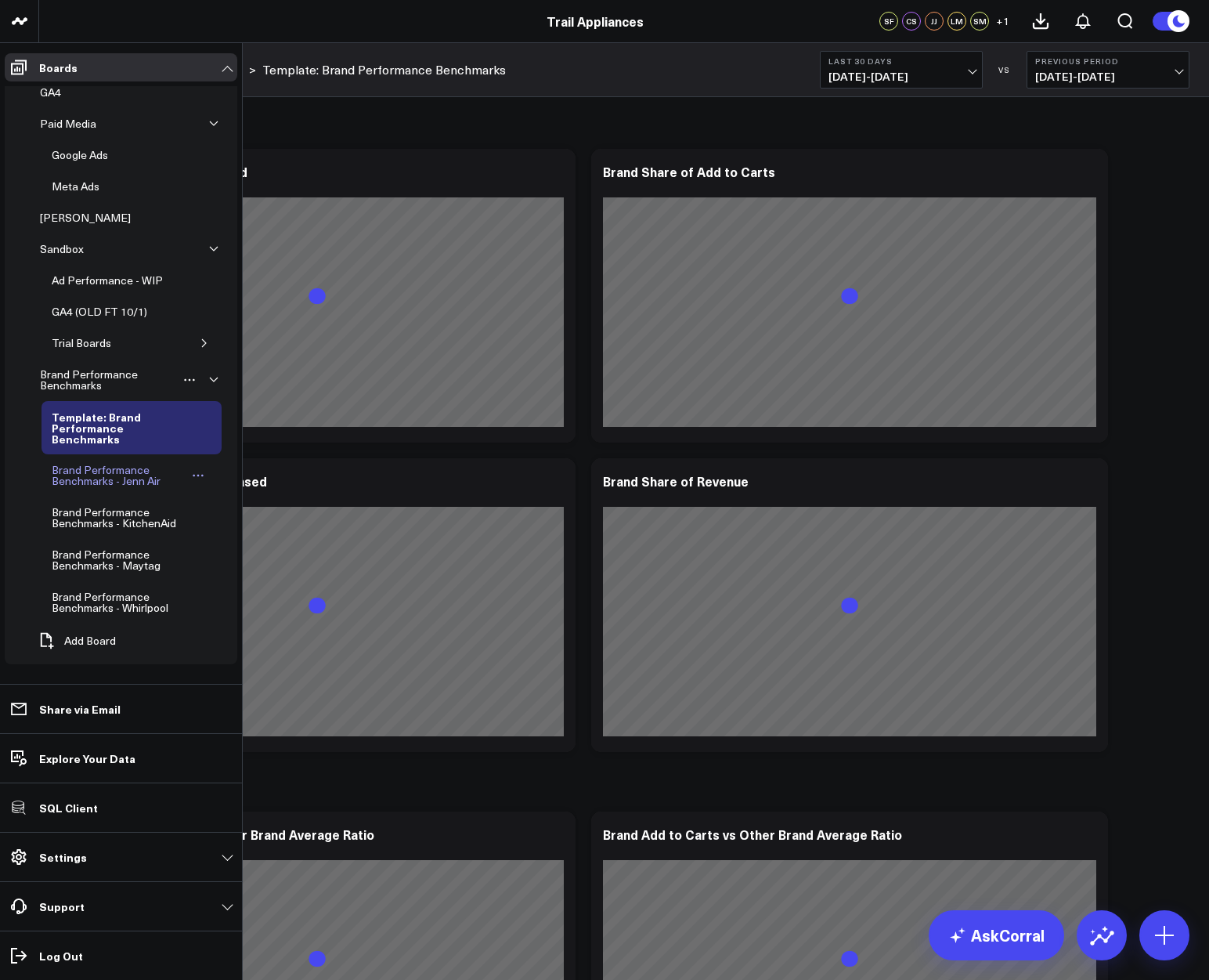
click at [93, 476] on div "Brand Performance Benchmarks - Jenn Air" at bounding box center [119, 475] width 142 height 30
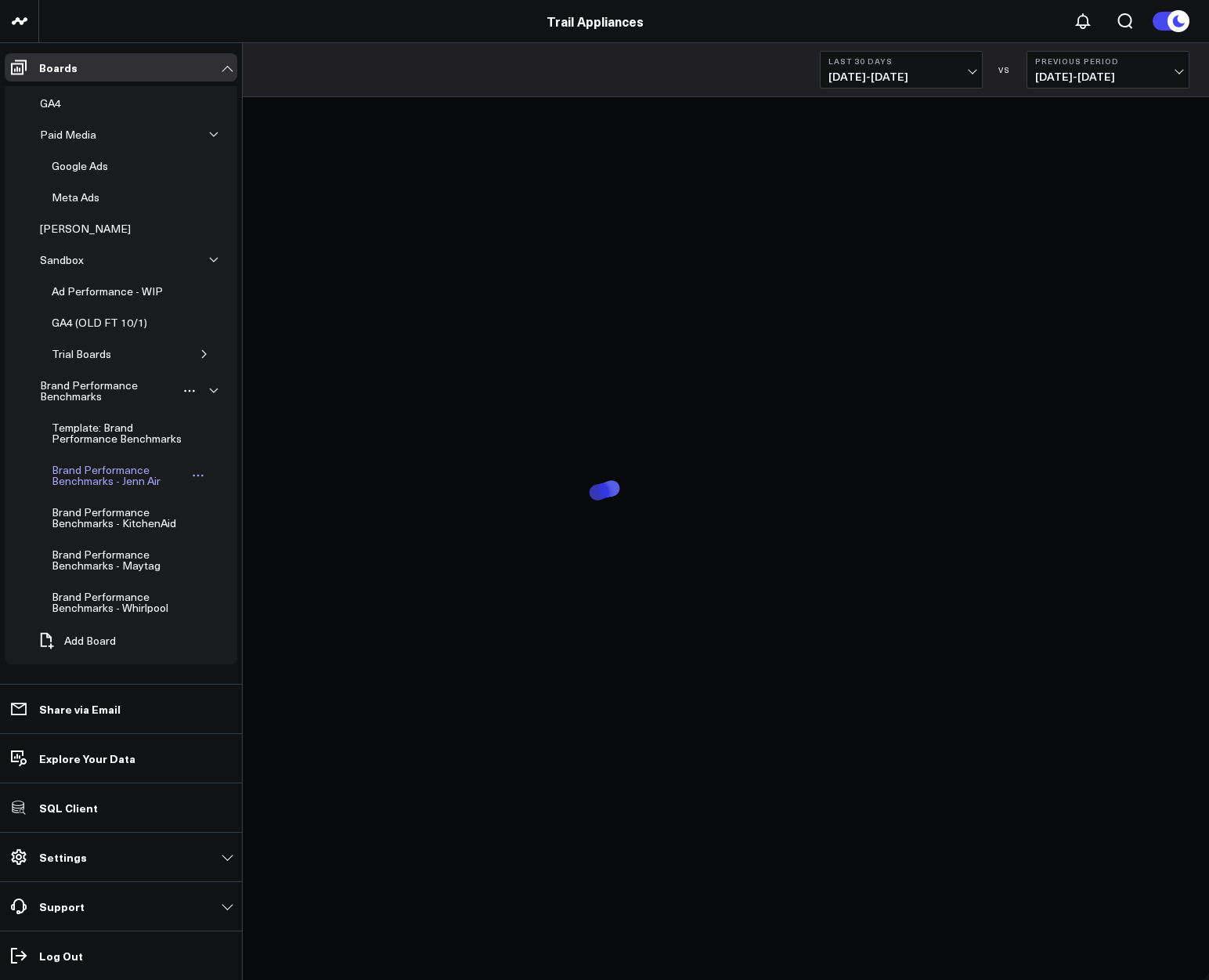
scroll to position [36, 0]
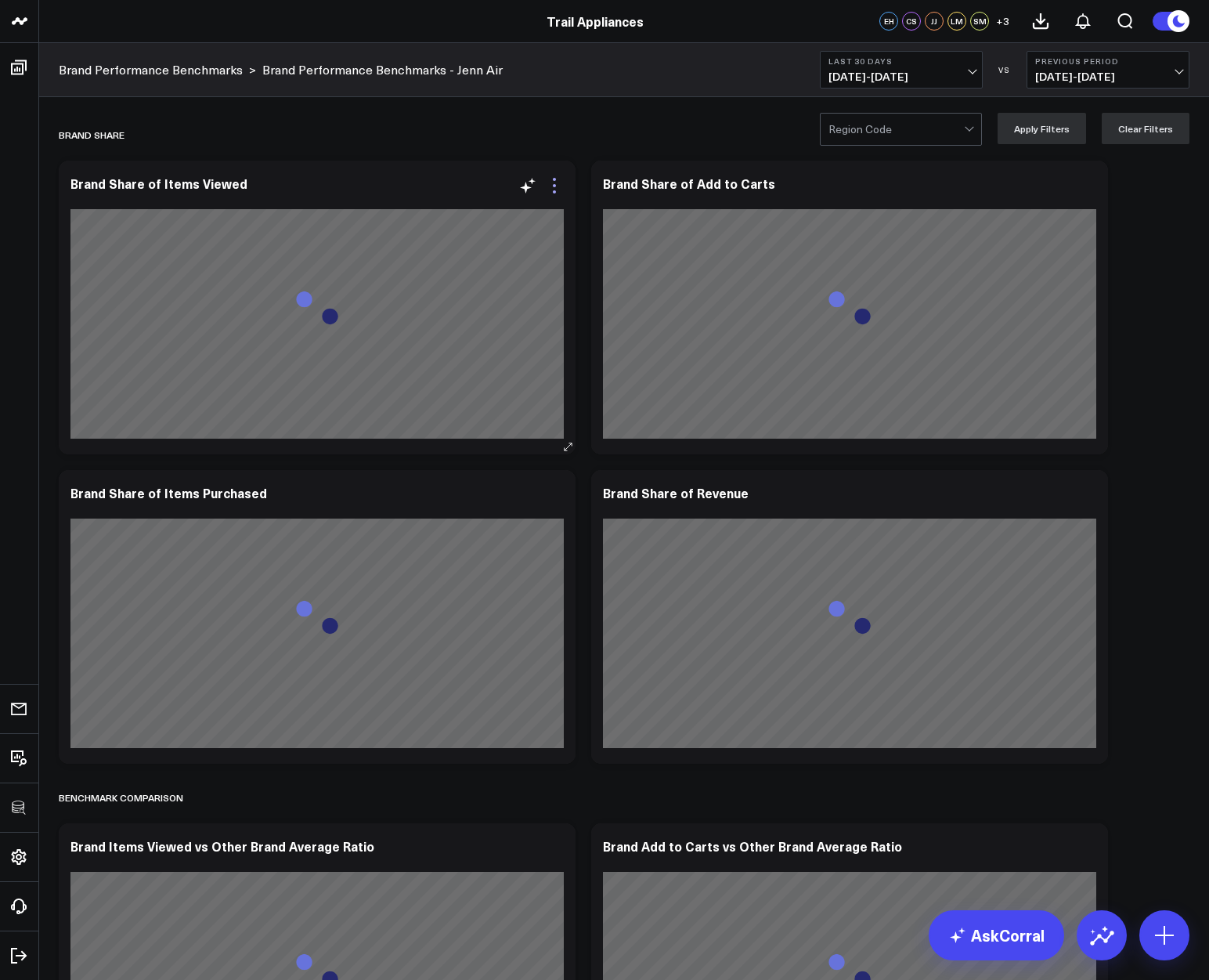
click at [552, 191] on icon at bounding box center [554, 185] width 18 height 18
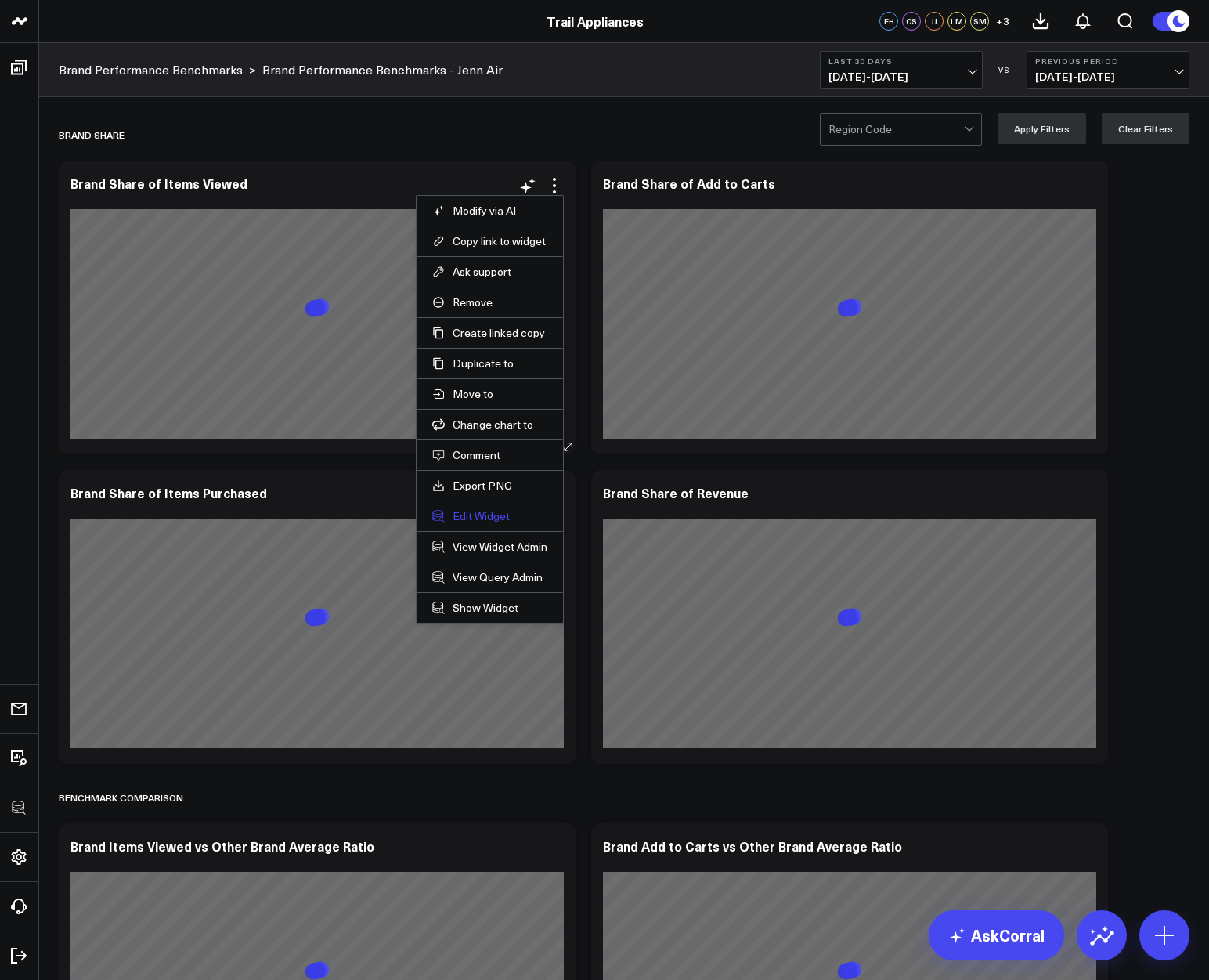
click at [481, 522] on button "Edit Widget" at bounding box center [489, 516] width 115 height 14
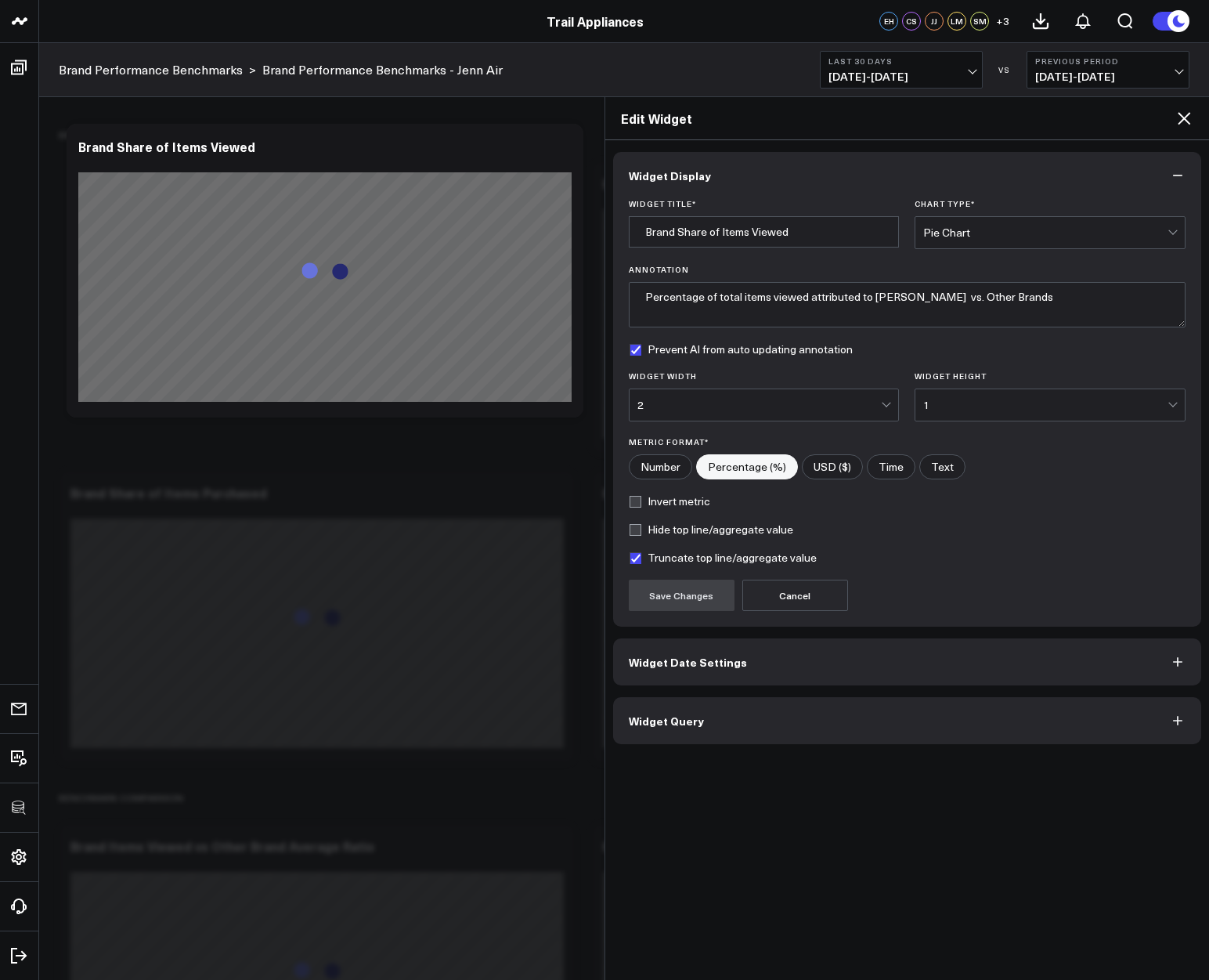
click at [650, 716] on span "Widget Query" at bounding box center [666, 720] width 76 height 12
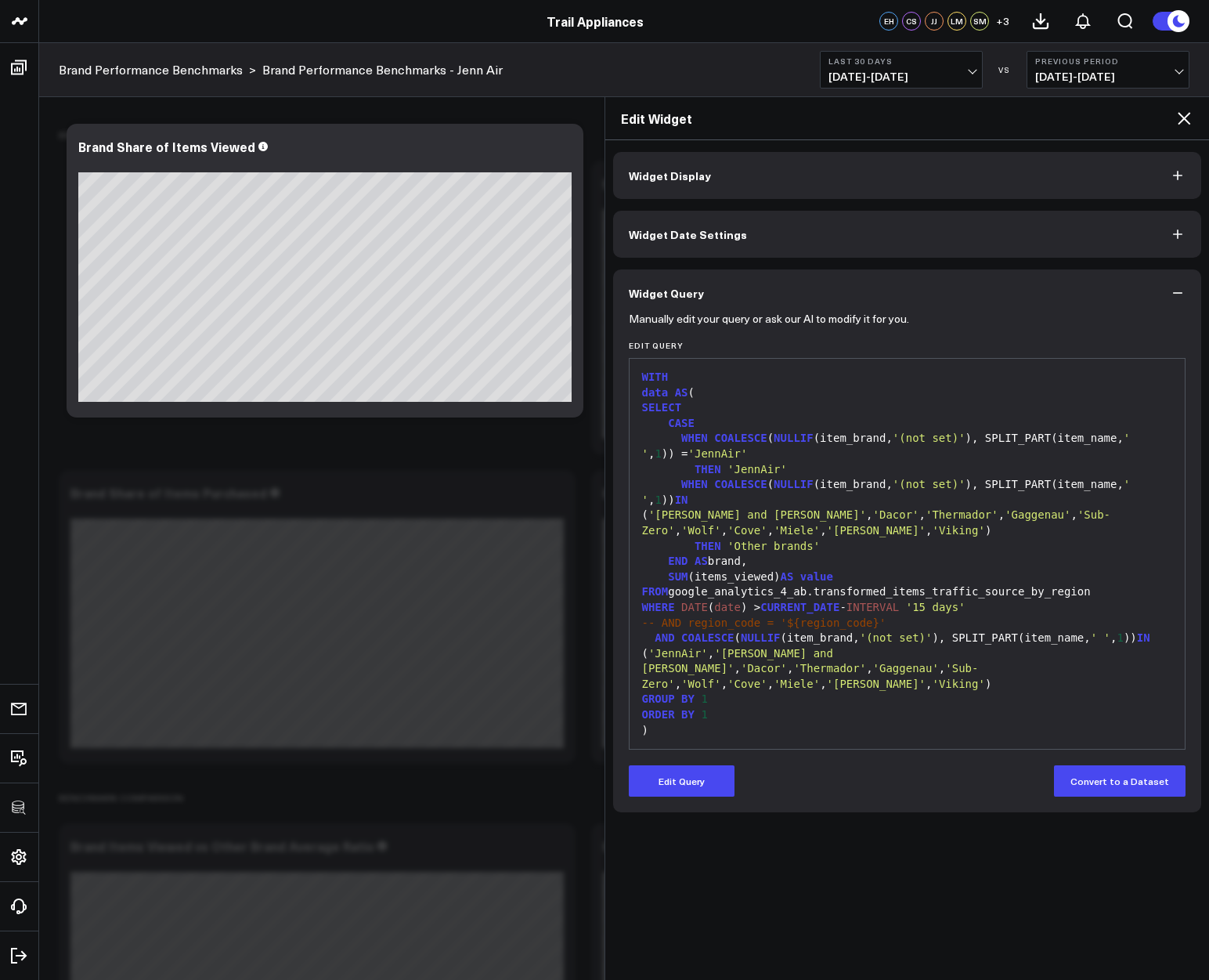
click at [649, 716] on span "ORDER" at bounding box center [658, 714] width 32 height 12
